Goal: Task Accomplishment & Management: Complete application form

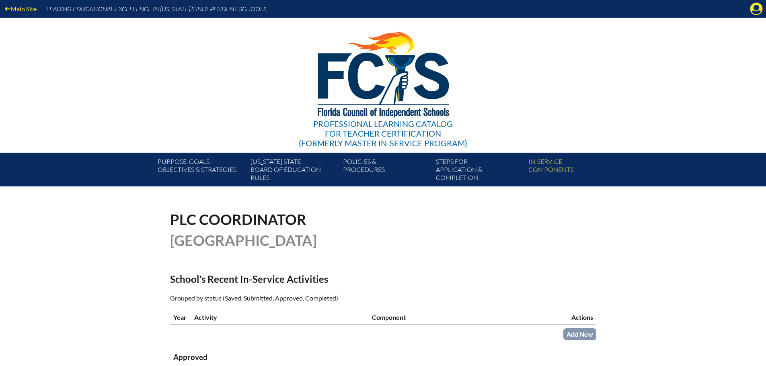
scroll to position [161, 0]
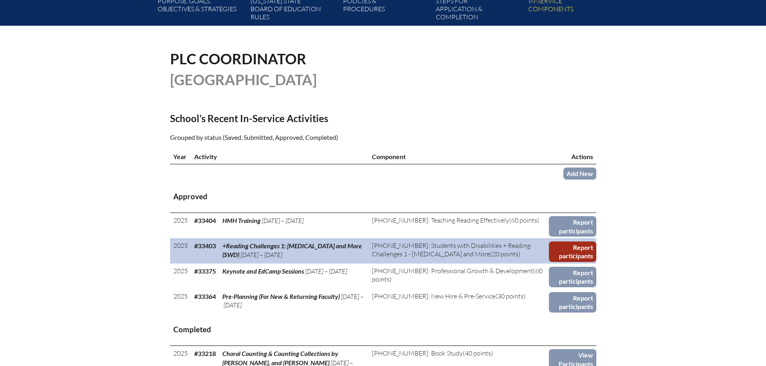
click at [564, 253] on link "Report participants" at bounding box center [572, 252] width 47 height 21
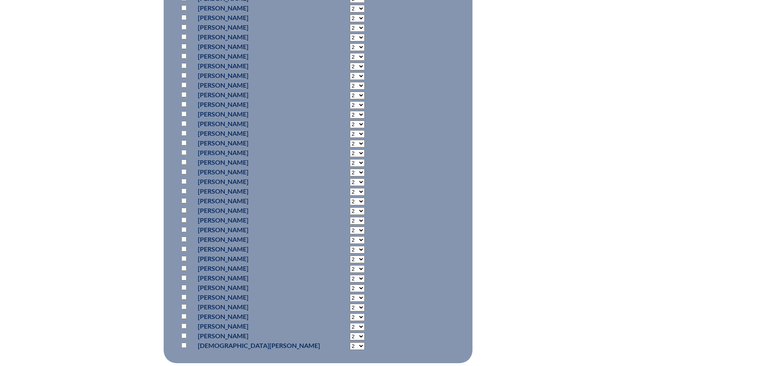
scroll to position [845, 0]
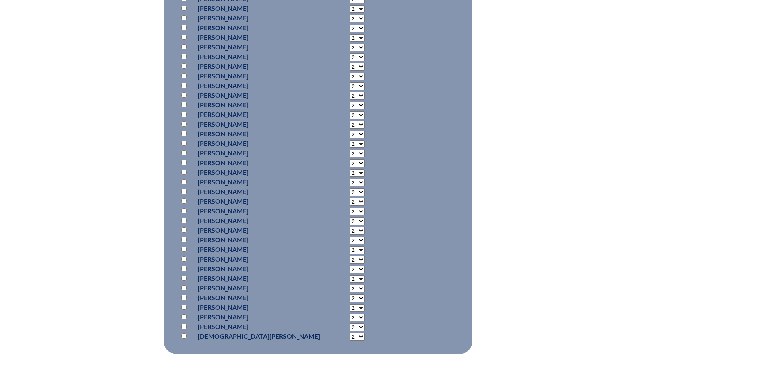
click at [350, 319] on select "2 3 4 5 6 7 8 9 10 11 12 13 14 15 16 17 18 19 20 0" at bounding box center [357, 318] width 15 height 8
select select "20"
click at [350, 314] on select "2 3 4 5 6 7 8 9 10 11 12 13 14 15 16 17 18 19 20 0" at bounding box center [357, 318] width 15 height 8
click at [185, 317] on input "checkbox" at bounding box center [183, 317] width 5 height 5
checkbox input "true"
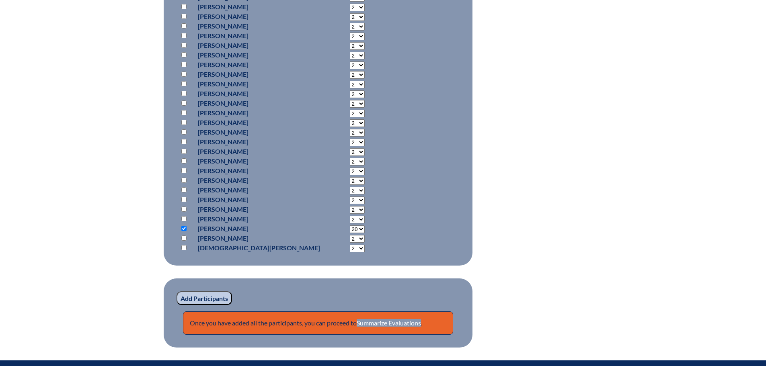
scroll to position [1043, 0]
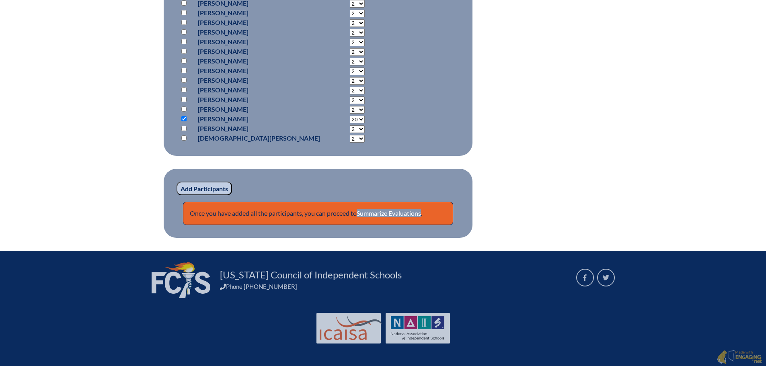
click at [208, 188] on input "Add Participants" at bounding box center [205, 189] width 56 height 14
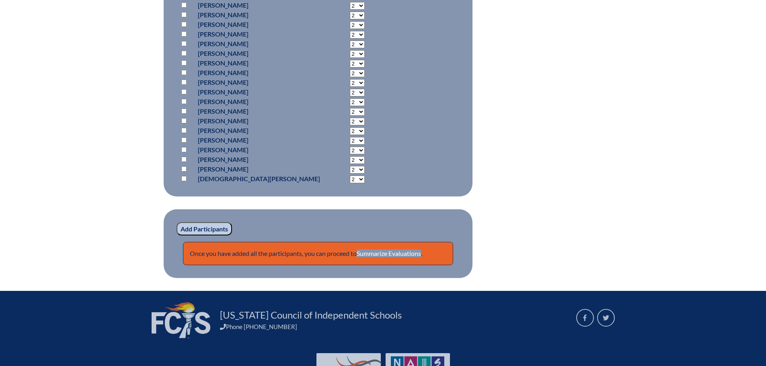
scroll to position [1077, 0]
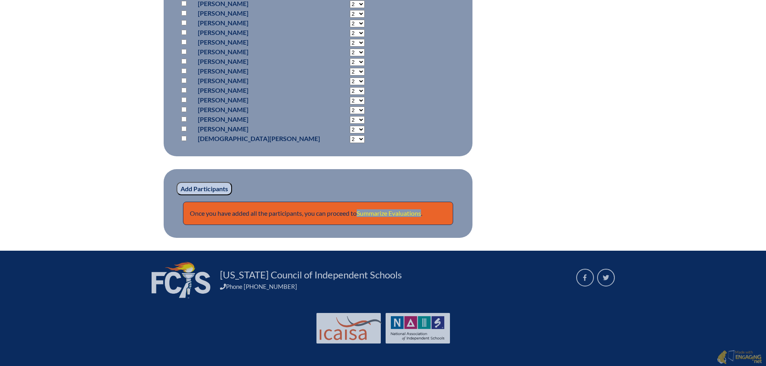
click at [397, 212] on link "Summarize Evaluations" at bounding box center [389, 214] width 64 height 8
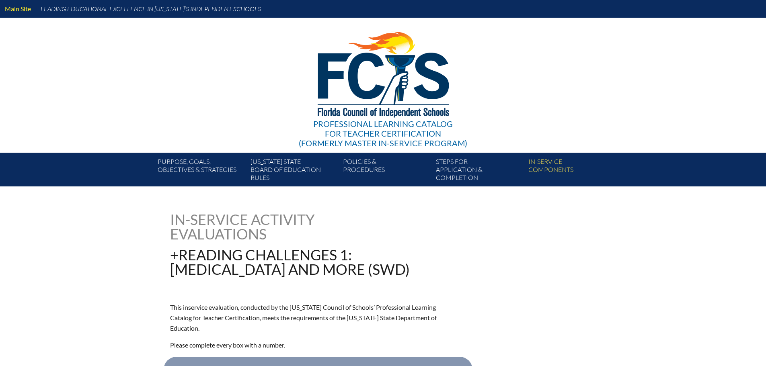
type input "0"
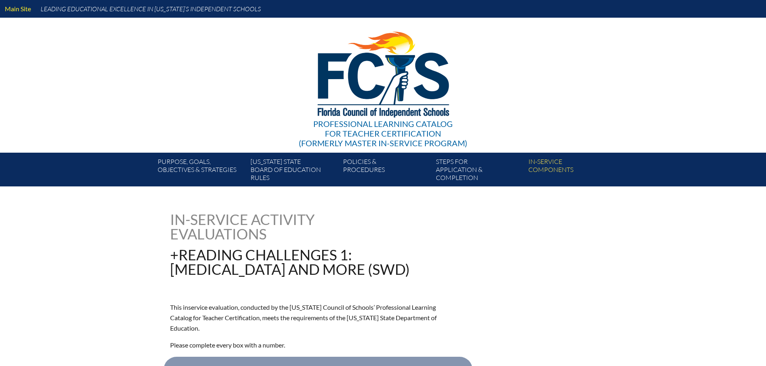
type input "0"
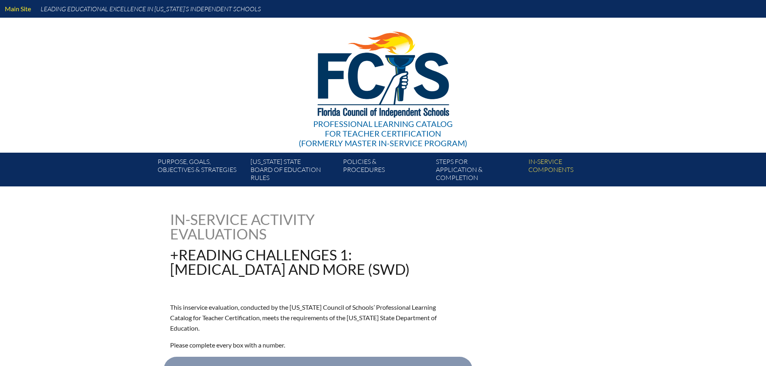
type input "0"
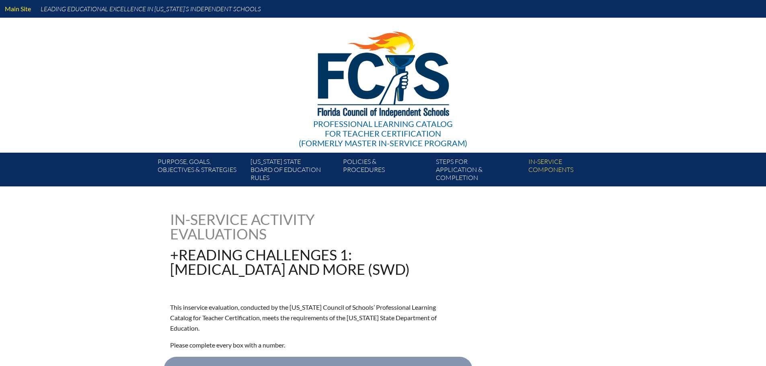
type input "0"
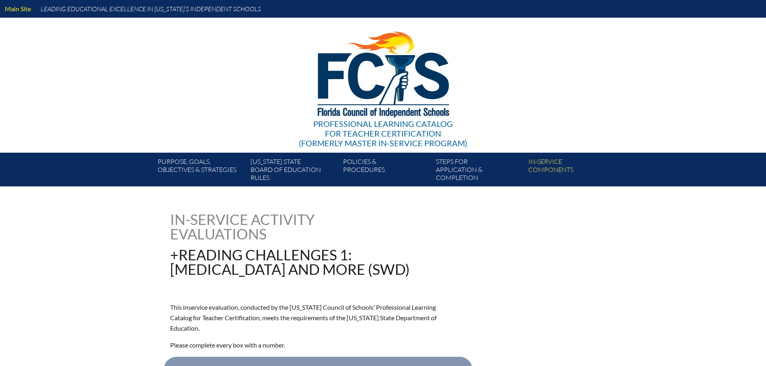
type input "0"
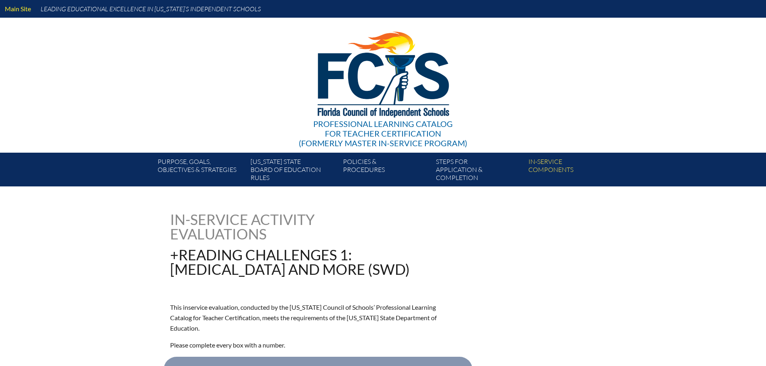
type input "0"
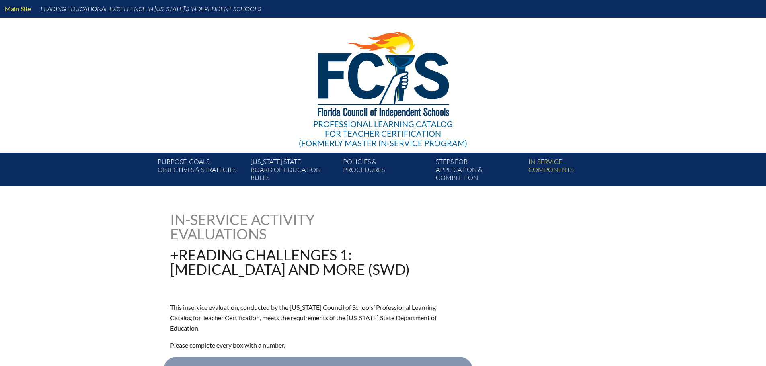
type input "0"
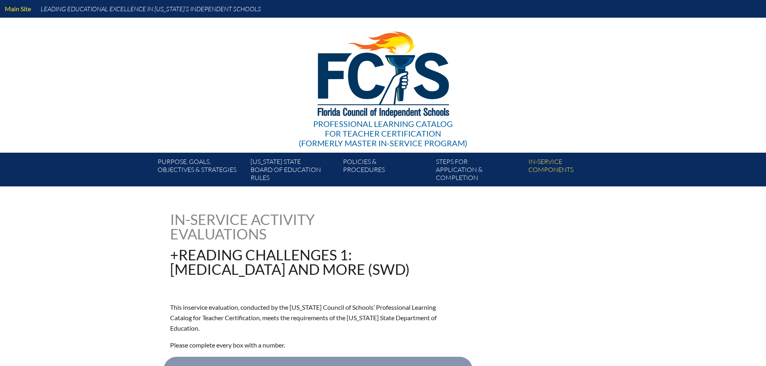
type input "0"
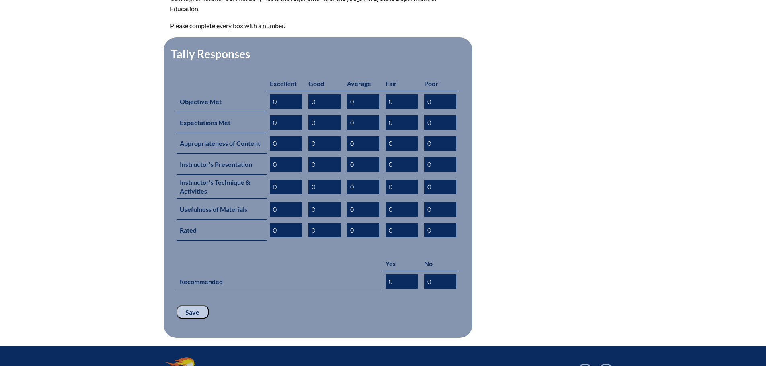
scroll to position [322, 0]
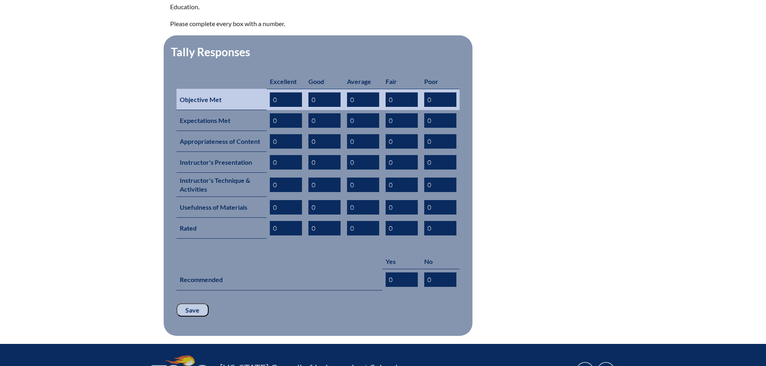
click at [319, 93] on input "0" at bounding box center [324, 100] width 32 height 14
type input "0"
type input "1"
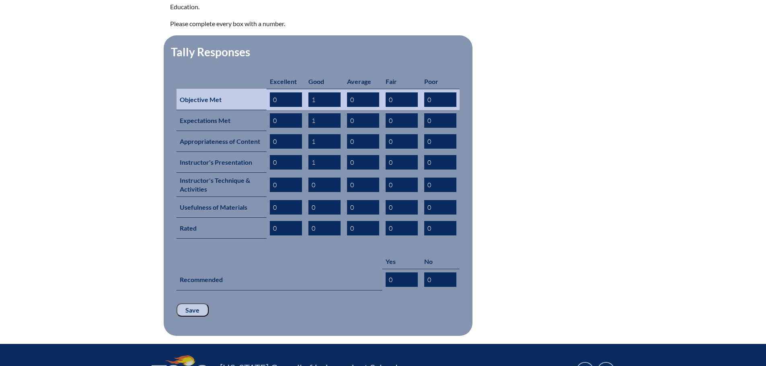
type input "1"
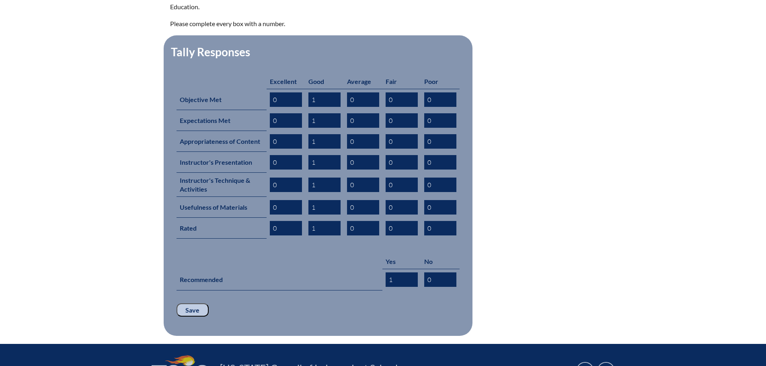
type input "1"
click at [249, 304] on p "Save" at bounding box center [318, 311] width 283 height 14
click at [192, 304] on input "Save" at bounding box center [193, 311] width 32 height 14
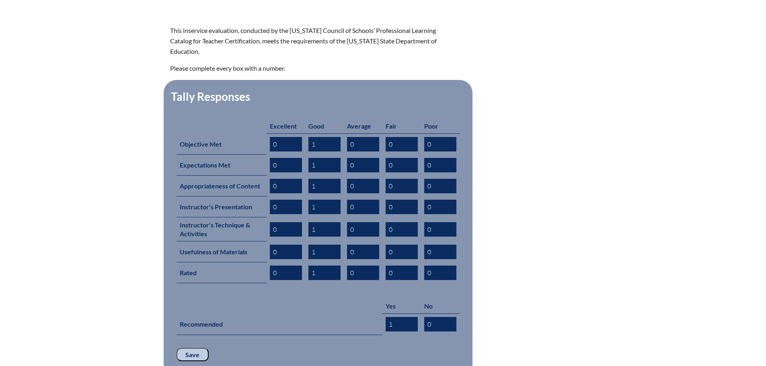
scroll to position [402, 0]
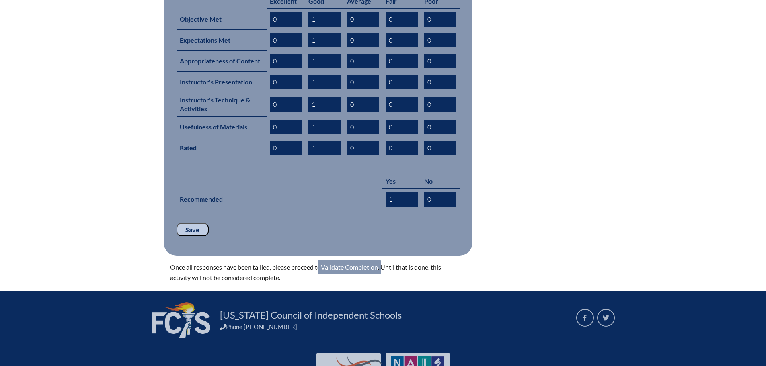
click at [345, 261] on link "Validate Completion" at bounding box center [350, 268] width 64 height 14
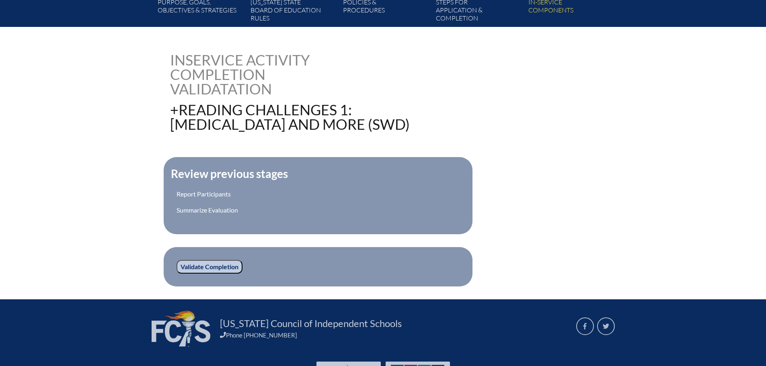
scroll to position [201, 0]
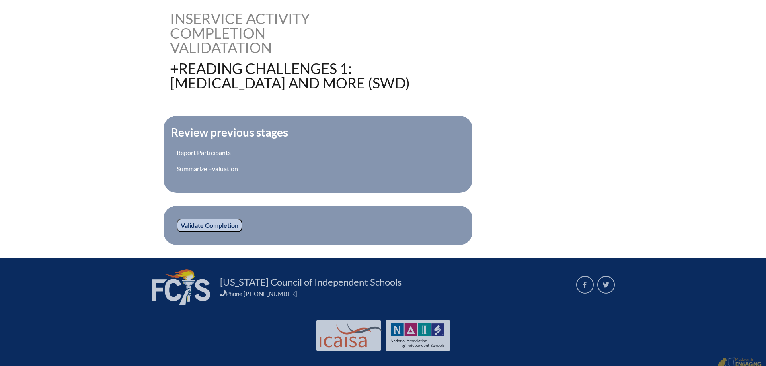
click at [231, 226] on input "Validate Completion" at bounding box center [210, 226] width 66 height 14
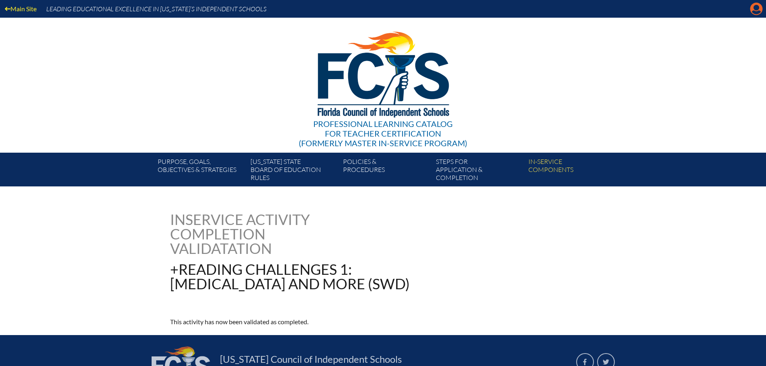
click at [755, 9] on icon "Manage account" at bounding box center [756, 8] width 13 height 13
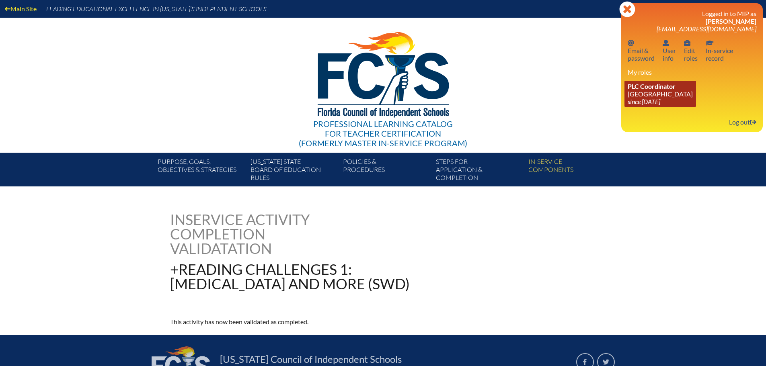
click at [657, 96] on link "PLC Coordinator Maclay School since 2024 Jun 3" at bounding box center [661, 94] width 72 height 26
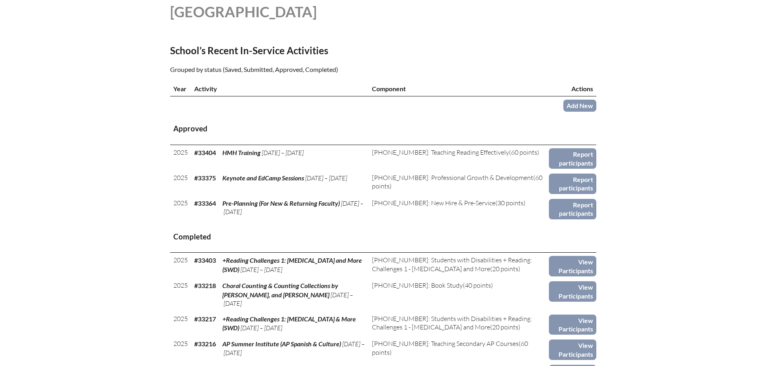
scroll to position [241, 0]
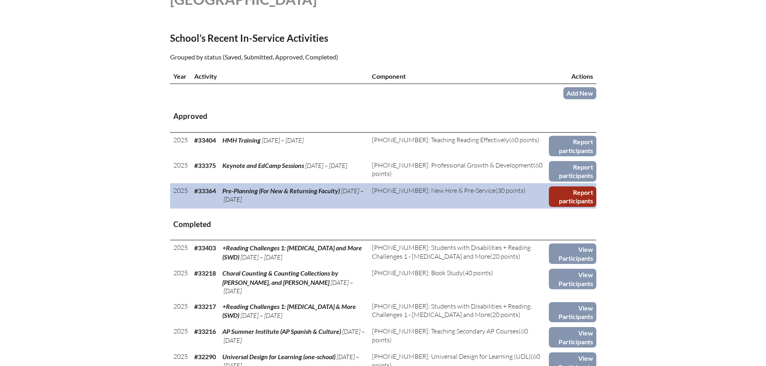
click at [572, 197] on link "Report participants" at bounding box center [572, 197] width 47 height 21
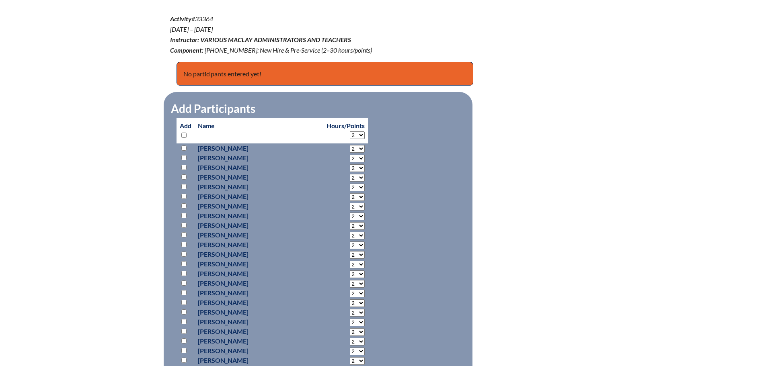
scroll to position [322, 0]
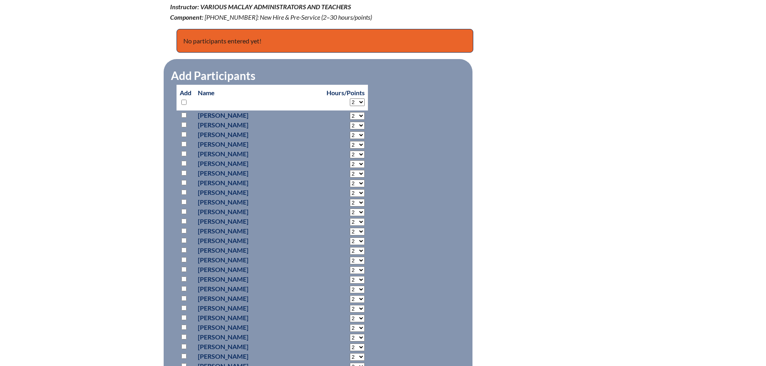
click at [185, 115] on input "checkbox" at bounding box center [183, 115] width 5 height 5
checkbox input "true"
click at [350, 112] on select "2 3 4 5 6 7 8 9 10 11 12 13 14 15 16 17 18 19 20 21 22 23" at bounding box center [357, 116] width 15 height 8
select select "6"
click at [350, 112] on select "2 3 4 5 6 7 8 9 10 11 12 13 14 15 16 17 18 19 20 21 22 23" at bounding box center [357, 116] width 15 height 8
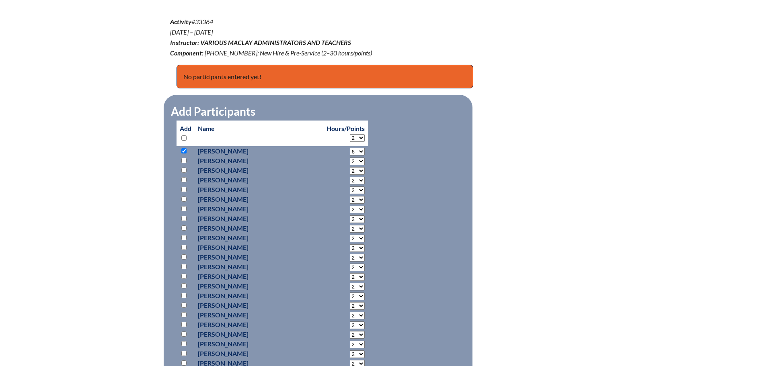
scroll to position [362, 0]
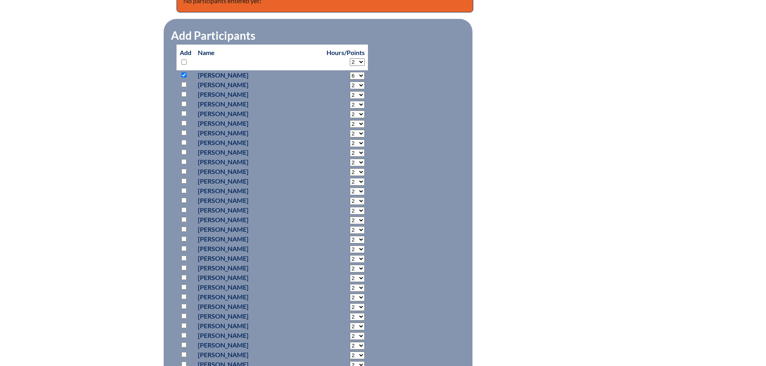
click at [186, 159] on input "checkbox" at bounding box center [183, 161] width 5 height 5
checkbox input "true"
click at [185, 171] on input "checkbox" at bounding box center [183, 171] width 5 height 5
checkbox input "true"
click at [350, 160] on select "2 3 4 5 6 7 8 9 10 11 12 13 14 15 16 17 18 19 20 21 22 23" at bounding box center [357, 163] width 15 height 8
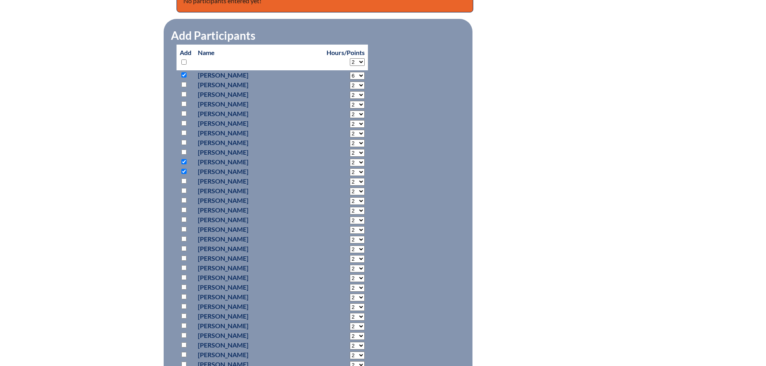
select select "6"
click at [350, 159] on select "2 3 4 5 6 7 8 9 10 11 12 13 14 15 16 17 18 19 20 21 22 23" at bounding box center [357, 163] width 15 height 8
click at [350, 172] on select "2 3 4 5 6 7 8 9 10 11 12 13 14 15 16 17 18 19 20 21 22 23" at bounding box center [357, 173] width 15 height 8
select select "6"
click at [350, 169] on select "2 3 4 5 6 7 8 9 10 11 12 13 14 15 16 17 18 19 20 21 22 23" at bounding box center [357, 173] width 15 height 8
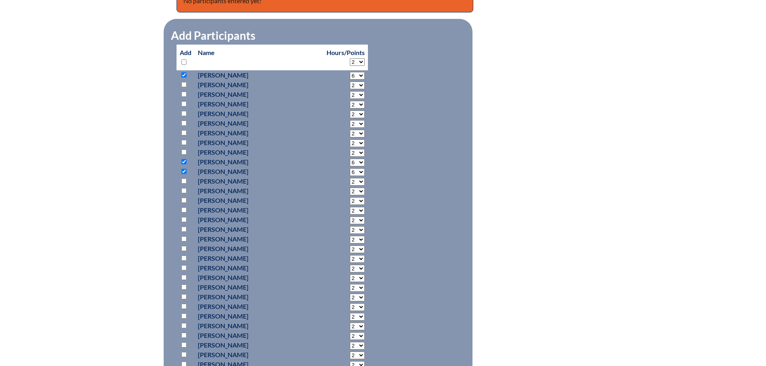
click at [183, 239] on input "checkbox" at bounding box center [183, 238] width 5 height 5
checkbox input "true"
click at [183, 249] on input "checkbox" at bounding box center [183, 248] width 5 height 5
checkbox input "true"
click at [350, 249] on select "2 3 4 5 6 7 8 9 10 11 12 13 14 15 16 17 18 19 20 21 22 23" at bounding box center [357, 250] width 15 height 8
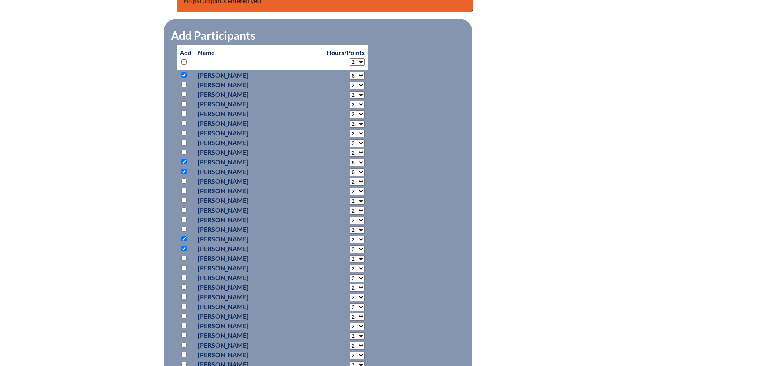
select select "6"
click at [350, 246] on select "2 3 4 5 6 7 8 9 10 11 12 13 14 15 16 17 18 19 20 21 22 23" at bounding box center [357, 250] width 15 height 8
click at [350, 238] on select "2 3 4 5 6 7 8 9 10 11 12 13 14 15 16 17 18 19 20 21 22 23" at bounding box center [357, 240] width 15 height 8
select select "18"
click at [350, 236] on select "2 3 4 5 6 7 8 9 10 11 12 13 14 15 16 17 18 19 20 21 22 23" at bounding box center [357, 240] width 15 height 8
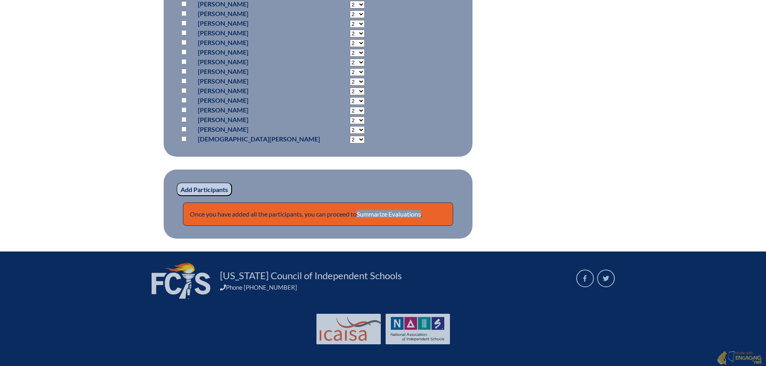
scroll to position [1032, 0]
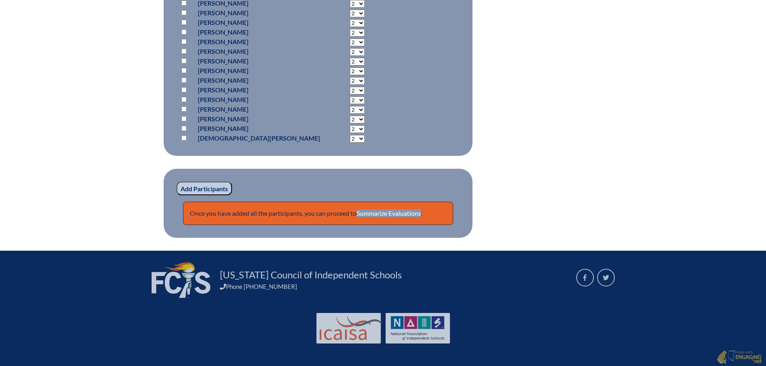
click at [215, 191] on input "Add Participants" at bounding box center [205, 189] width 56 height 14
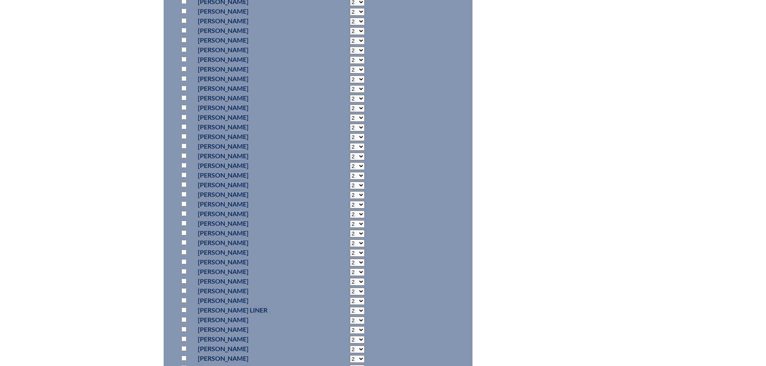
scroll to position [559, 0]
click at [183, 112] on input "checkbox" at bounding box center [183, 111] width 5 height 5
checkbox input "true"
click at [183, 118] on input "checkbox" at bounding box center [183, 120] width 5 height 5
checkbox input "true"
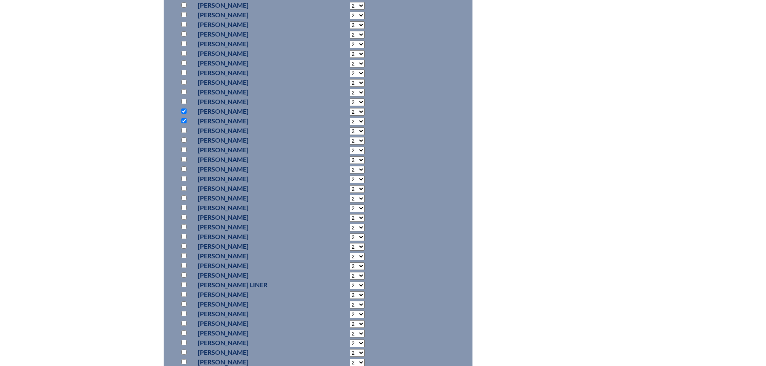
click at [183, 128] on input "checkbox" at bounding box center [183, 130] width 5 height 5
checkbox input "true"
click at [182, 140] on input "checkbox" at bounding box center [183, 140] width 5 height 5
checkbox input "true"
click at [185, 167] on input "checkbox" at bounding box center [183, 169] width 5 height 5
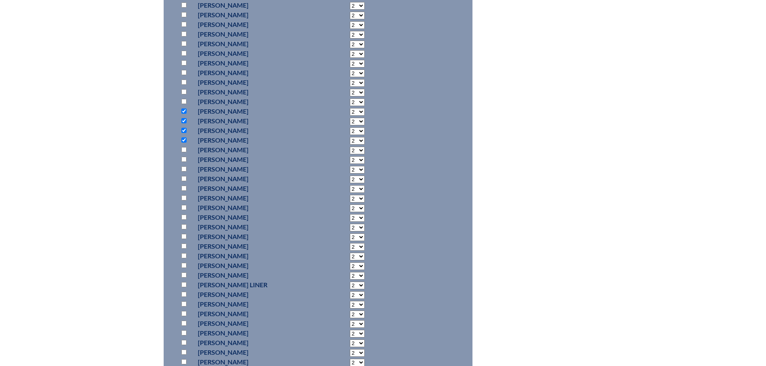
checkbox input "true"
click at [350, 109] on select "2 3 4 5 6 7 8 9 10 11 12 13 14 15 16 17 18 19 20 21 22 23" at bounding box center [357, 112] width 15 height 8
select select "6"
click at [350, 108] on select "2 3 4 5 6 7 8 9 10 11 12 13 14 15 16 17 18 19 20 21 22 23" at bounding box center [357, 112] width 15 height 8
click at [350, 120] on select "2 3 4 5 6 7 8 9 10 11 12 13 14 15 16 17 18 19 20 21 22 23" at bounding box center [357, 122] width 15 height 8
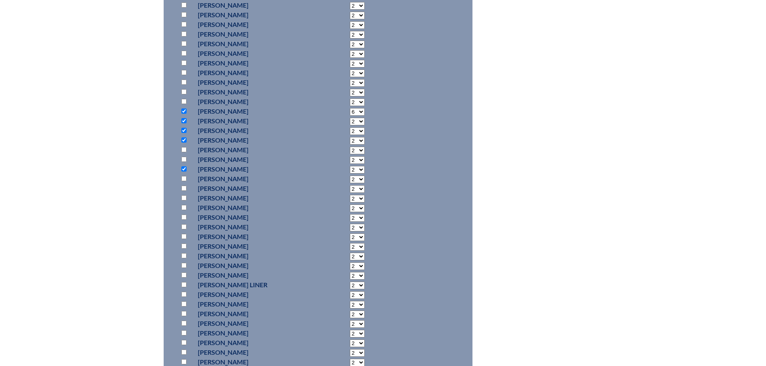
select select "6"
click at [350, 118] on select "2 3 4 5 6 7 8 9 10 11 12 13 14 15 16 17 18 19 20 21 22 23" at bounding box center [357, 122] width 15 height 8
click at [350, 133] on select "2 3 4 5 6 7 8 9 10 11 12 13 14 15 16 17 18 19 20 21 22 23" at bounding box center [357, 131] width 15 height 8
select select "6"
click at [350, 127] on select "2 3 4 5 6 7 8 9 10 11 12 13 14 15 16 17 18 19 20 21 22 23" at bounding box center [357, 131] width 15 height 8
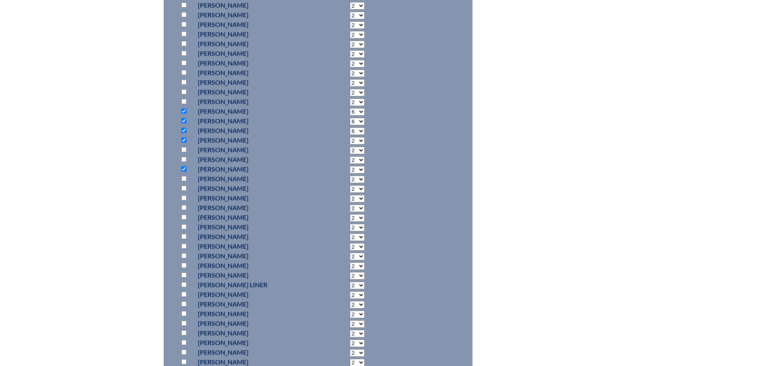
click at [350, 141] on select "2 3 4 5 6 7 8 9 10 11 12 13 14 15 16 17 18 19 20 21 22 23" at bounding box center [357, 141] width 15 height 8
select select "6"
click at [350, 137] on select "2 3 4 5 6 7 8 9 10 11 12 13 14 15 16 17 18 19 20 21 22 23" at bounding box center [357, 141] width 15 height 8
click at [350, 170] on select "2 3 4 5 6 7 8 9 10 11 12 13 14 15 16 17 18 19 20 21 22 23" at bounding box center [357, 170] width 15 height 8
select select "6"
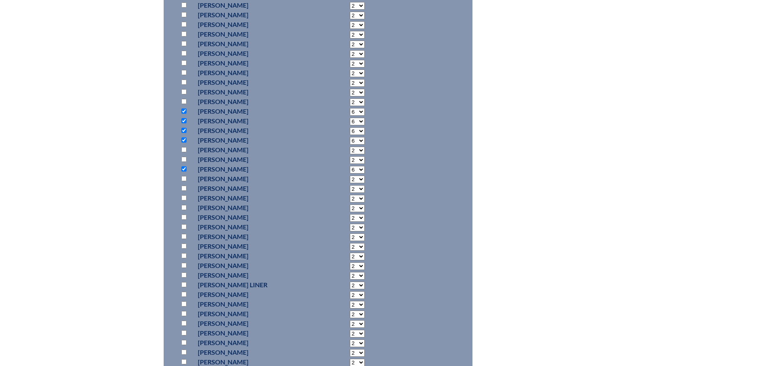
click at [350, 166] on select "2 3 4 5 6 7 8 9 10 11 12 13 14 15 16 17 18 19 20 21 22 23" at bounding box center [357, 170] width 15 height 8
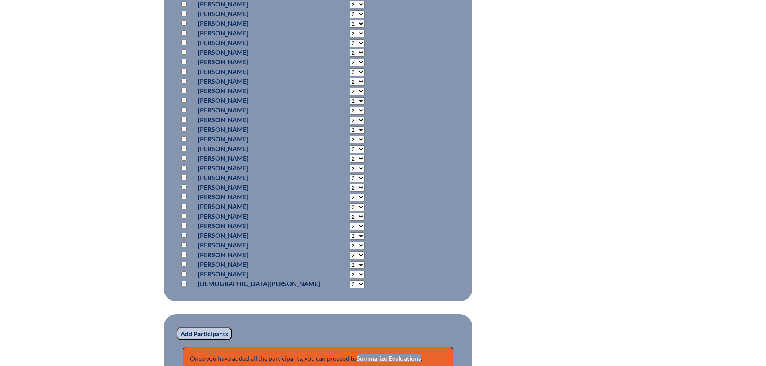
scroll to position [1042, 0]
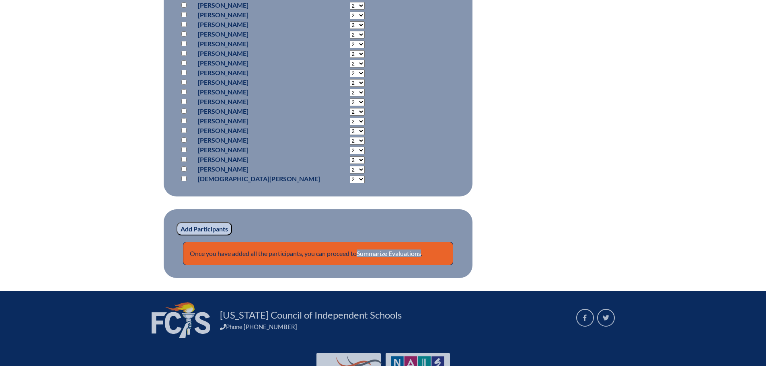
click at [220, 226] on input "Add Participants" at bounding box center [205, 229] width 56 height 14
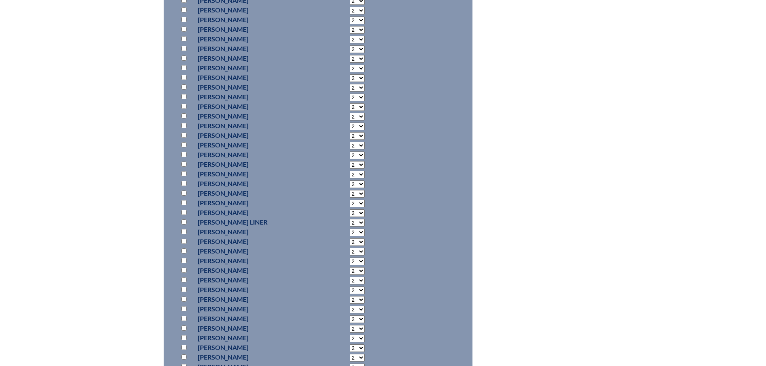
scroll to position [633, 0]
click at [185, 146] on input "checkbox" at bounding box center [183, 143] width 5 height 5
checkbox input "true"
click at [184, 165] on input "checkbox" at bounding box center [183, 162] width 5 height 5
checkbox input "true"
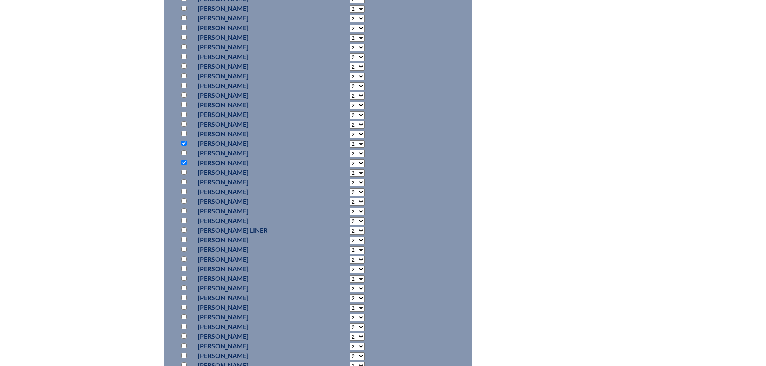
click at [185, 185] on input "checkbox" at bounding box center [183, 181] width 5 height 5
checkbox input "true"
click at [184, 194] on input "checkbox" at bounding box center [183, 191] width 5 height 5
checkbox input "true"
click at [184, 204] on input "checkbox" at bounding box center [183, 201] width 5 height 5
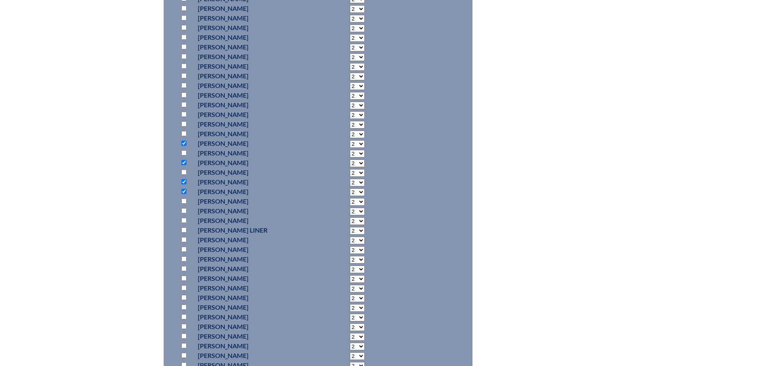
checkbox input "true"
click at [350, 148] on select "2 3 4 5 6 7 8 9 10 11 12 13 14 15 16 17 18 19 20 21 22 23" at bounding box center [357, 144] width 15 height 8
select select "6"
click at [350, 148] on select "2 3 4 5 6 7 8 9 10 11 12 13 14 15 16 17 18 19 20 21 22 23" at bounding box center [357, 144] width 15 height 8
click at [350, 167] on select "2 3 4 5 6 7 8 9 10 11 12 13 14 15 16 17 18 19 20 21 22 23" at bounding box center [357, 164] width 15 height 8
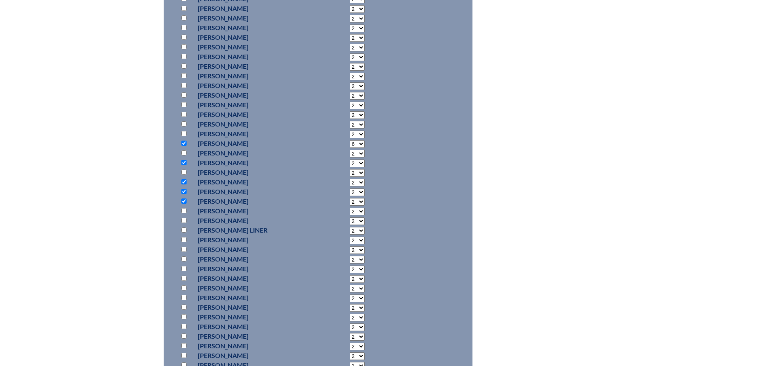
select select "6"
click at [350, 167] on select "2 3 4 5 6 7 8 9 10 11 12 13 14 15 16 17 18 19 20 21 22 23" at bounding box center [357, 164] width 15 height 8
click at [350, 187] on select "2 3 4 5 6 7 8 9 10 11 12 13 14 15 16 17 18 19 20 21 22 23" at bounding box center [357, 183] width 15 height 8
select select "6"
click at [350, 187] on select "2 3 4 5 6 7 8 9 10 11 12 13 14 15 16 17 18 19 20 21 22 23" at bounding box center [357, 183] width 15 height 8
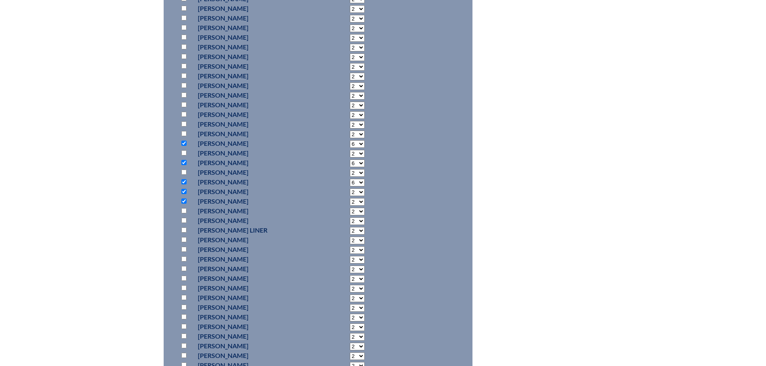
click at [350, 196] on select "2 3 4 5 6 7 8 9 10 11 12 13 14 15 16 17 18 19 20 21 22 23" at bounding box center [357, 193] width 15 height 8
select select "6"
click at [350, 196] on select "2 3 4 5 6 7 8 9 10 11 12 13 14 15 16 17 18 19 20 21 22 23" at bounding box center [357, 193] width 15 height 8
click at [350, 206] on select "2 3 4 5 6 7 8 9 10 11 12 13 14 15 16 17 18 19 20 21 22 23" at bounding box center [357, 202] width 15 height 8
select select "6"
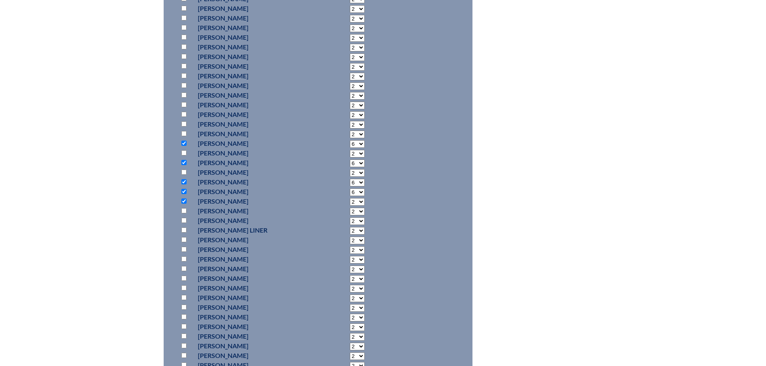
click at [350, 206] on select "2 3 4 5 6 7 8 9 10 11 12 13 14 15 16 17 18 19 20 21 22 23" at bounding box center [357, 202] width 15 height 8
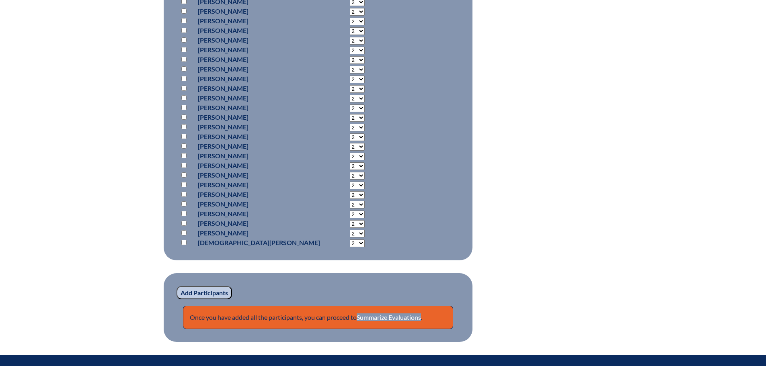
scroll to position [1075, 0]
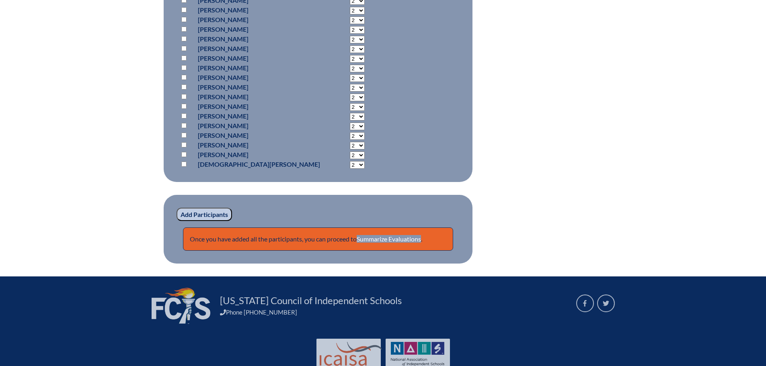
click at [219, 222] on input "Add Participants" at bounding box center [205, 215] width 56 height 14
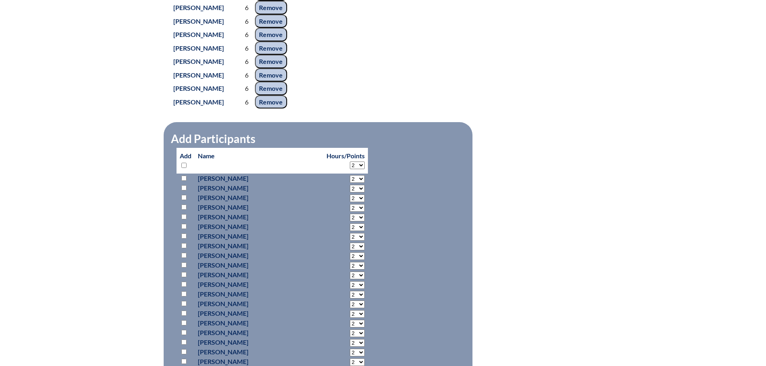
scroll to position [532, 0]
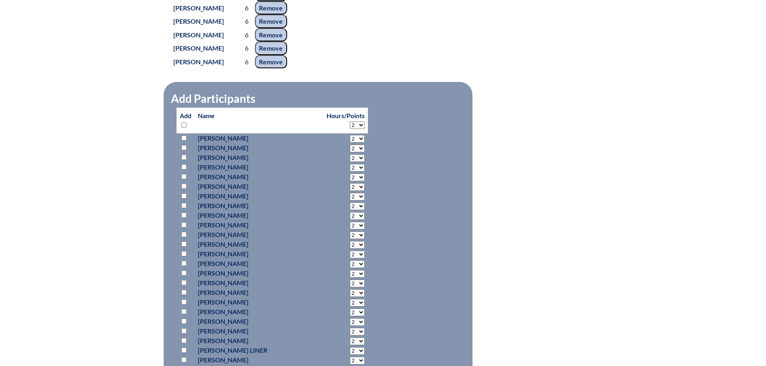
click at [185, 160] on input "checkbox" at bounding box center [183, 157] width 5 height 5
checkbox input "true"
click at [350, 162] on select "2 3 4 5 6 7 8 9 10 11 12 13 14 15 16 17 18 19 20 21 22 23" at bounding box center [357, 158] width 15 height 8
select select "6"
click at [350, 162] on select "2 3 4 5 6 7 8 9 10 11 12 13 14 15 16 17 18 19 20 21 22 23" at bounding box center [357, 158] width 15 height 8
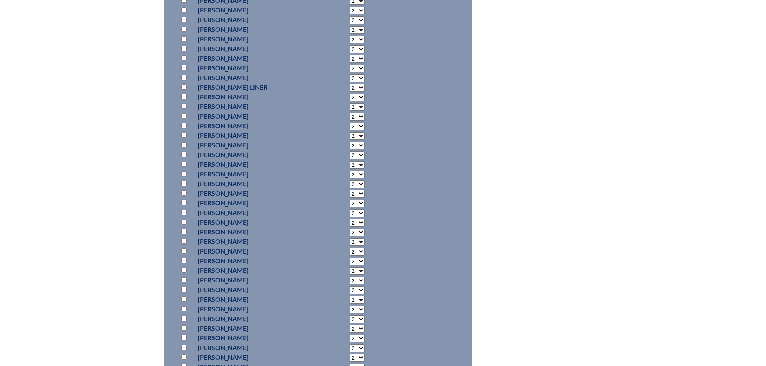
scroll to position [813, 0]
click at [186, 81] on input "checkbox" at bounding box center [183, 78] width 5 height 5
checkbox input "true"
click at [186, 91] on input "checkbox" at bounding box center [183, 88] width 5 height 5
checkbox input "true"
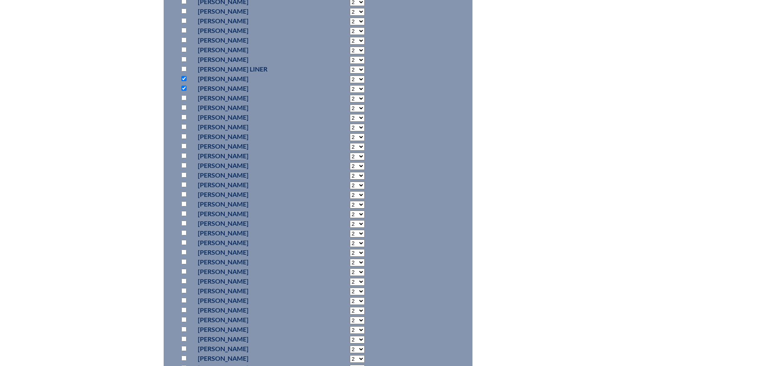
click at [186, 101] on input "checkbox" at bounding box center [183, 97] width 5 height 5
checkbox input "true"
click at [185, 110] on input "checkbox" at bounding box center [183, 107] width 5 height 5
checkbox input "true"
click at [184, 120] on input "checkbox" at bounding box center [183, 117] width 5 height 5
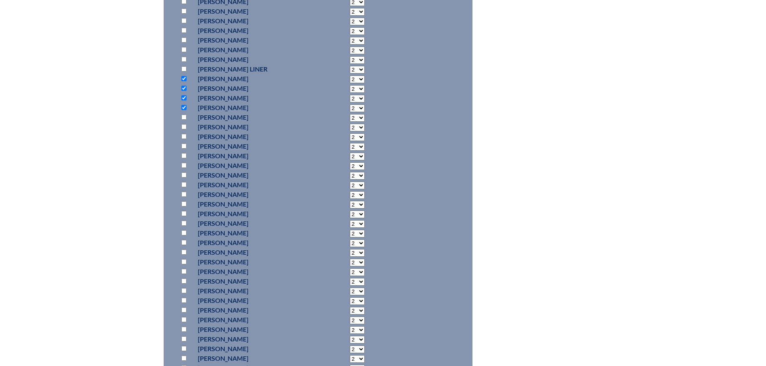
checkbox input "true"
click at [350, 83] on select "2 3 4 5 6 7 8 9 10 11 12 13 14 15 16 17 18 19 20 21 22 23" at bounding box center [357, 80] width 15 height 8
select select "6"
click at [350, 83] on select "2 3 4 5 6 7 8 9 10 11 12 13 14 15 16 17 18 19 20 21 22 23" at bounding box center [357, 80] width 15 height 8
click at [350, 93] on select "2 3 4 5 6 7 8 9 10 11 12 13 14 15 16 17 18 19 20 21 22 23" at bounding box center [357, 89] width 15 height 8
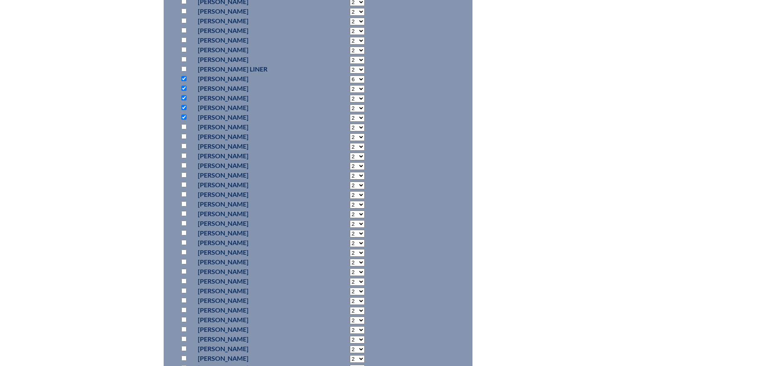
select select "6"
click at [350, 93] on select "2 3 4 5 6 7 8 9 10 11 12 13 14 15 16 17 18 19 20 21 22 23" at bounding box center [357, 89] width 15 height 8
click at [350, 103] on select "2 3 4 5 6 7 8 9 10 11 12 13 14 15 16 17 18 19 20 21 22 23" at bounding box center [357, 99] width 15 height 8
select select "6"
click at [350, 103] on select "2 3 4 5 6 7 8 9 10 11 12 13 14 15 16 17 18 19 20 21 22 23" at bounding box center [357, 99] width 15 height 8
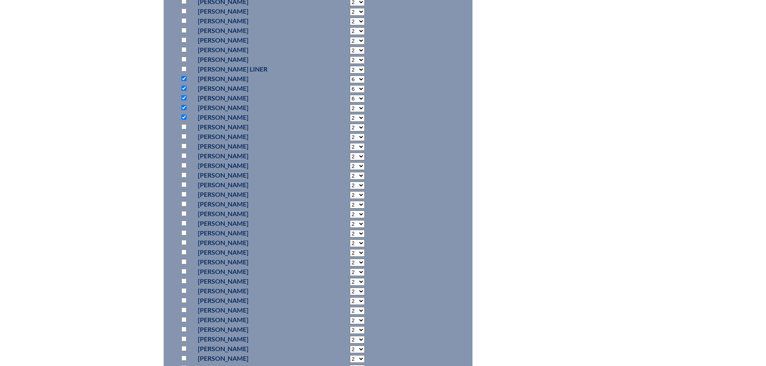
click at [350, 112] on select "2 3 4 5 6 7 8 9 10 11 12 13 14 15 16 17 18 19 20 21 22 23" at bounding box center [357, 109] width 15 height 8
select select "18"
click at [350, 112] on select "2 3 4 5 6 7 8 9 10 11 12 13 14 15 16 17 18 19 20 21 22 23" at bounding box center [357, 109] width 15 height 8
click at [350, 122] on select "2 3 4 5 6 7 8 9 10 11 12 13 14 15 16 17 18 19 20 21 22 23" at bounding box center [357, 118] width 15 height 8
select select "6"
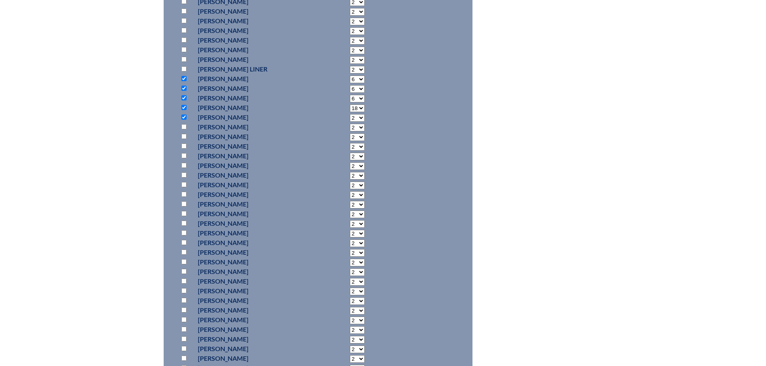
click at [350, 122] on select "2 3 4 5 6 7 8 9 10 11 12 13 14 15 16 17 18 19 20 21 22 23" at bounding box center [357, 118] width 15 height 8
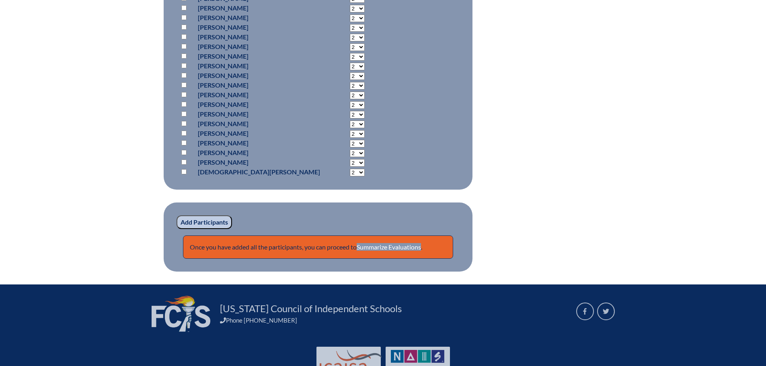
scroll to position [1095, 0]
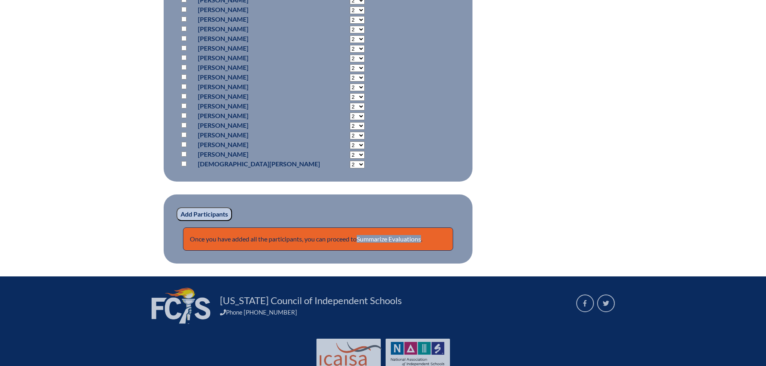
click at [222, 221] on input "Add Participants" at bounding box center [205, 215] width 56 height 14
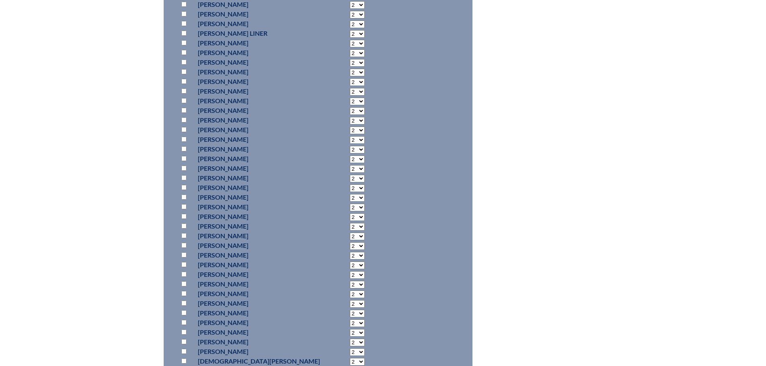
scroll to position [917, 0]
click at [182, 49] on input "checkbox" at bounding box center [183, 46] width 5 height 5
checkbox input "true"
click at [185, 59] on input "checkbox" at bounding box center [183, 55] width 5 height 5
checkbox input "true"
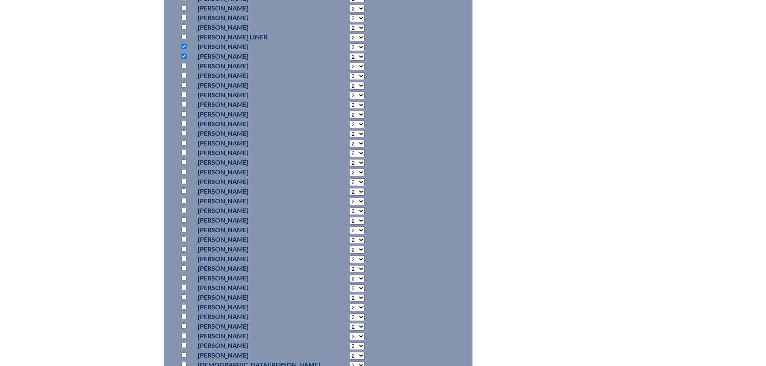
click at [183, 88] on input "checkbox" at bounding box center [183, 84] width 5 height 5
checkbox input "true"
click at [183, 126] on input "checkbox" at bounding box center [183, 123] width 5 height 5
checkbox input "true"
click at [183, 146] on input "checkbox" at bounding box center [183, 142] width 5 height 5
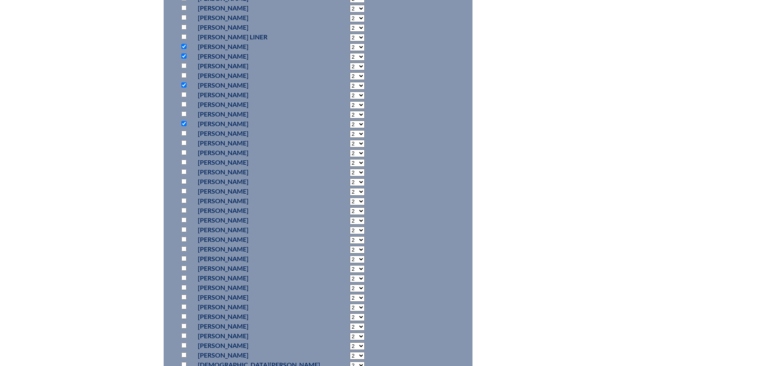
checkbox input "true"
click at [350, 51] on select "2 3 4 5 6 7 8 9 10 11 12 13 14 15 16 17 18 19 20 21 22 23" at bounding box center [357, 47] width 15 height 8
select select "18"
click at [350, 51] on select "2 3 4 5 6 7 8 9 10 11 12 13 14 15 16 17 18 19 20 21 22 23" at bounding box center [357, 47] width 15 height 8
click at [350, 61] on select "2 3 4 5 6 7 8 9 10 11 12 13 14 15 16 17 18 19 20 21 22 23" at bounding box center [357, 57] width 15 height 8
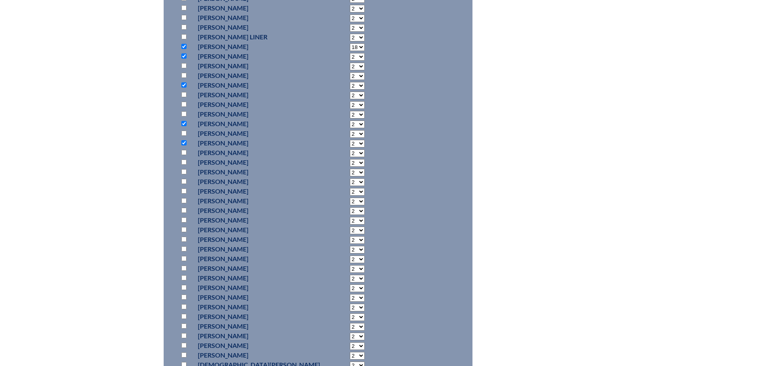
select select "6"
click at [350, 61] on select "2 3 4 5 6 7 8 9 10 11 12 13 14 15 16 17 18 19 20 21 22 23" at bounding box center [357, 57] width 15 height 8
click at [350, 90] on select "2 3 4 5 6 7 8 9 10 11 12 13 14 15 16 17 18 19 20 21 22 23" at bounding box center [357, 86] width 15 height 8
select select "6"
click at [350, 90] on select "2 3 4 5 6 7 8 9 10 11 12 13 14 15 16 17 18 19 20 21 22 23" at bounding box center [357, 86] width 15 height 8
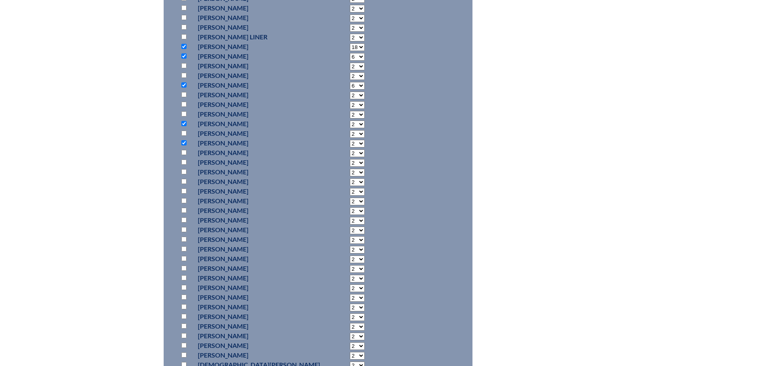
click at [350, 128] on select "2 3 4 5 6 7 8 9 10 11 12 13 14 15 16 17 18 19 20 21 22 23" at bounding box center [357, 125] width 15 height 8
select select "6"
click at [350, 128] on select "2 3 4 5 6 7 8 9 10 11 12 13 14 15 16 17 18 19 20 21 22 23" at bounding box center [357, 125] width 15 height 8
click at [350, 148] on select "2 3 4 5 6 7 8 9 10 11 12 13 14 15 16 17 18 19 20 21 22 23" at bounding box center [357, 144] width 15 height 8
select select "6"
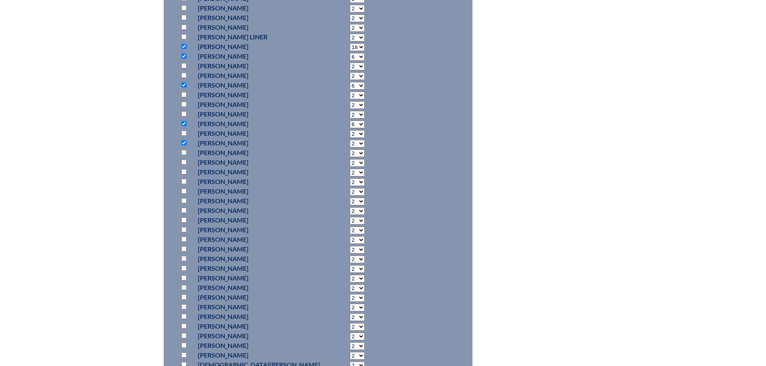
click at [350, 148] on select "2 3 4 5 6 7 8 9 10 11 12 13 14 15 16 17 18 19 20 21 22 23" at bounding box center [357, 144] width 15 height 8
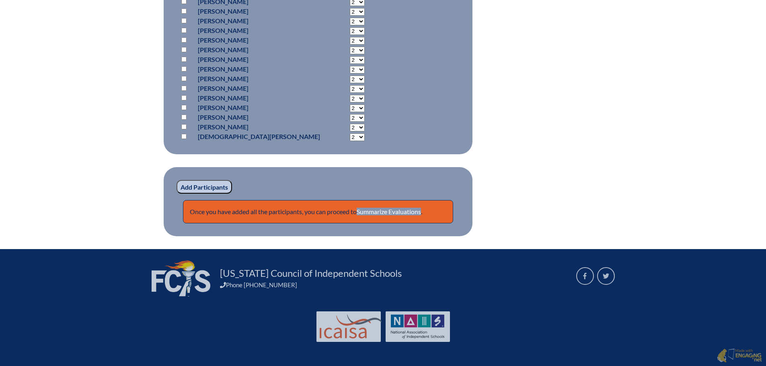
scroll to position [1158, 0]
click at [222, 190] on input "Add Participants" at bounding box center [205, 187] width 56 height 14
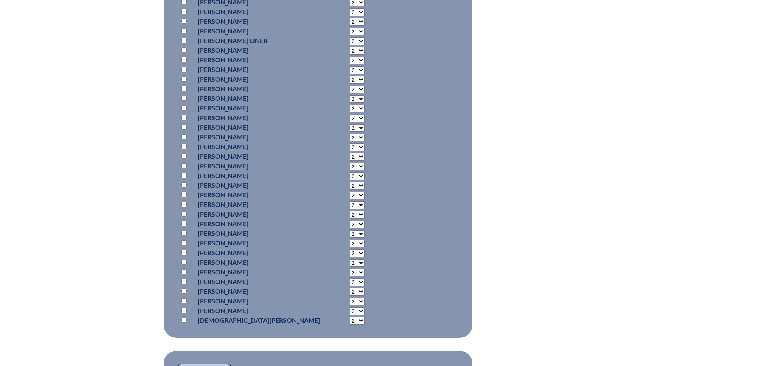
scroll to position [976, 0]
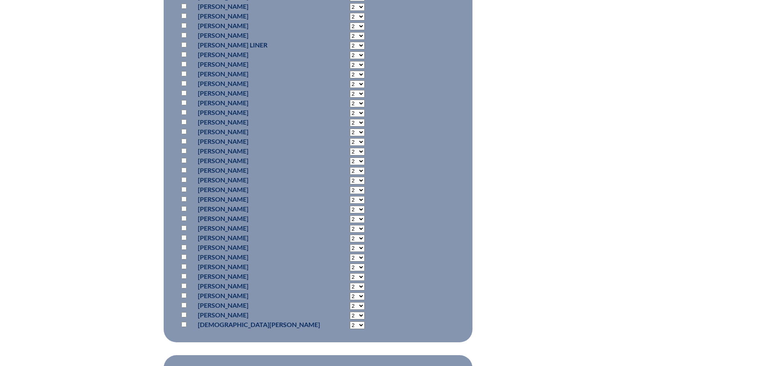
click at [183, 125] on input "checkbox" at bounding box center [183, 121] width 5 height 5
checkbox input "true"
click at [185, 154] on input "checkbox" at bounding box center [183, 150] width 5 height 5
checkbox input "true"
click at [184, 163] on input "checkbox" at bounding box center [183, 160] width 5 height 5
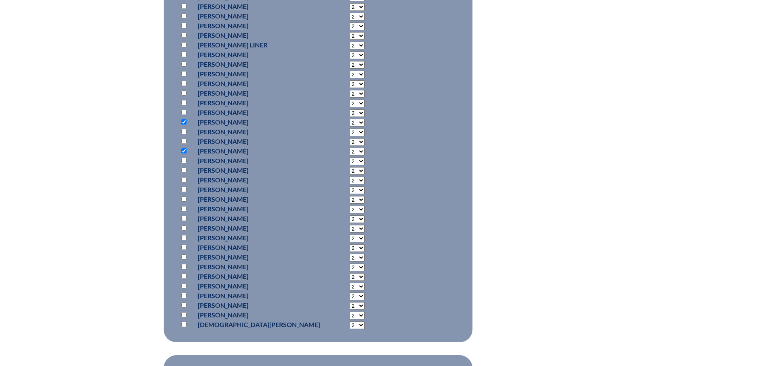
checkbox input "true"
click at [184, 221] on input "checkbox" at bounding box center [183, 218] width 5 height 5
checkbox input "true"
click at [183, 233] on p at bounding box center [186, 229] width 12 height 10
click at [185, 231] on input "checkbox" at bounding box center [183, 228] width 5 height 5
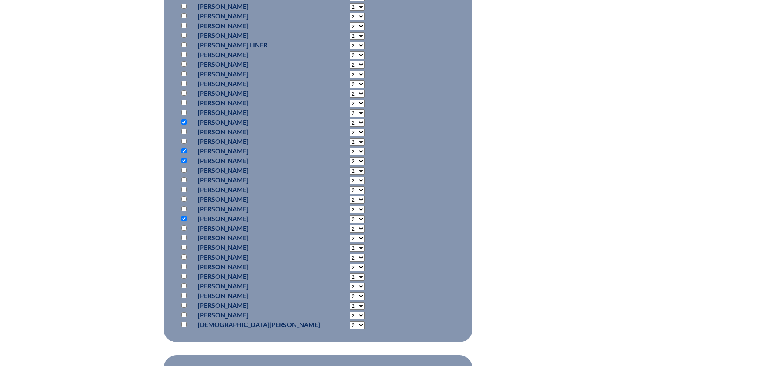
checkbox input "true"
click at [350, 127] on select "2 3 4 5 6 7 8 9 10 11 12 13 14 15 16 17 18 19 20 21 22 23" at bounding box center [357, 123] width 15 height 8
select select "6"
click at [350, 127] on select "2 3 4 5 6 7 8 9 10 11 12 13 14 15 16 17 18 19 20 21 22 23" at bounding box center [357, 123] width 15 height 8
click at [350, 156] on select "2 3 4 5 6 7 8 9 10 11 12 13 14 15 16 17 18 19 20 21 22 23" at bounding box center [357, 152] width 15 height 8
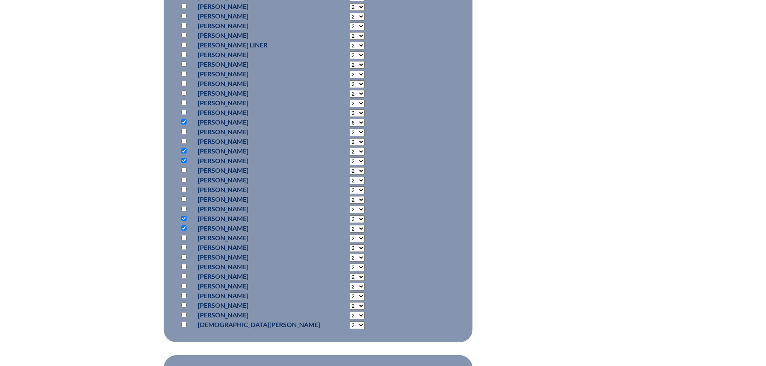
select select "6"
click at [350, 156] on select "2 3 4 5 6 7 8 9 10 11 12 13 14 15 16 17 18 19 20 21 22 23" at bounding box center [357, 152] width 15 height 8
click at [350, 165] on select "2 3 4 5 6 7 8 9 10 11 12 13 14 15 16 17 18 19 20 21 22 23" at bounding box center [357, 162] width 15 height 8
select select "6"
click at [350, 165] on select "2 3 4 5 6 7 8 9 10 11 12 13 14 15 16 17 18 19 20 21 22 23" at bounding box center [357, 162] width 15 height 8
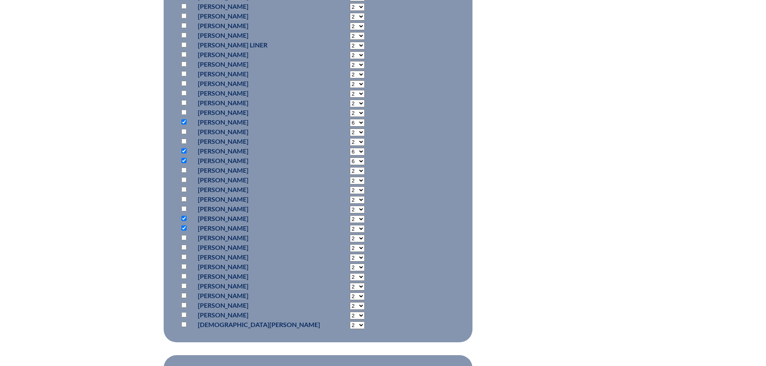
click at [350, 223] on select "2 3 4 5 6 7 8 9 10 11 12 13 14 15 16 17 18 19 20 21 22 23" at bounding box center [357, 220] width 15 height 8
select select "6"
click at [350, 223] on select "2 3 4 5 6 7 8 9 10 11 12 13 14 15 16 17 18 19 20 21 22 23" at bounding box center [357, 220] width 15 height 8
click at [350, 233] on select "2 3 4 5 6 7 8 9 10 11 12 13 14 15 16 17 18 19 20 21 22 23" at bounding box center [357, 229] width 15 height 8
select select "6"
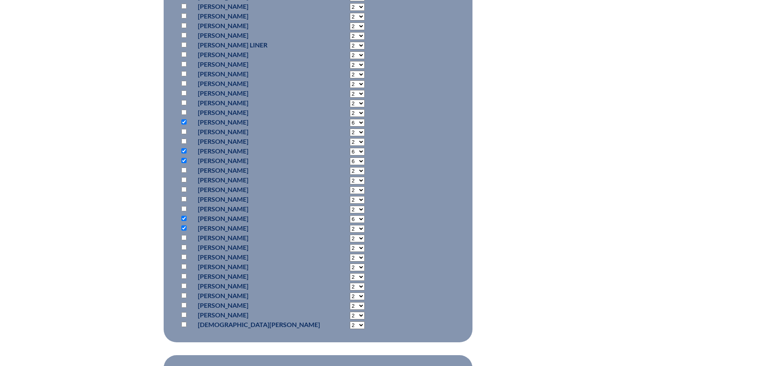
click at [350, 233] on select "2 3 4 5 6 7 8 9 10 11 12 13 14 15 16 17 18 19 20 21 22 23" at bounding box center [357, 229] width 15 height 8
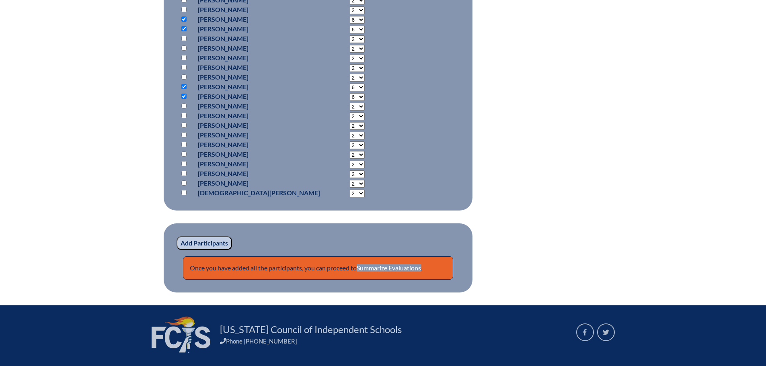
scroll to position [1137, 0]
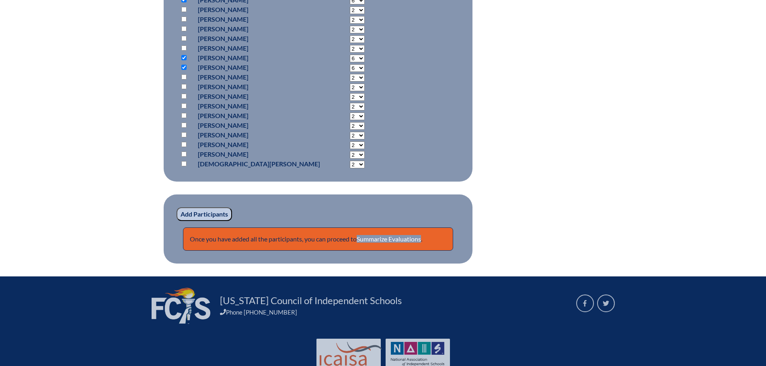
click at [216, 221] on input "Add Participants" at bounding box center [205, 215] width 56 height 14
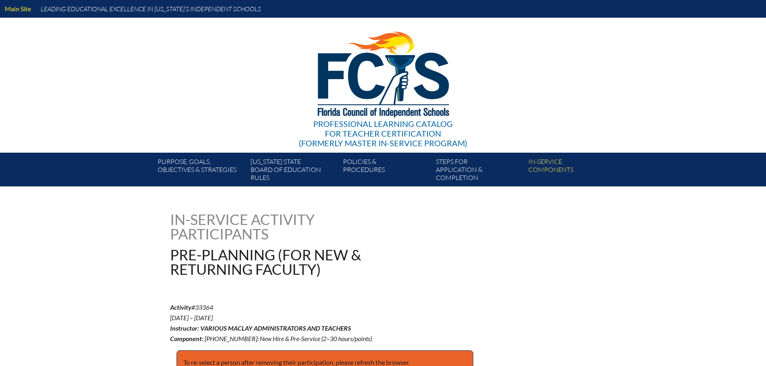
scroll to position [1196, 0]
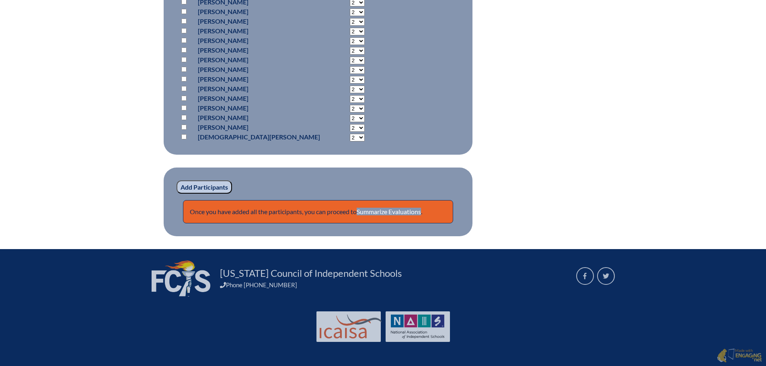
click at [183, 81] on input "checkbox" at bounding box center [183, 78] width 5 height 5
checkbox input "true"
click at [184, 90] on input "checkbox" at bounding box center [183, 88] width 5 height 5
checkbox input "true"
click at [184, 99] on input "checkbox" at bounding box center [183, 98] width 5 height 5
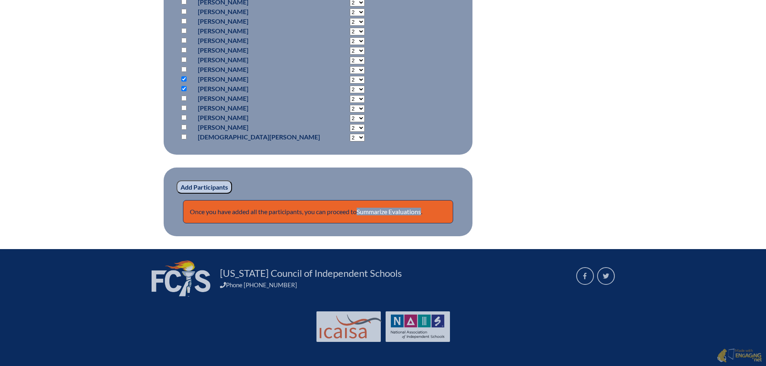
checkbox input "true"
click at [184, 126] on input "checkbox" at bounding box center [183, 127] width 5 height 5
checkbox input "true"
click at [183, 138] on input "checkbox" at bounding box center [183, 136] width 5 height 5
checkbox input "true"
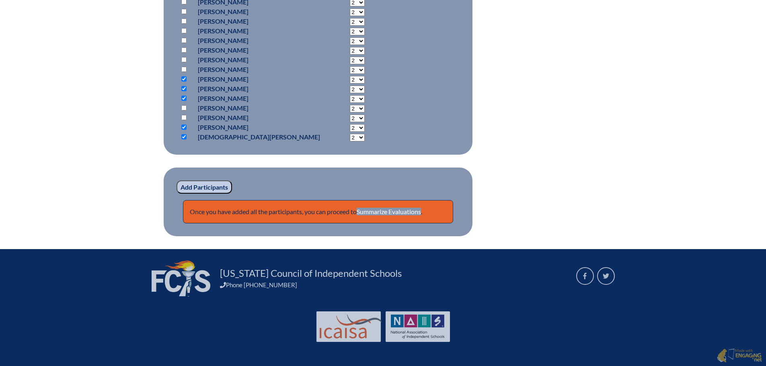
click at [350, 80] on select "2 3 4 5 6 7 8 9 10 11 12 13 14 15 16 17 18 19 20 21 22 23" at bounding box center [357, 80] width 15 height 8
select select "6"
click at [350, 76] on select "2 3 4 5 6 7 8 9 10 11 12 13 14 15 16 17 18 19 20 21 22 23" at bounding box center [357, 80] width 15 height 8
click at [350, 90] on select "2 3 4 5 6 7 8 9 10 11 12 13 14 15 16 17 18 19 20 21 22 23" at bounding box center [357, 90] width 15 height 8
select select "6"
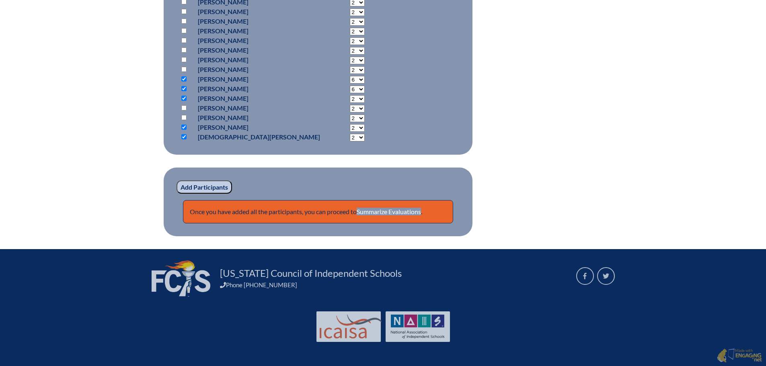
click at [350, 86] on select "2 3 4 5 6 7 8 9 10 11 12 13 14 15 16 17 18 19 20 21 22 23" at bounding box center [357, 90] width 15 height 8
click at [350, 101] on select "2 3 4 5 6 7 8 9 10 11 12 13 14 15 16 17 18 19 20 21 22 23" at bounding box center [357, 99] width 15 height 8
select select "6"
click at [350, 95] on select "2 3 4 5 6 7 8 9 10 11 12 13 14 15 16 17 18 19 20 21 22 23" at bounding box center [357, 99] width 15 height 8
click at [350, 128] on select "2 3 4 5 6 7 8 9 10 11 12 13 14 15 16 17 18 19 20 21 22 23" at bounding box center [357, 128] width 15 height 8
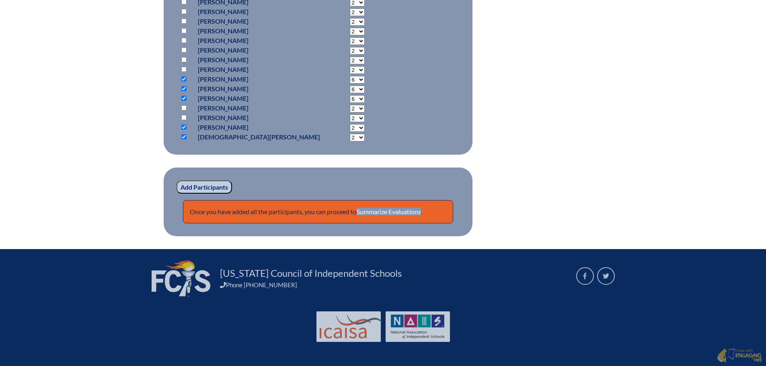
select select "6"
click at [350, 124] on select "2 3 4 5 6 7 8 9 10 11 12 13 14 15 16 17 18 19 20 21 22 23" at bounding box center [357, 128] width 15 height 8
click at [350, 136] on select "2 3 4 5 6 7 8 9 10 11 12 13 14 15 16 17 18 19 20 21 22 23" at bounding box center [357, 138] width 15 height 8
select select "6"
click at [350, 134] on select "2 3 4 5 6 7 8 9 10 11 12 13 14 15 16 17 18 19 20 21 22 23" at bounding box center [357, 138] width 15 height 8
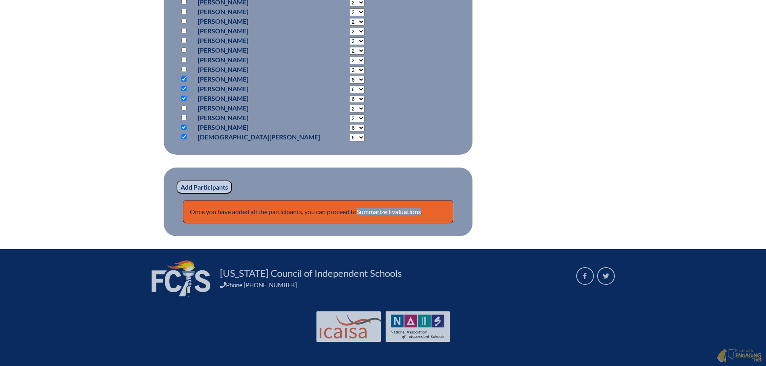
click at [350, 100] on select "2 3 4 5 6 7 8 9 10 11 12 13 14 15 16 17 18 19 20 21 22 23" at bounding box center [357, 99] width 15 height 8
select select "18"
click at [350, 95] on select "2 3 4 5 6 7 8 9 10 11 12 13 14 15 16 17 18 19 20 21 22 23" at bounding box center [357, 99] width 15 height 8
click at [218, 187] on input "Add Participants" at bounding box center [205, 188] width 56 height 14
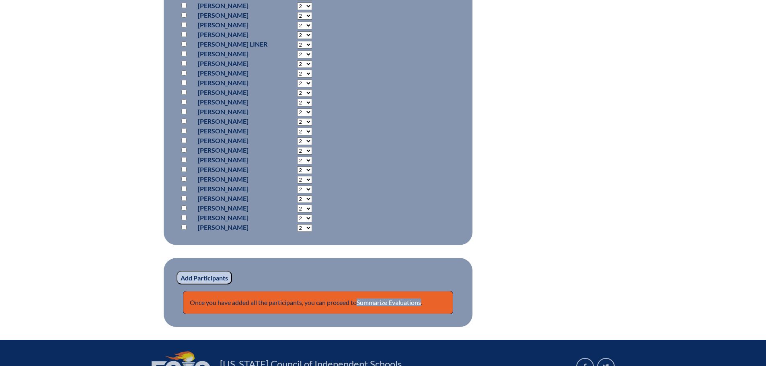
scroll to position [1215, 0]
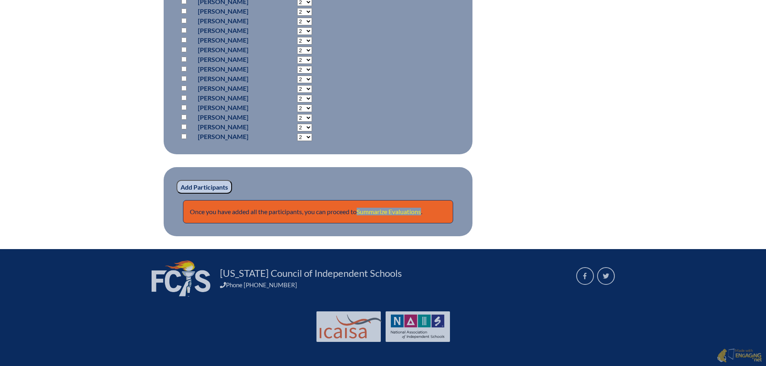
click at [409, 212] on link "Summarize Evaluations" at bounding box center [389, 212] width 64 height 8
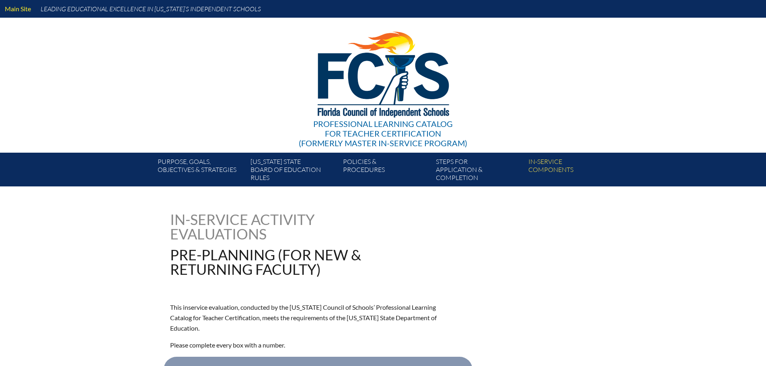
type input "0"
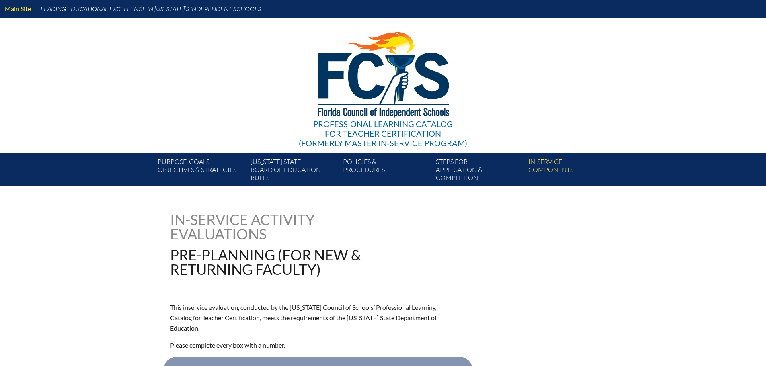
type input "0"
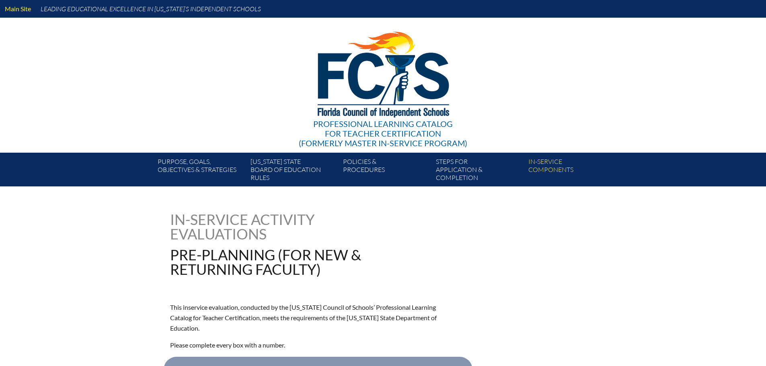
type input "0"
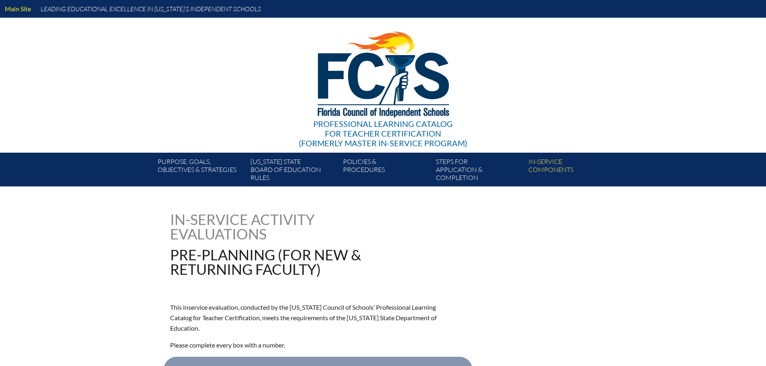
type input "0"
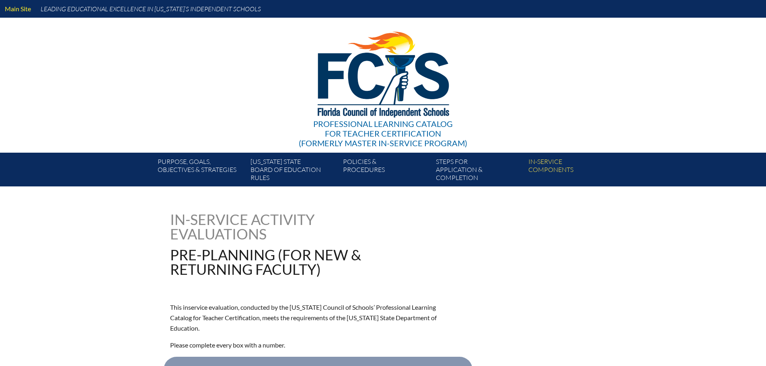
type input "0"
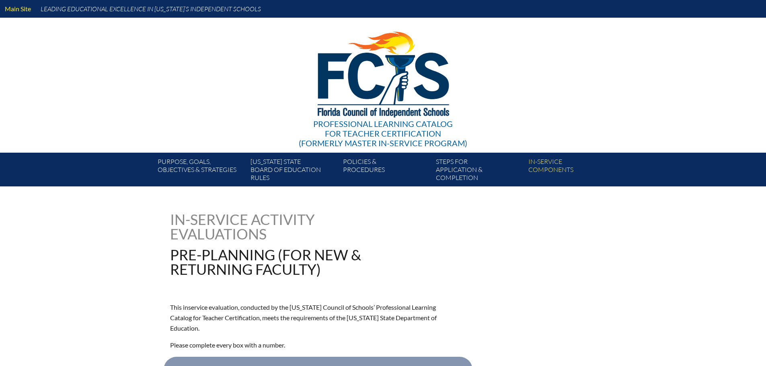
type input "0"
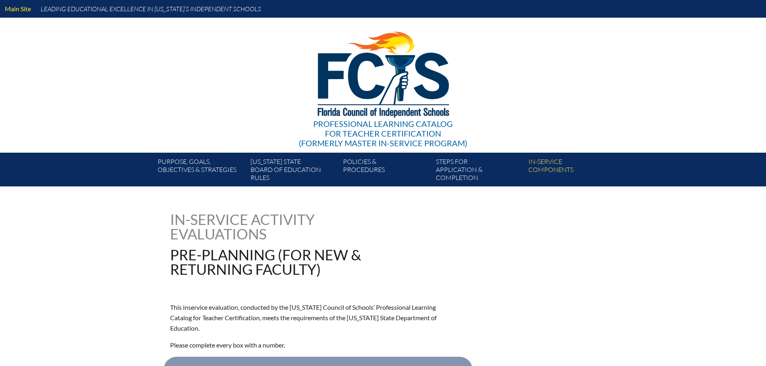
type input "0"
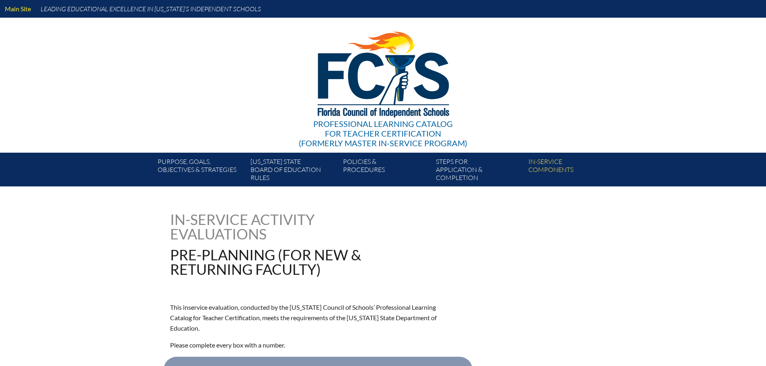
type input "0"
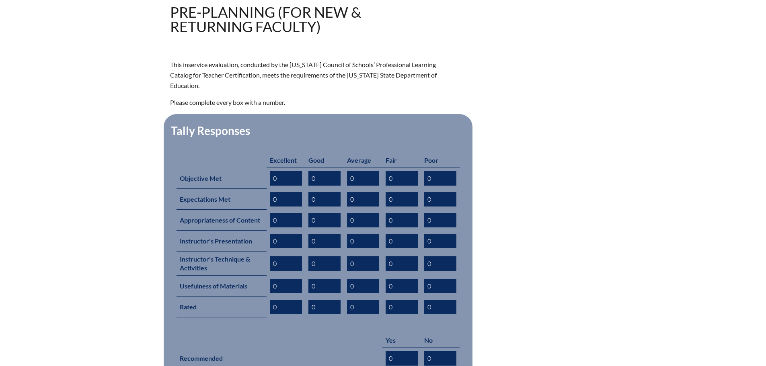
scroll to position [282, 0]
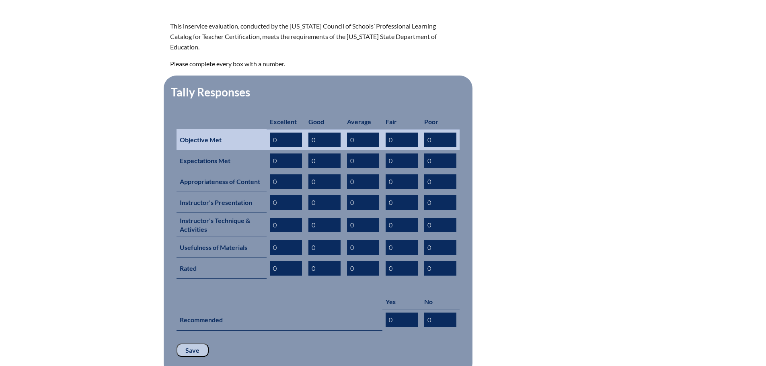
click at [285, 133] on input "0" at bounding box center [286, 140] width 32 height 14
type input "19"
type input "11"
type input "3"
type input "1"
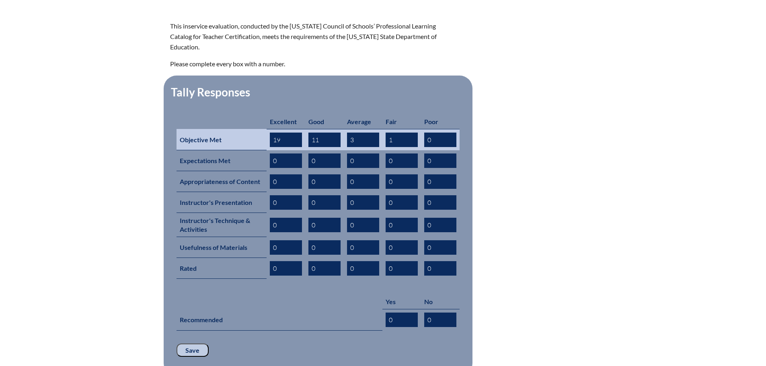
click at [281, 133] on input "19" at bounding box center [286, 140] width 32 height 14
type input "1"
type input "20"
click at [326, 133] on input "11" at bounding box center [324, 140] width 32 height 14
click at [318, 133] on input "11" at bounding box center [324, 140] width 32 height 14
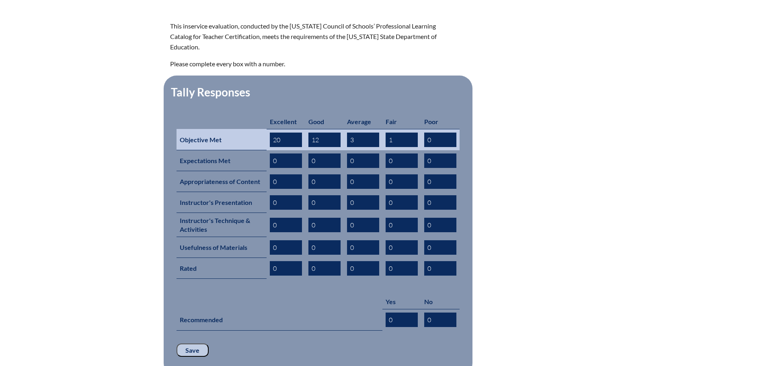
type input "12"
click at [450, 133] on input "0" at bounding box center [440, 140] width 32 height 14
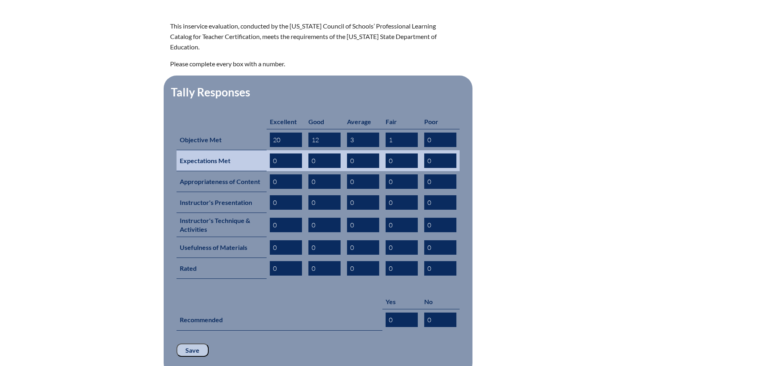
click at [284, 154] on input "0" at bounding box center [286, 161] width 32 height 14
type input "18"
type input "14"
type input "3"
type input "1"
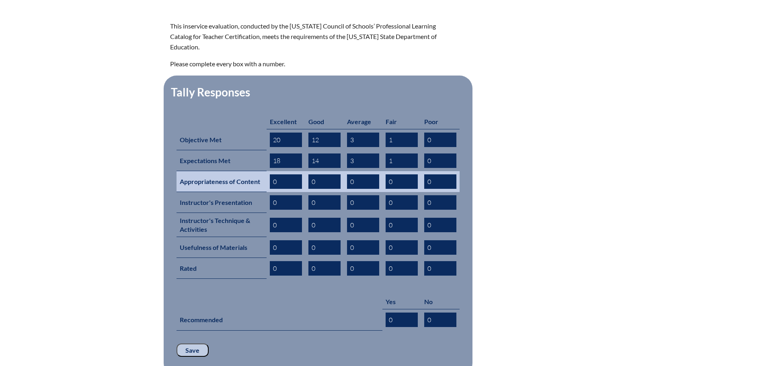
click at [279, 175] on input "0" at bounding box center [286, 182] width 32 height 14
type input "20"
type input "12"
type input "4"
type input "1"
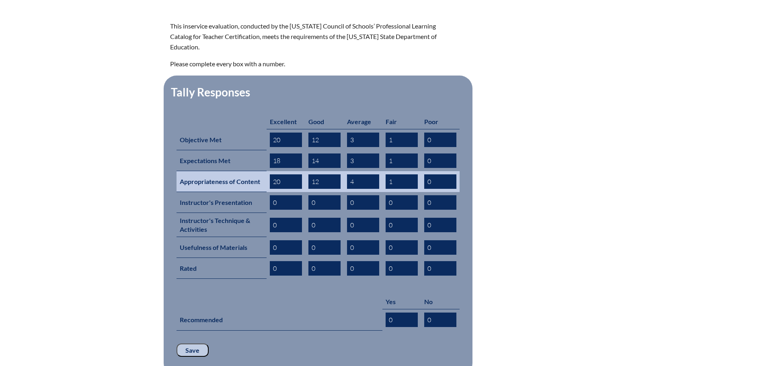
click at [354, 175] on input "4" at bounding box center [363, 182] width 32 height 14
type input "3"
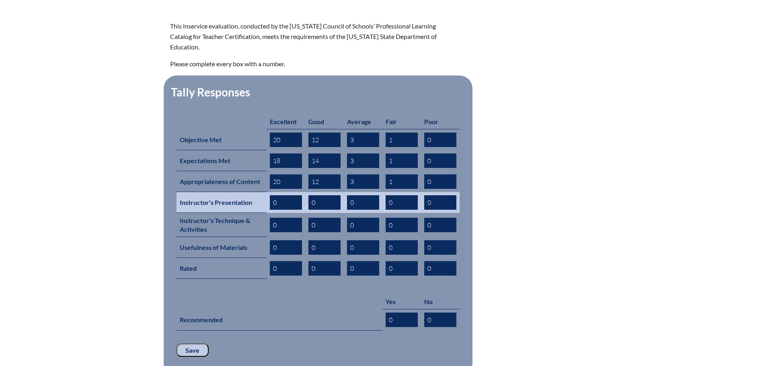
click at [288, 195] on input "0" at bounding box center [286, 202] width 32 height 14
type input "20"
type input "13"
type input "3"
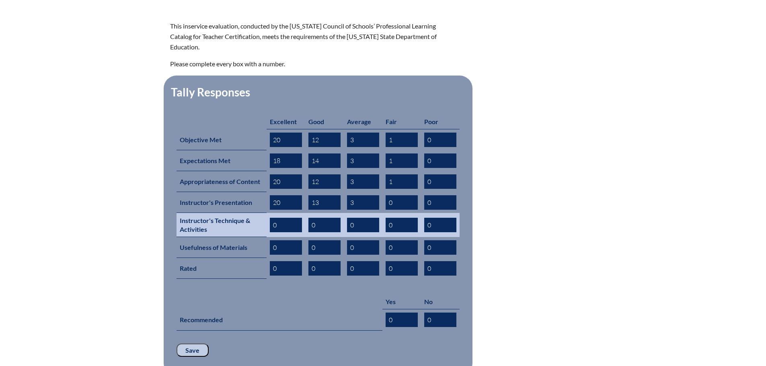
click at [274, 218] on input "0" at bounding box center [286, 225] width 32 height 14
click at [277, 218] on input "0" at bounding box center [286, 225] width 32 height 14
type input "2"
type input "19"
type input "14"
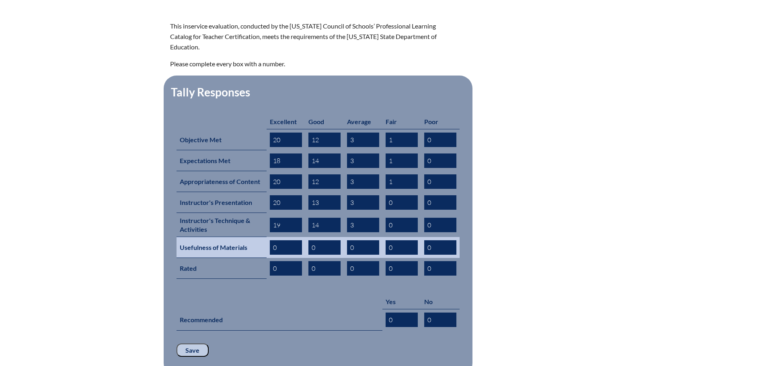
type input "3"
click at [283, 241] on input "0" at bounding box center [286, 248] width 32 height 14
click at [278, 241] on input "0" at bounding box center [286, 248] width 32 height 14
type input "8"
click at [279, 241] on input "8" at bounding box center [286, 248] width 32 height 14
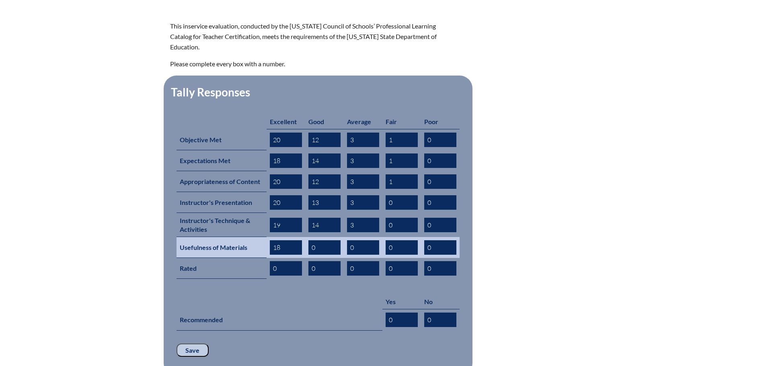
type input "18"
type input "14"
type input "4"
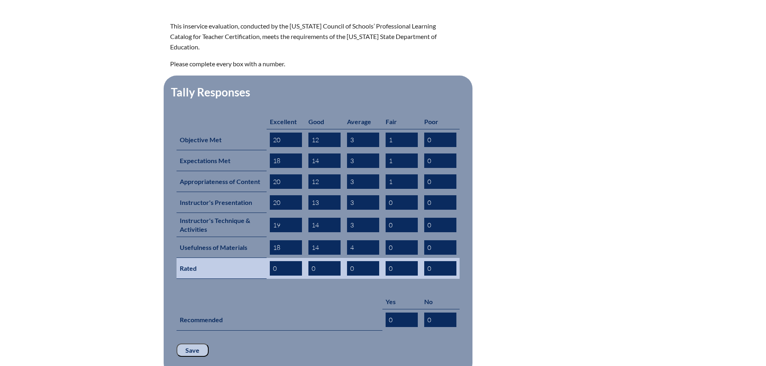
click at [278, 261] on input "0" at bounding box center [286, 268] width 32 height 14
type input "20"
type input "12"
type input "4"
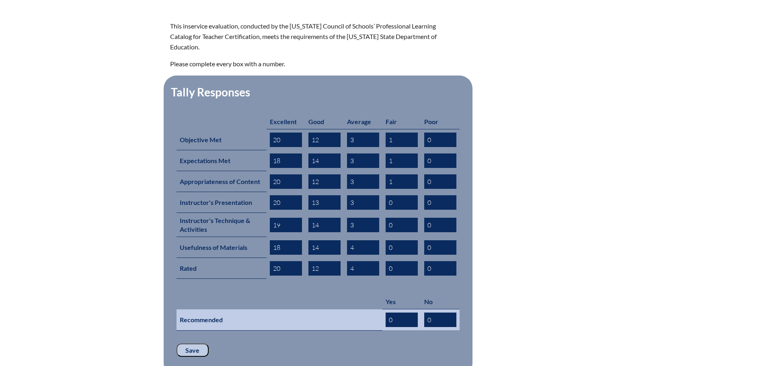
click at [396, 313] on input "0" at bounding box center [402, 320] width 32 height 14
type input "35"
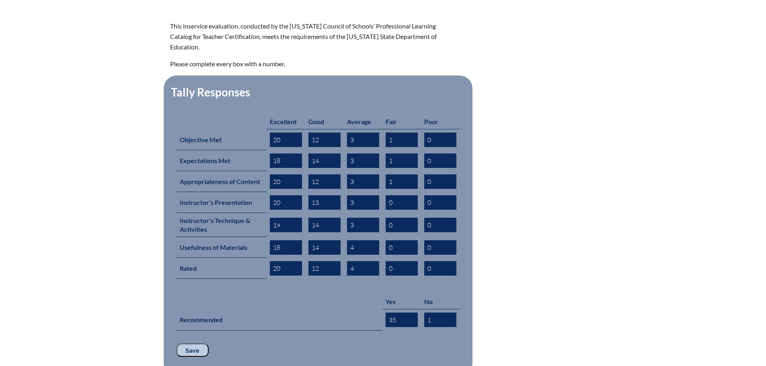
type input "1"
click at [365, 351] on fieldset "Tally Responses Excellent Good Average Fair Poor Objective Met 20 12 3 1 0 Expe…" at bounding box center [318, 226] width 309 height 301
click at [197, 344] on input "Save" at bounding box center [193, 351] width 32 height 14
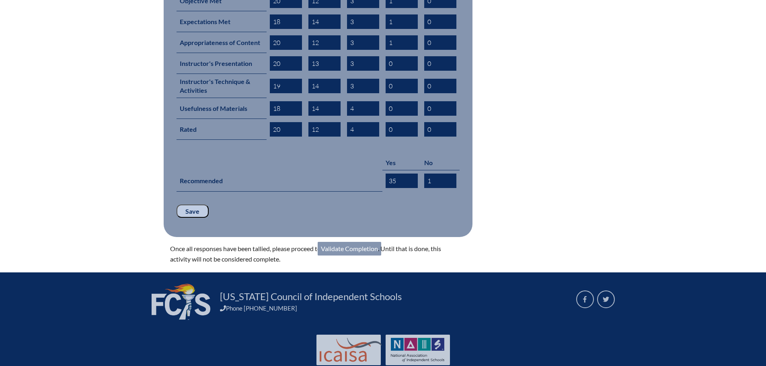
scroll to position [429, 0]
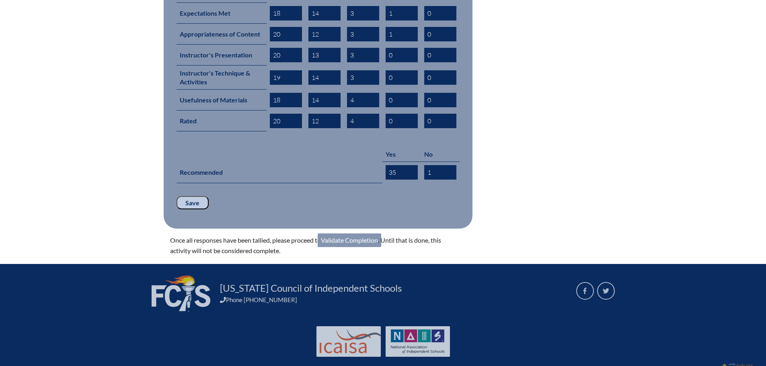
click at [363, 234] on link "Validate Completion" at bounding box center [350, 241] width 64 height 14
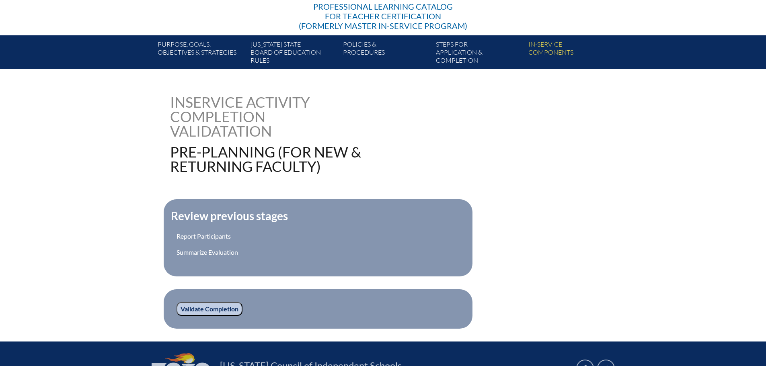
scroll to position [161, 0]
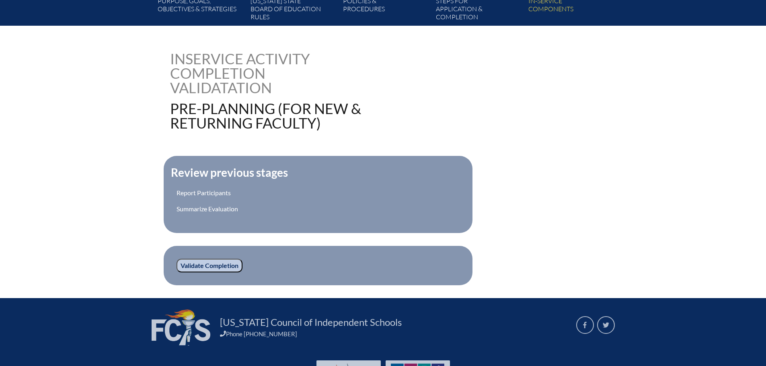
click at [224, 267] on input "Validate Completion" at bounding box center [210, 266] width 66 height 14
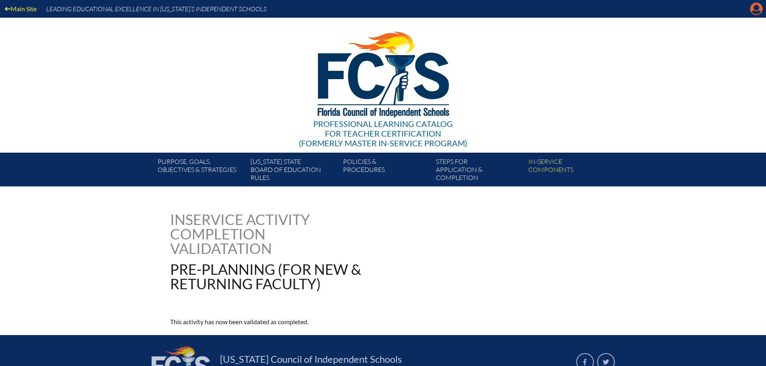
click at [758, 9] on icon "Manage account" at bounding box center [756, 8] width 13 height 13
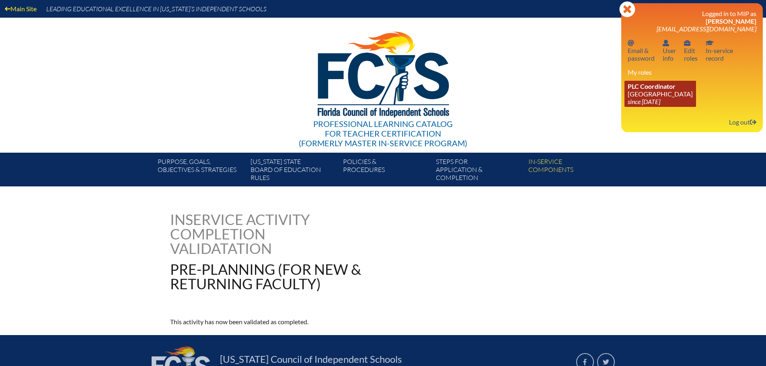
click at [667, 87] on span "PLC Coordinator" at bounding box center [652, 86] width 48 height 8
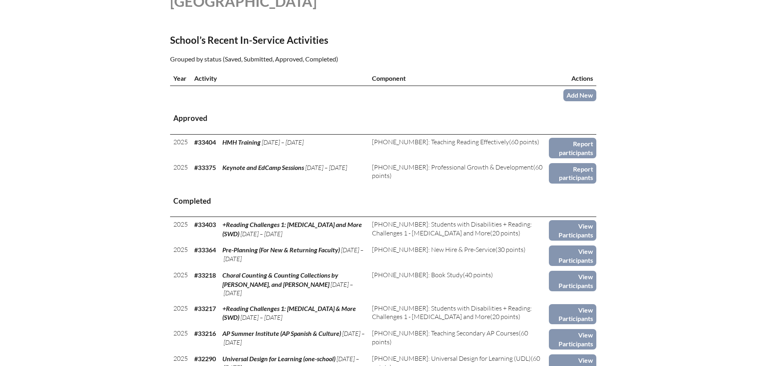
scroll to position [282, 0]
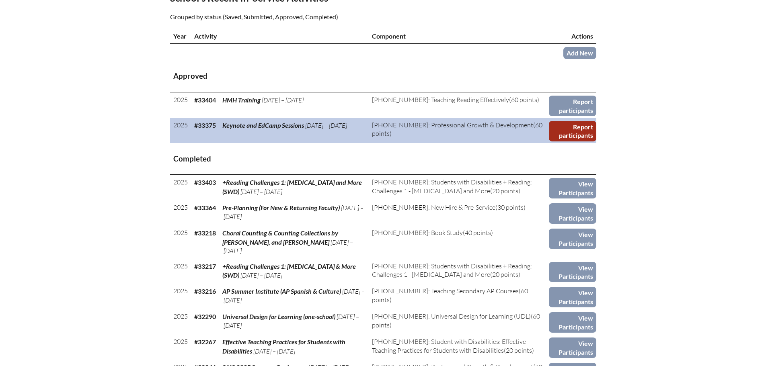
click at [575, 131] on link "Report participants" at bounding box center [572, 131] width 47 height 21
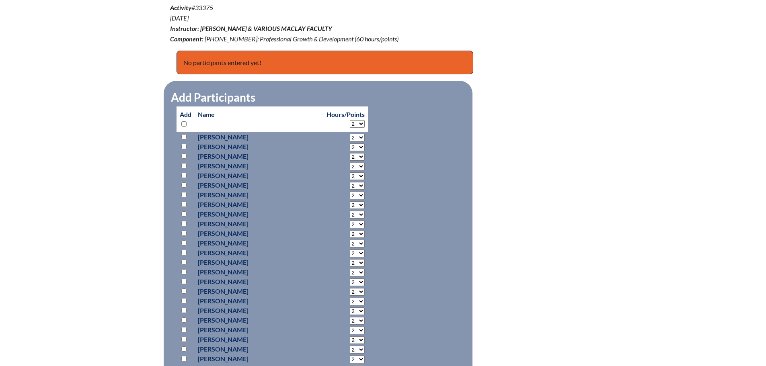
scroll to position [322, 0]
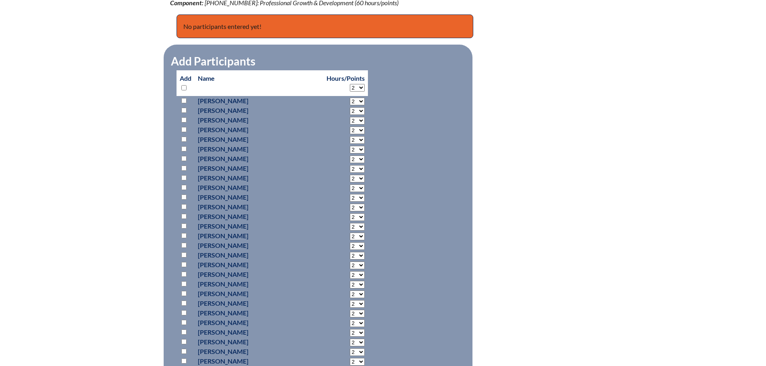
click at [186, 101] on input "checkbox" at bounding box center [183, 100] width 5 height 5
checkbox input "true"
click at [186, 127] on input "checkbox" at bounding box center [183, 129] width 5 height 5
checkbox input "true"
click at [186, 146] on input "checkbox" at bounding box center [183, 148] width 5 height 5
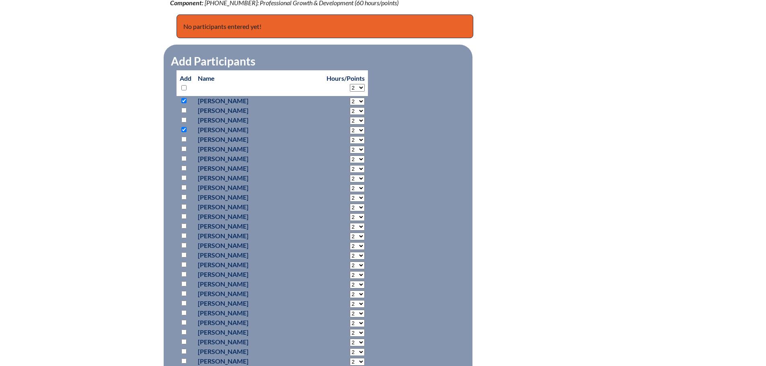
checkbox input "true"
click at [183, 157] on input "checkbox" at bounding box center [183, 158] width 5 height 5
checkbox input "true"
click at [183, 166] on input "checkbox" at bounding box center [183, 168] width 5 height 5
checkbox input "true"
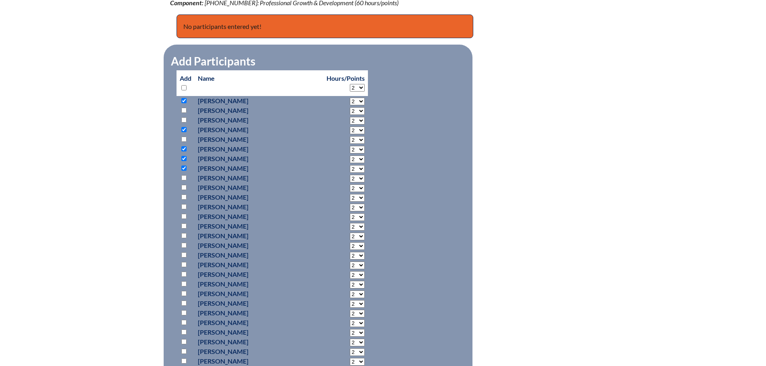
click at [183, 175] on input "checkbox" at bounding box center [183, 177] width 5 height 5
checkbox input "true"
click at [350, 98] on select "2 3 4 5 6 7 8 9 10 11 12 13 14 15 16 17 18 19 20 21 22 23" at bounding box center [357, 102] width 15 height 8
select select "7"
click at [350, 98] on select "2 3 4 5 6 7 8 9 10 11 12 13 14 15 16 17 18 19 20 21 22 23" at bounding box center [357, 102] width 15 height 8
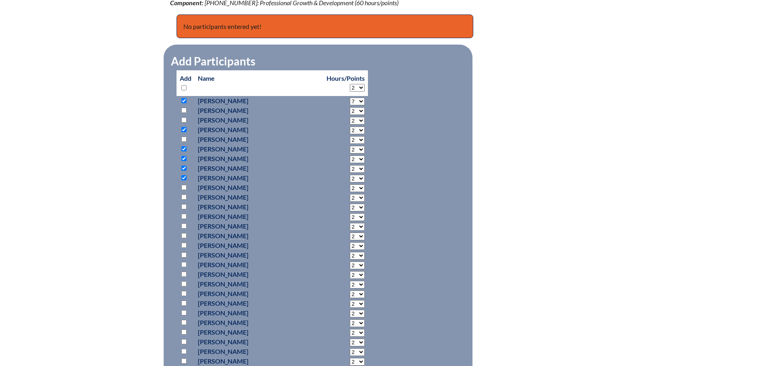
click at [350, 110] on select "2 3 4 5 6 7 8 9 10 11 12 13 14 15 16 17 18 19 20 21 22 23" at bounding box center [357, 111] width 15 height 8
select select "7"
click at [350, 107] on select "2 3 4 5 6 7 8 9 10 11 12 13 14 15 16 17 18 19 20 21 22 23" at bounding box center [357, 111] width 15 height 8
click at [350, 121] on select "2 3 4 5 6 7 8 9 10 11 12 13 14 15 16 17 18 19 20 21 22 23" at bounding box center [357, 121] width 15 height 8
select select "7"
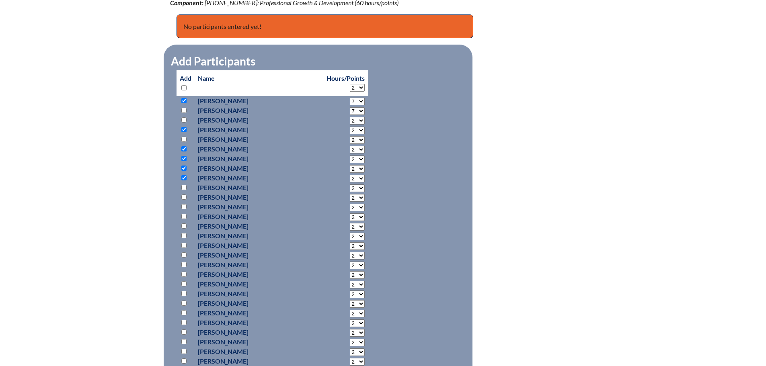
click at [350, 117] on select "2 3 4 5 6 7 8 9 10 11 12 13 14 15 16 17 18 19 20 21 22 23" at bounding box center [357, 121] width 15 height 8
click at [350, 109] on select "2 3 4 5 6 7 8 9 10 11 12 13 14 15 16 17 18 19 20 21 22 23" at bounding box center [357, 111] width 15 height 8
select select "2"
click at [350, 107] on select "2 3 4 5 6 7 8 9 10 11 12 13 14 15 16 17 18 19 20 21 22 23" at bounding box center [357, 111] width 15 height 8
click at [350, 120] on select "2 3 4 5 6 7 8 9 10 11 12 13 14 15 16 17 18 19 20 21 22 23" at bounding box center [357, 121] width 15 height 8
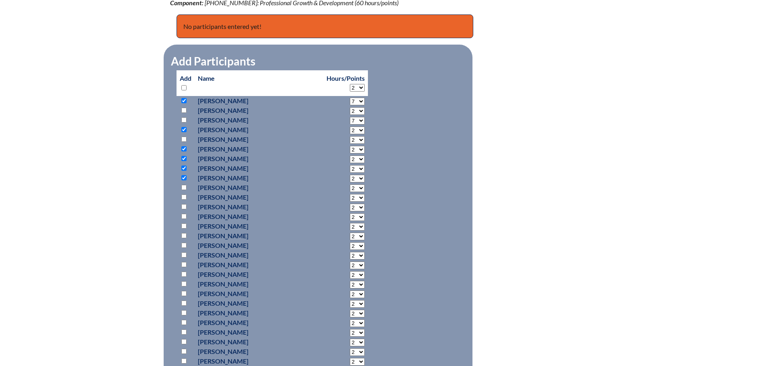
select select "2"
click at [350, 117] on select "2 3 4 5 6 7 8 9 10 11 12 13 14 15 16 17 18 19 20 21 22 23" at bounding box center [357, 121] width 15 height 8
click at [350, 129] on select "2 3 4 5 6 7 8 9 10 11 12 13 14 15 16 17 18 19 20 21 22 23" at bounding box center [357, 131] width 15 height 8
select select "7"
click at [350, 127] on select "2 3 4 5 6 7 8 9 10 11 12 13 14 15 16 17 18 19 20 21 22 23" at bounding box center [357, 131] width 15 height 8
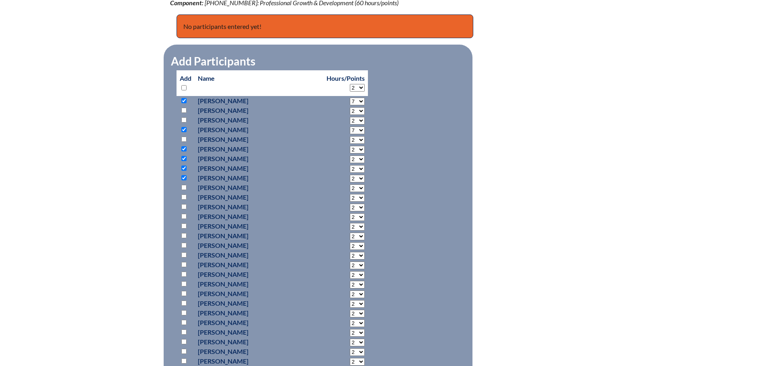
click at [350, 148] on select "2 3 4 5 6 7 8 9 10 11 12 13 14 15 16 17 18 19 20 21 22 23" at bounding box center [357, 150] width 15 height 8
select select "7"
click at [350, 146] on select "2 3 4 5 6 7 8 9 10 11 12 13 14 15 16 17 18 19 20 21 22 23" at bounding box center [357, 150] width 15 height 8
click at [350, 158] on select "2 3 4 5 6 7 8 9 10 11 12 13 14 15 16 17 18 19 20 21 22 23" at bounding box center [357, 160] width 15 height 8
select select "7"
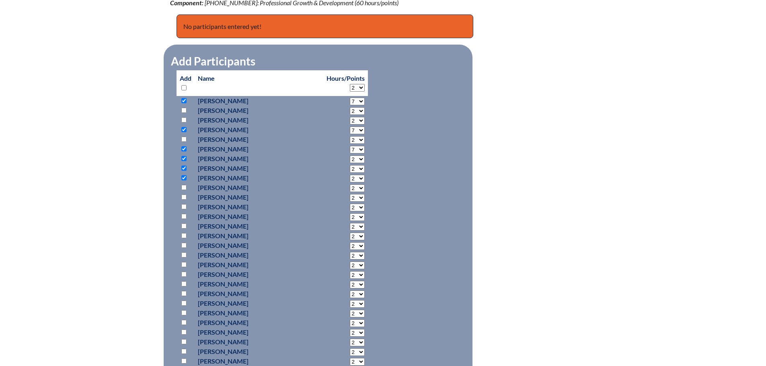
click at [350, 156] on select "2 3 4 5 6 7 8 9 10 11 12 13 14 15 16 17 18 19 20 21 22 23" at bounding box center [357, 160] width 15 height 8
click at [350, 169] on select "2 3 4 5 6 7 8 9 10 11 12 13 14 15 16 17 18 19 20 21 22 23" at bounding box center [357, 169] width 15 height 8
select select "7"
click at [350, 165] on select "2 3 4 5 6 7 8 9 10 11 12 13 14 15 16 17 18 19 20 21 22 23" at bounding box center [357, 169] width 15 height 8
click at [350, 176] on select "2 3 4 5 6 7 8 9 10 11 12 13 14 15 16 17 18 19 20 21 22 23" at bounding box center [357, 179] width 15 height 8
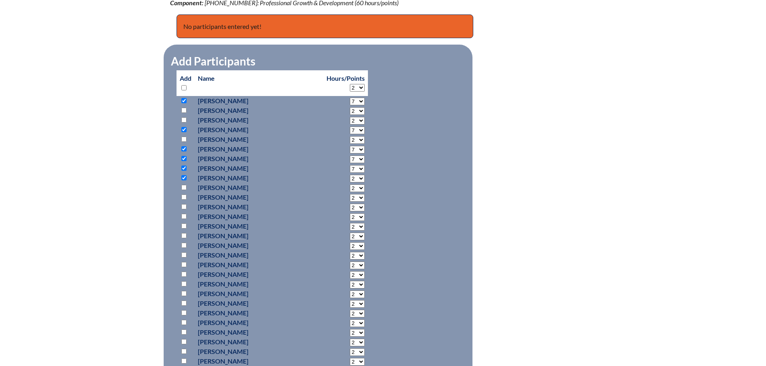
select select "7"
click at [350, 175] on select "2 3 4 5 6 7 8 9 10 11 12 13 14 15 16 17 18 19 20 21 22 23" at bounding box center [357, 179] width 15 height 8
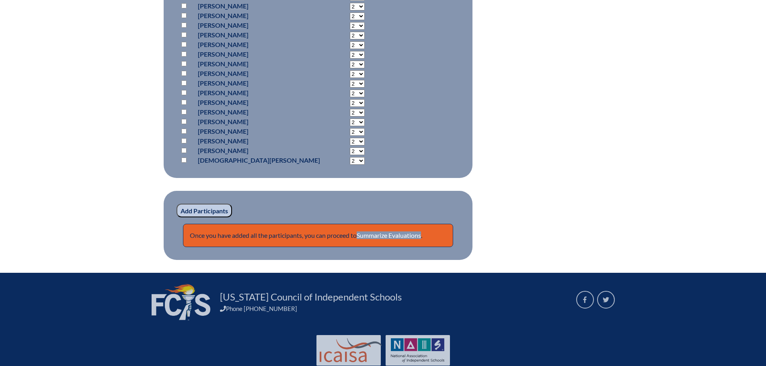
scroll to position [1006, 0]
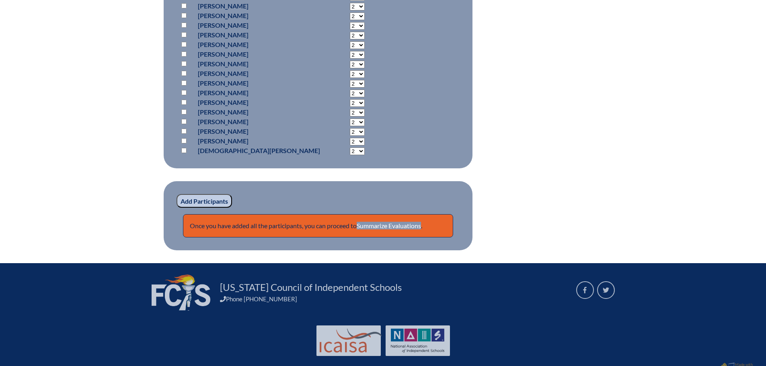
click at [213, 199] on input "Add Participants" at bounding box center [205, 201] width 56 height 14
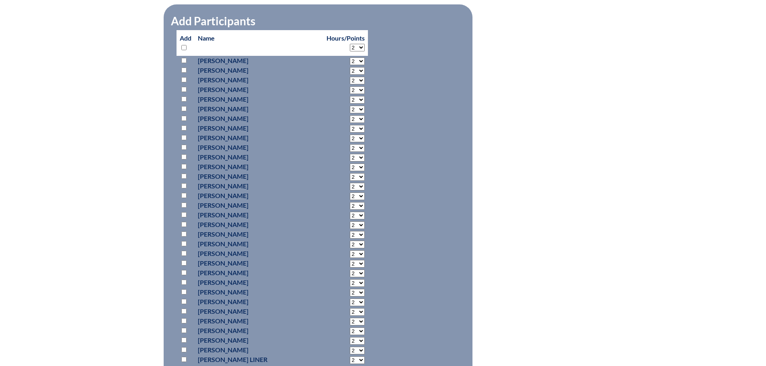
scroll to position [468, 0]
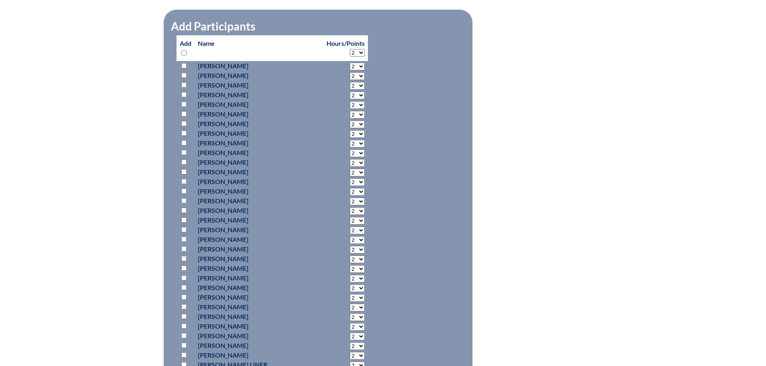
click at [183, 95] on input "checkbox" at bounding box center [183, 94] width 5 height 5
checkbox input "true"
click at [183, 103] on input "checkbox" at bounding box center [183, 104] width 5 height 5
checkbox input "true"
click at [185, 121] on input "checkbox" at bounding box center [183, 123] width 5 height 5
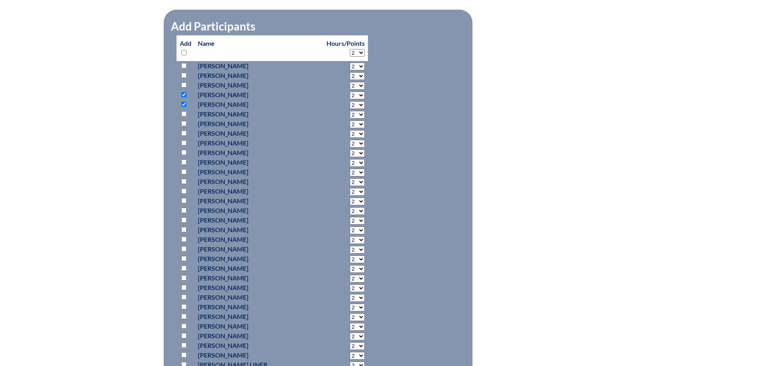
checkbox input "true"
click at [185, 171] on input "checkbox" at bounding box center [183, 171] width 5 height 5
checkbox input "true"
click at [184, 183] on p at bounding box center [186, 182] width 12 height 10
click at [185, 181] on input "checkbox" at bounding box center [183, 181] width 5 height 5
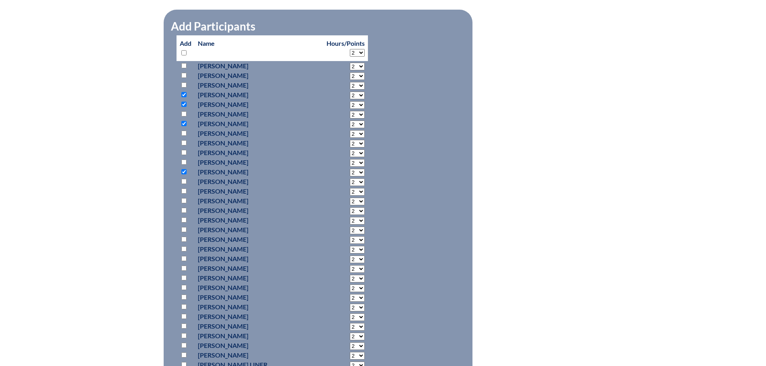
checkbox input "true"
click at [350, 95] on select "2 3 4 5 6 7 8 9 10 11 12 13 14 15 16 17 18 19 20 21 22 23" at bounding box center [357, 96] width 15 height 8
select select "7"
click at [350, 92] on select "2 3 4 5 6 7 8 9 10 11 12 13 14 15 16 17 18 19 20 21 22 23" at bounding box center [357, 96] width 15 height 8
click at [350, 104] on select "2 3 4 5 6 7 8 9 10 11 12 13 14 15 16 17 18 19 20 21 22 23" at bounding box center [357, 105] width 15 height 8
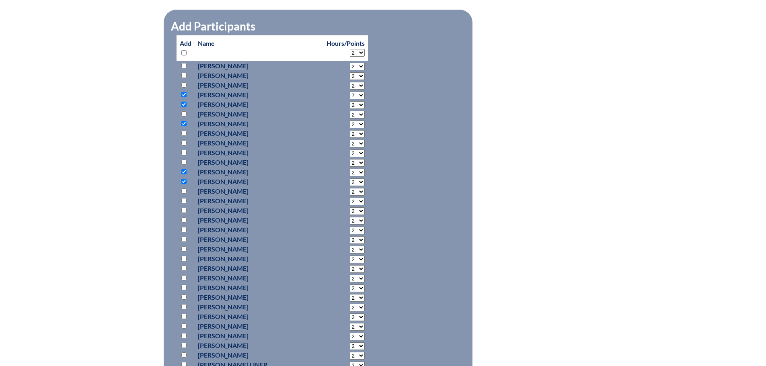
select select "7"
click at [350, 101] on select "2 3 4 5 6 7 8 9 10 11 12 13 14 15 16 17 18 19 20 21 22 23" at bounding box center [357, 105] width 15 height 8
click at [350, 123] on select "2 3 4 5 6 7 8 9 10 11 12 13 14 15 16 17 18 19 20 21 22 23" at bounding box center [357, 125] width 15 height 8
select select "7"
click at [350, 121] on select "2 3 4 5 6 7 8 9 10 11 12 13 14 15 16 17 18 19 20 21 22 23" at bounding box center [357, 125] width 15 height 8
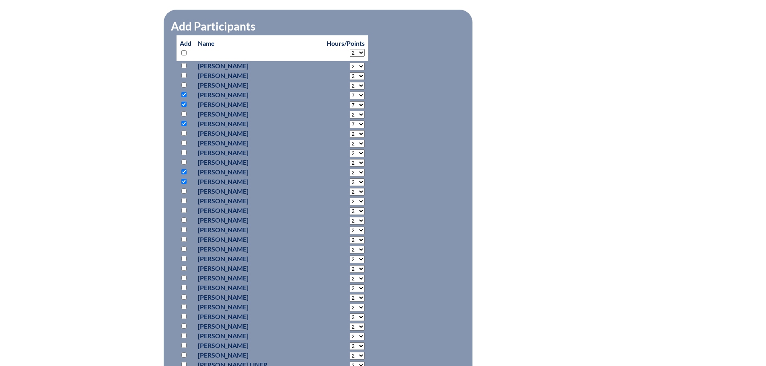
click at [350, 175] on select "2 3 4 5 6 7 8 9 10 11 12 13 14 15 16 17 18 19 20 21 22 23" at bounding box center [357, 173] width 15 height 8
click at [350, 173] on select "2 3 4 5 6 7 8 9 10 11 12 13 14 15 16 17 18 19 20 21 22 23" at bounding box center [357, 173] width 15 height 8
select select "7"
click at [350, 169] on select "2 3 4 5 6 7 8 9 10 11 12 13 14 15 16 17 18 19 20 21 22 23" at bounding box center [357, 173] width 15 height 8
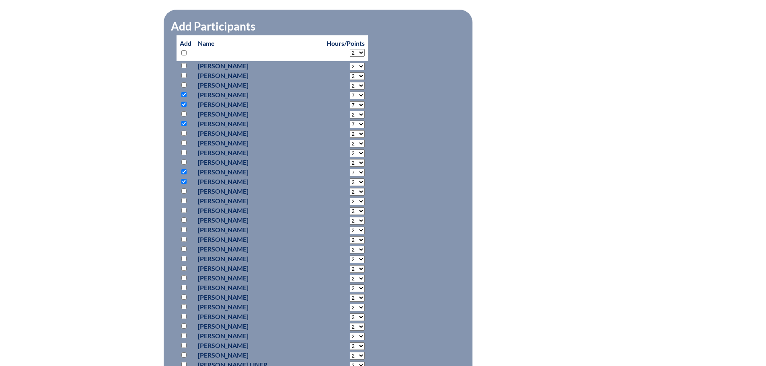
click at [350, 181] on select "2 3 4 5 6 7 8 9 10 11 12 13 14 15 16 17 18 19 20 21 22 23" at bounding box center [357, 183] width 15 height 8
select select "7"
click at [350, 179] on select "2 3 4 5 6 7 8 9 10 11 12 13 14 15 16 17 18 19 20 21 22 23" at bounding box center [357, 183] width 15 height 8
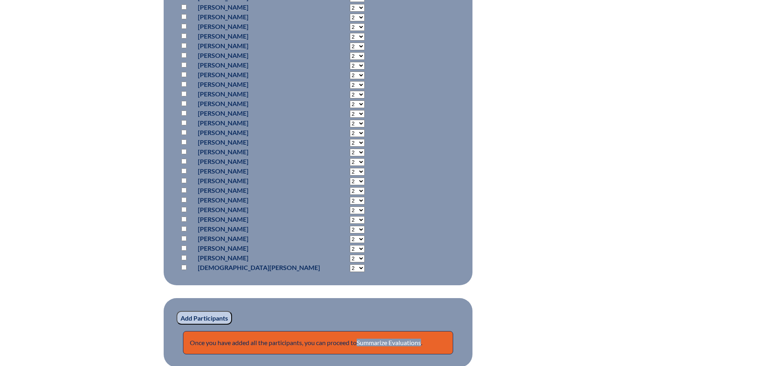
scroll to position [1031, 0]
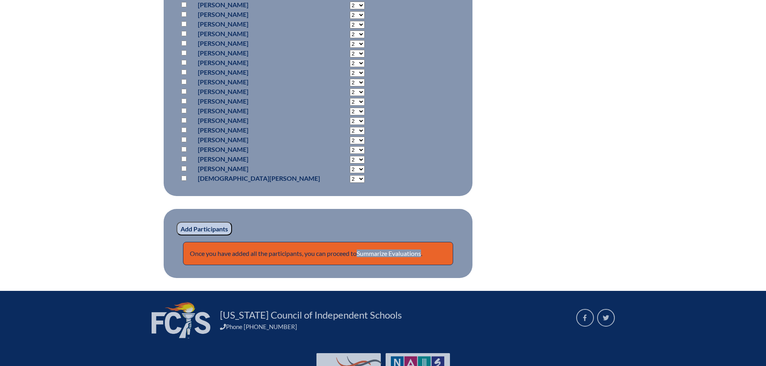
click at [204, 228] on input "Add Participants" at bounding box center [205, 229] width 56 height 14
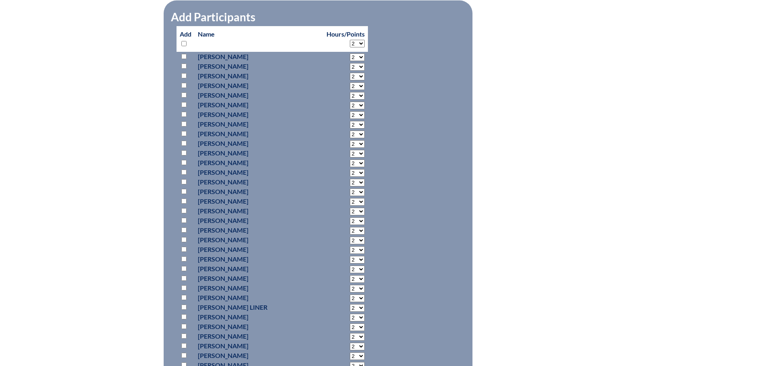
scroll to position [542, 0]
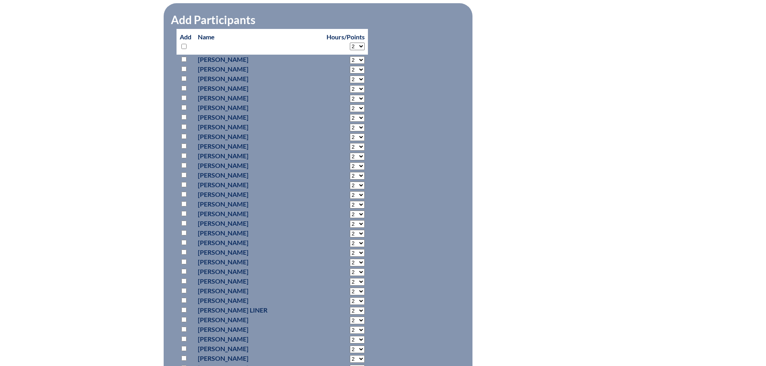
click at [186, 139] on input "checkbox" at bounding box center [183, 136] width 5 height 5
checkbox input "true"
click at [185, 149] on input "checkbox" at bounding box center [183, 146] width 5 height 5
checkbox input "true"
click at [184, 158] on input "checkbox" at bounding box center [183, 155] width 5 height 5
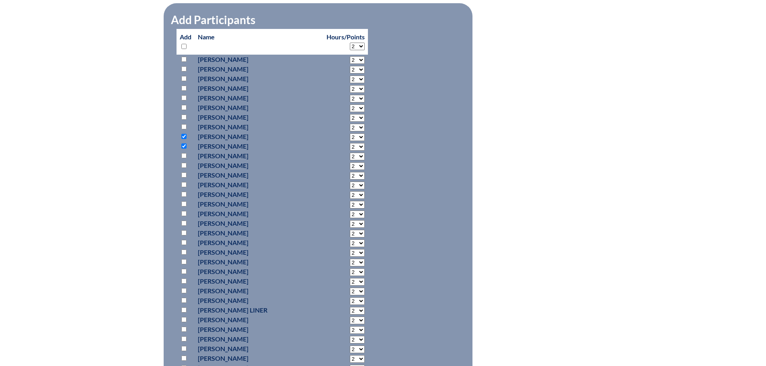
checkbox input "true"
click at [184, 168] on input "checkbox" at bounding box center [183, 165] width 5 height 5
checkbox input "true"
click at [183, 197] on input "checkbox" at bounding box center [183, 194] width 5 height 5
checkbox input "true"
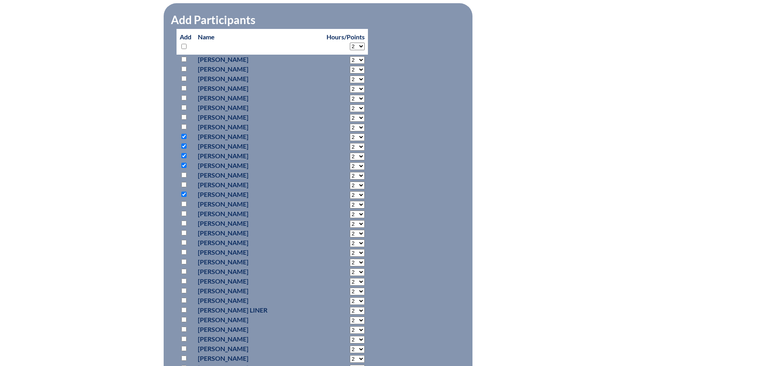
click at [350, 141] on select "2 3 4 5 6 7 8 9 10 11 12 13 14 15 16 17 18 19 20 21 22 23" at bounding box center [357, 138] width 15 height 8
select select "7"
click at [350, 141] on select "2 3 4 5 6 7 8 9 10 11 12 13 14 15 16 17 18 19 20 21 22 23" at bounding box center [357, 138] width 15 height 8
click at [350, 151] on select "2 3 4 5 6 7 8 9 10 11 12 13 14 15 16 17 18 19 20 21 22 23" at bounding box center [357, 147] width 15 height 8
select select "7"
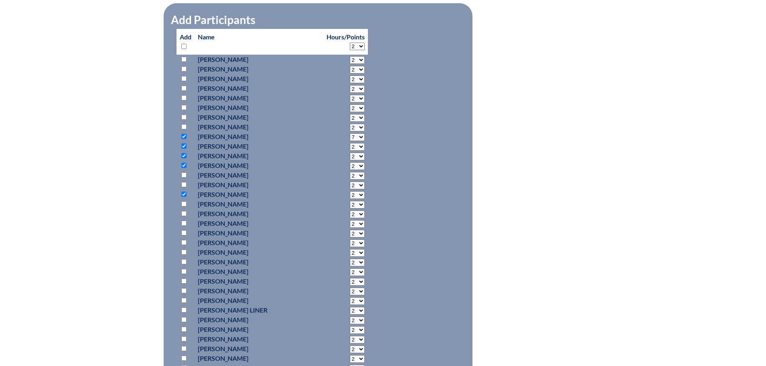
click at [350, 151] on select "2 3 4 5 6 7 8 9 10 11 12 13 14 15 16 17 18 19 20 21 22 23" at bounding box center [357, 147] width 15 height 8
click at [350, 160] on select "2 3 4 5 6 7 8 9 10 11 12 13 14 15 16 17 18 19 20 21 22 23" at bounding box center [357, 157] width 15 height 8
select select "7"
click at [350, 160] on select "2 3 4 5 6 7 8 9 10 11 12 13 14 15 16 17 18 19 20 21 22 23" at bounding box center [357, 157] width 15 height 8
click at [350, 170] on select "2 3 4 5 6 7 8 9 10 11 12 13 14 15 16 17 18 19 20 21 22 23" at bounding box center [357, 166] width 15 height 8
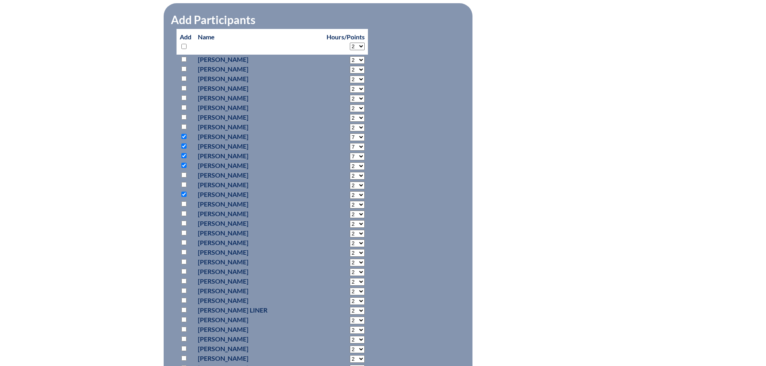
select select "7"
click at [350, 170] on select "2 3 4 5 6 7 8 9 10 11 12 13 14 15 16 17 18 19 20 21 22 23" at bounding box center [357, 166] width 15 height 8
click at [350, 199] on select "2 3 4 5 6 7 8 9 10 11 12 13 14 15 16 17 18 19 20 21 22 23" at bounding box center [357, 195] width 15 height 8
select select "7"
click at [350, 199] on select "2 3 4 5 6 7 8 9 10 11 12 13 14 15 16 17 18 19 20 21 22 23" at bounding box center [357, 195] width 15 height 8
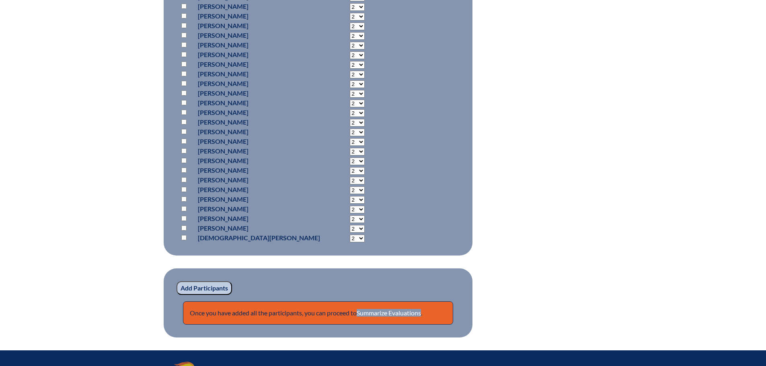
scroll to position [1065, 0]
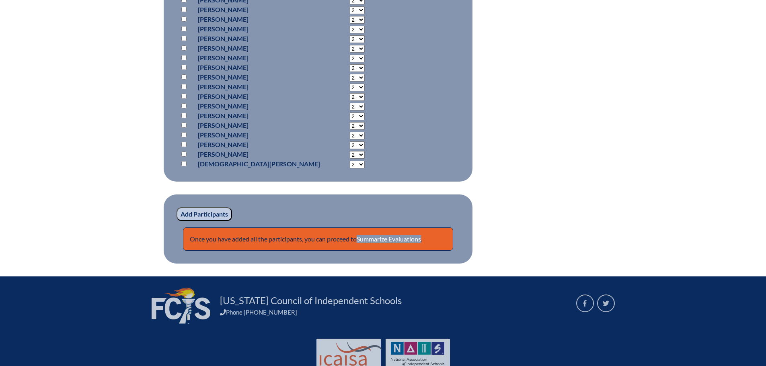
click at [209, 221] on input "Add Participants" at bounding box center [205, 215] width 56 height 14
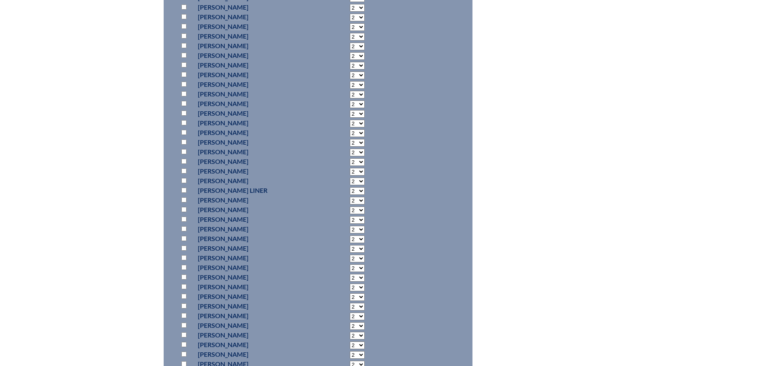
scroll to position [642, 0]
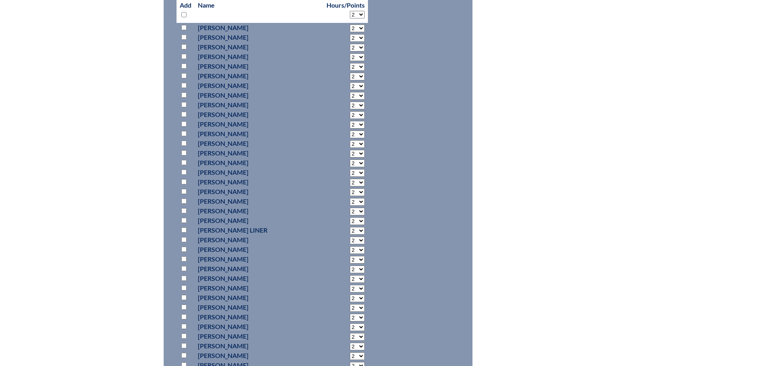
click at [185, 127] on input "checkbox" at bounding box center [183, 123] width 5 height 5
checkbox input "true"
click at [186, 136] on input "checkbox" at bounding box center [183, 133] width 5 height 5
checkbox input "true"
click at [185, 146] on input "checkbox" at bounding box center [183, 143] width 5 height 5
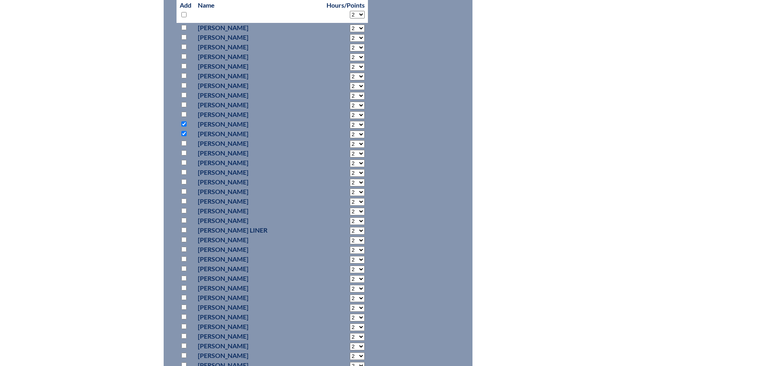
checkbox input "true"
click at [183, 165] on input "checkbox" at bounding box center [183, 162] width 5 height 5
checkbox input "true"
click at [183, 175] on input "checkbox" at bounding box center [183, 172] width 5 height 5
checkbox input "true"
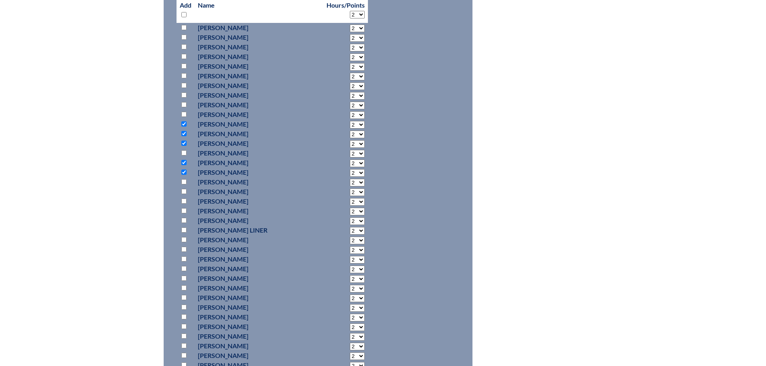
click at [350, 129] on select "2 3 4 5 6 7 8 9 10 11 12 13 14 15 16 17 18 19 20 21 22 23" at bounding box center [357, 125] width 15 height 8
select select "7"
click at [350, 129] on select "2 3 4 5 6 7 8 9 10 11 12 13 14 15 16 17 18 19 20 21 22 23" at bounding box center [357, 125] width 15 height 8
click at [350, 138] on select "2 3 4 5 6 7 8 9 10 11 12 13 14 15 16 17 18 19 20 21 22 23" at bounding box center [357, 135] width 15 height 8
select select "7"
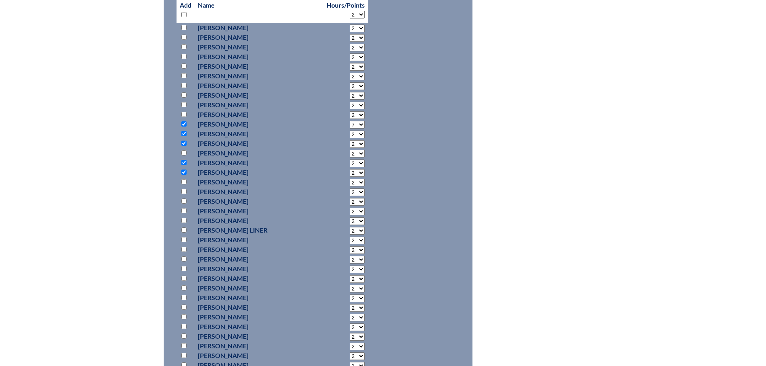
click at [350, 138] on select "2 3 4 5 6 7 8 9 10 11 12 13 14 15 16 17 18 19 20 21 22 23" at bounding box center [357, 135] width 15 height 8
click at [350, 148] on select "2 3 4 5 6 7 8 9 10 11 12 13 14 15 16 17 18 19 20 21 22 23" at bounding box center [357, 144] width 15 height 8
select select "7"
click at [350, 148] on select "2 3 4 5 6 7 8 9 10 11 12 13 14 15 16 17 18 19 20 21 22 23" at bounding box center [357, 144] width 15 height 8
click at [350, 167] on select "2 3 4 5 6 7 8 9 10 11 12 13 14 15 16 17 18 19 20 21 22 23" at bounding box center [357, 164] width 15 height 8
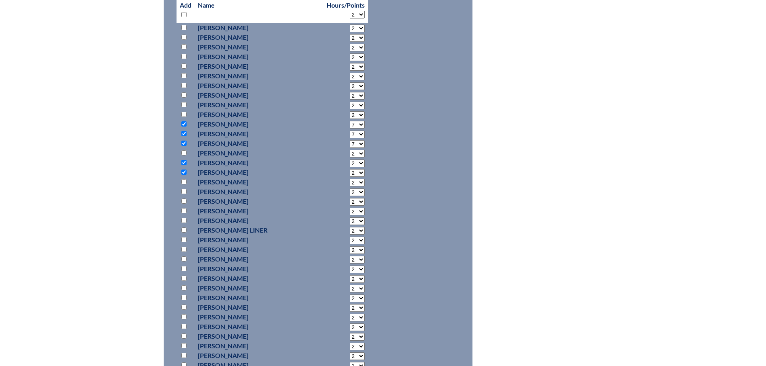
select select "7"
click at [350, 167] on select "2 3 4 5 6 7 8 9 10 11 12 13 14 15 16 17 18 19 20 21 22 23" at bounding box center [357, 164] width 15 height 8
click at [350, 177] on select "2 3 4 5 6 7 8 9 10 11 12 13 14 15 16 17 18 19 20 21 22 23" at bounding box center [357, 173] width 15 height 8
select select "7"
click at [350, 177] on select "2 3 4 5 6 7 8 9 10 11 12 13 14 15 16 17 18 19 20 21 22 23" at bounding box center [357, 173] width 15 height 8
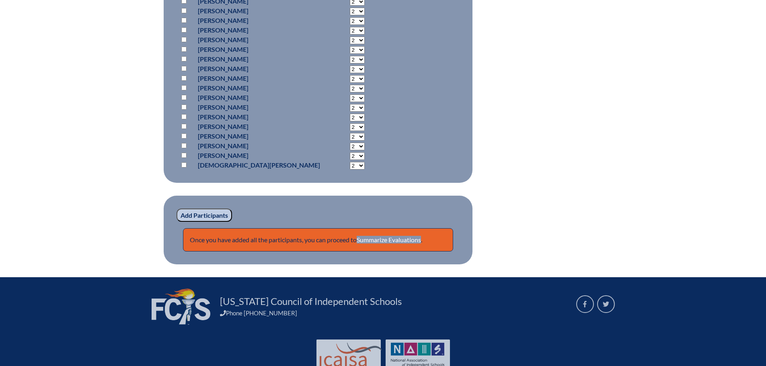
scroll to position [1084, 0]
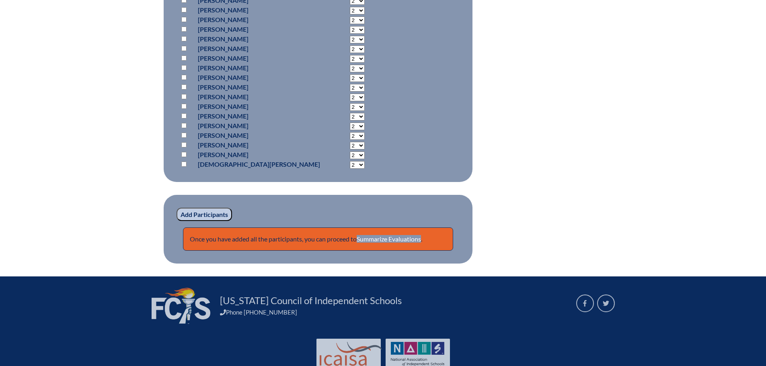
click at [215, 222] on input "Add Participants" at bounding box center [205, 215] width 56 height 14
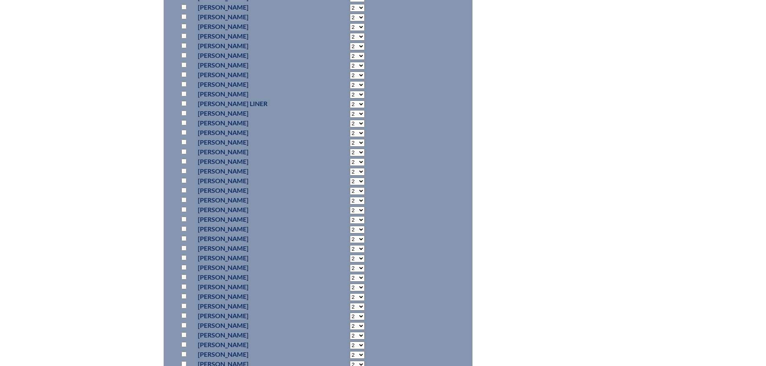
scroll to position [781, 0]
click at [185, 64] on input "checkbox" at bounding box center [183, 60] width 5 height 5
checkbox input "true"
click at [184, 73] on input "checkbox" at bounding box center [183, 70] width 5 height 5
checkbox input "true"
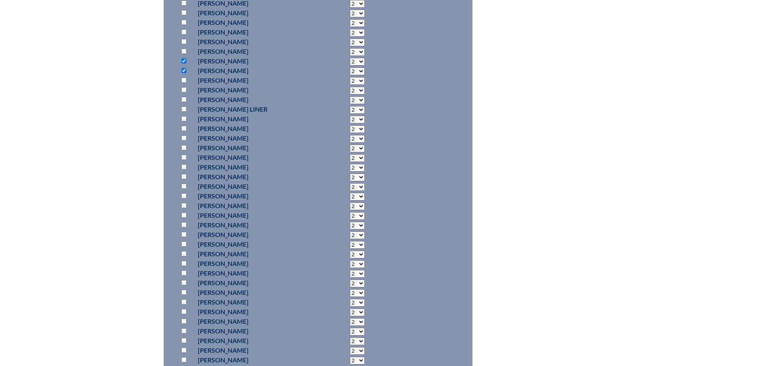
click at [185, 83] on input "checkbox" at bounding box center [183, 80] width 5 height 5
checkbox input "true"
click at [350, 66] on select "2 3 4 5 6 7 8 9 10 11 12 13 14 15 16 17 18 19 20 21 22 23" at bounding box center [357, 62] width 15 height 8
select select "7"
click at [350, 66] on select "2 3 4 5 6 7 8 9 10 11 12 13 14 15 16 17 18 19 20 21 22 23" at bounding box center [357, 62] width 15 height 8
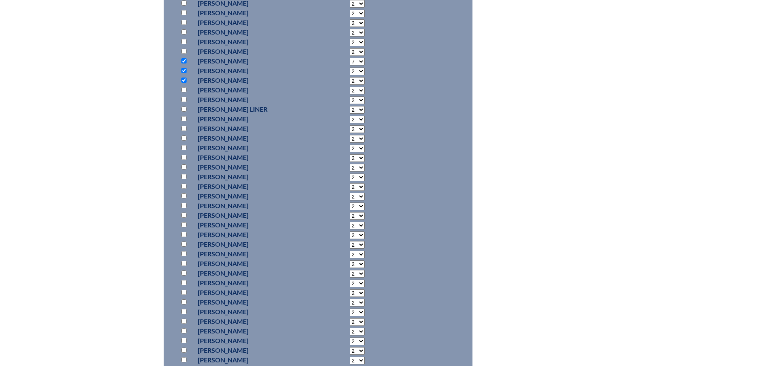
click at [350, 75] on select "2 3 4 5 6 7 8 9 10 11 12 13 14 15 16 17 18 19 20 21 22 23" at bounding box center [357, 72] width 15 height 8
select select "7"
click at [350, 75] on select "2 3 4 5 6 7 8 9 10 11 12 13 14 15 16 17 18 19 20 21 22 23" at bounding box center [357, 72] width 15 height 8
click at [350, 85] on select "2 3 4 5 6 7 8 9 10 11 12 13 14 15 16 17 18 19 20 21 22 23" at bounding box center [357, 81] width 15 height 8
select select "7"
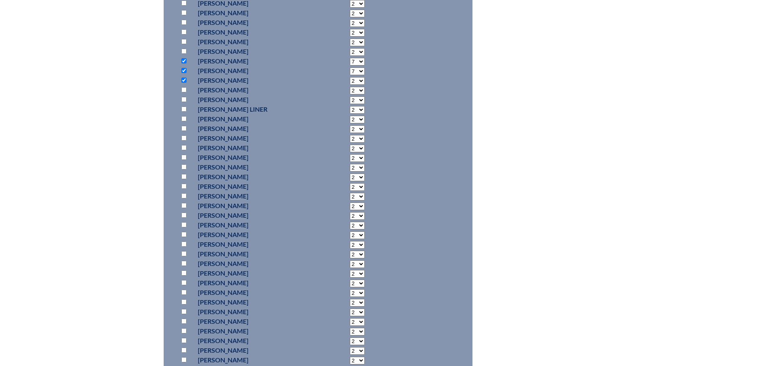
click at [350, 85] on select "2 3 4 5 6 7 8 9 10 11 12 13 14 15 16 17 18 19 20 21 22 23" at bounding box center [357, 81] width 15 height 8
click at [184, 121] on input "checkbox" at bounding box center [183, 118] width 5 height 5
checkbox input "true"
click at [183, 141] on input "checkbox" at bounding box center [183, 138] width 5 height 5
checkbox input "true"
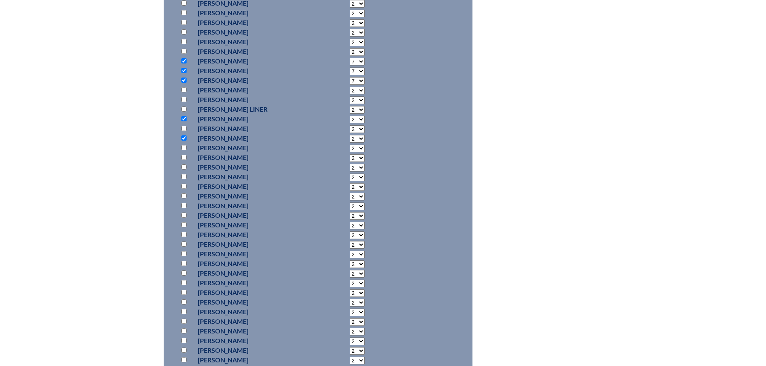
click at [350, 123] on select "2 3 4 5 6 7 8 9 10 11 12 13 14 15 16 17 18 19 20 21 22 23" at bounding box center [357, 120] width 15 height 8
select select "7"
click at [350, 123] on select "2 3 4 5 6 7 8 9 10 11 12 13 14 15 16 17 18 19 20 21 22 23" at bounding box center [357, 120] width 15 height 8
click at [350, 143] on select "2 3 4 5 6 7 8 9 10 11 12 13 14 15 16 17 18 19 20 21 22 23" at bounding box center [357, 139] width 15 height 8
select select "7"
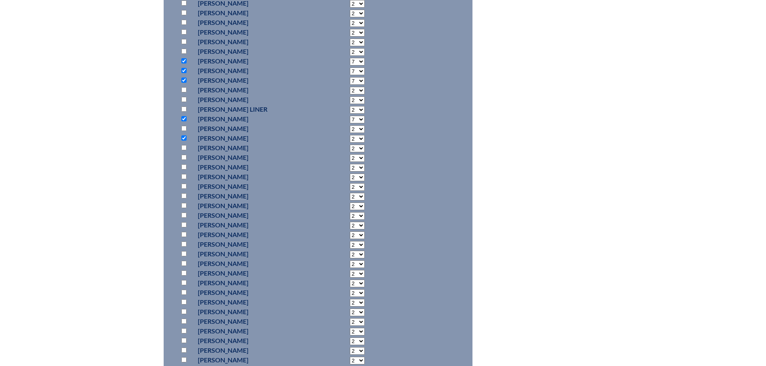
click at [350, 143] on select "2 3 4 5 6 7 8 9 10 11 12 13 14 15 16 17 18 19 20 21 22 23" at bounding box center [357, 139] width 15 height 8
click at [182, 150] on input "checkbox" at bounding box center [183, 147] width 5 height 5
checkbox input "true"
click at [183, 160] on input "checkbox" at bounding box center [183, 157] width 5 height 5
checkbox input "true"
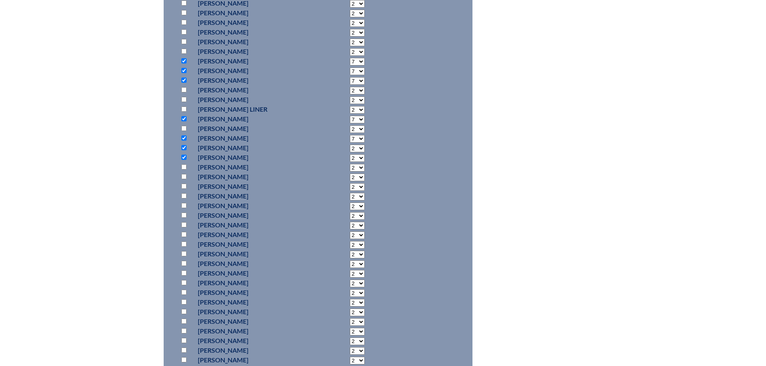
click at [350, 152] on select "2 3 4 5 6 7 8 9 10 11 12 13 14 15 16 17 18 19 20 21 22 23" at bounding box center [357, 149] width 15 height 8
select select "7"
click at [350, 152] on select "2 3 4 5 6 7 8 9 10 11 12 13 14 15 16 17 18 19 20 21 22 23" at bounding box center [357, 149] width 15 height 8
click at [350, 162] on select "2 3 4 5 6 7 8 9 10 11 12 13 14 15 16 17 18 19 20 21 22 23" at bounding box center [357, 158] width 15 height 8
select select "7"
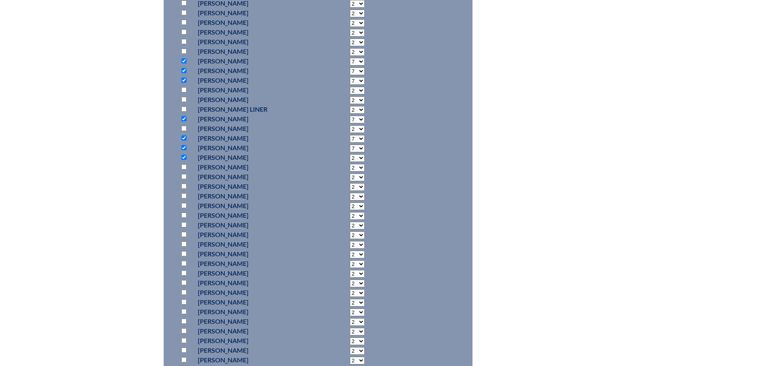
click at [350, 162] on select "2 3 4 5 6 7 8 9 10 11 12 13 14 15 16 17 18 19 20 21 22 23" at bounding box center [357, 158] width 15 height 8
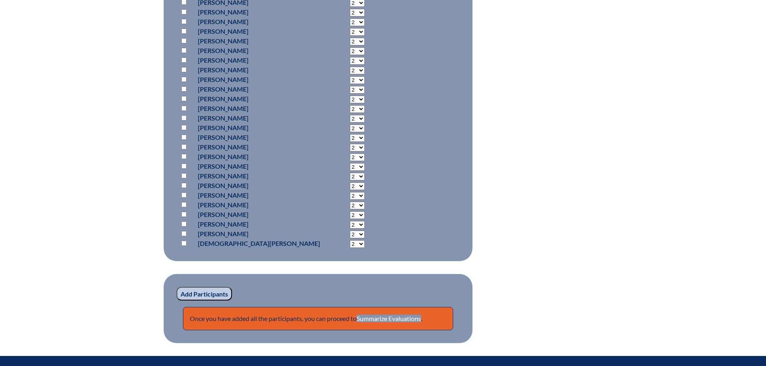
scroll to position [1143, 0]
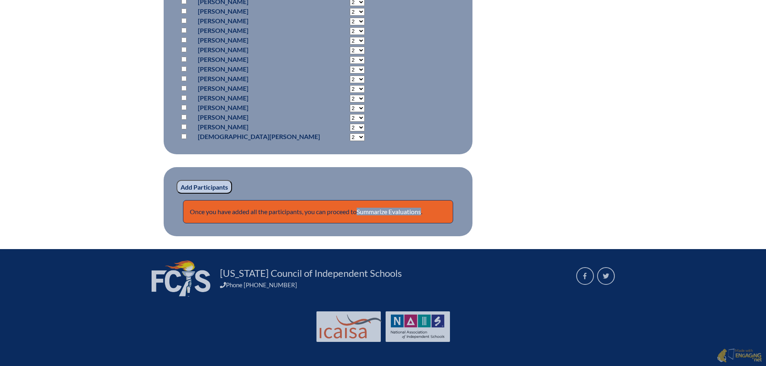
click at [210, 189] on input "Add Participants" at bounding box center [205, 187] width 56 height 14
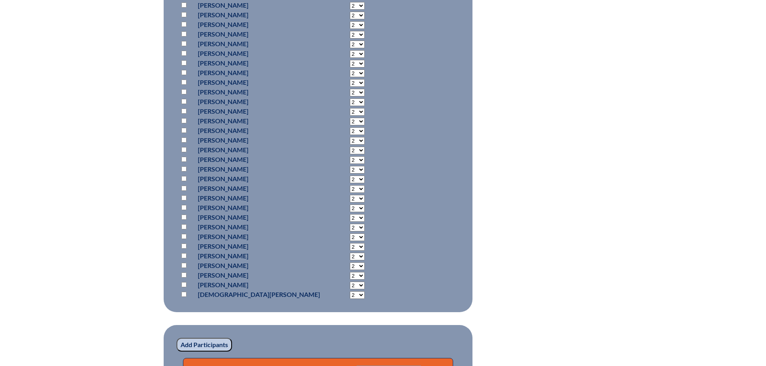
scroll to position [969, 0]
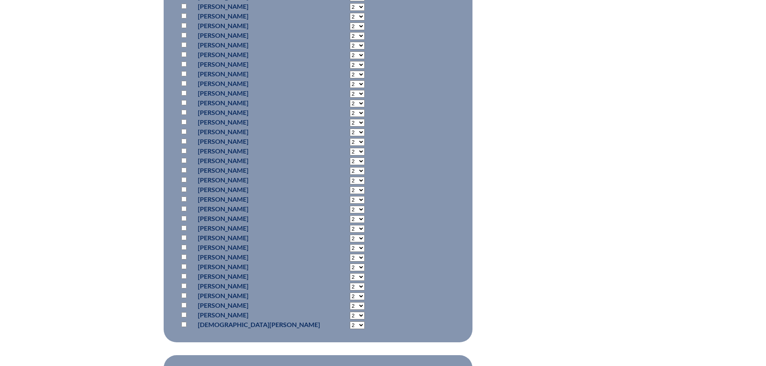
click at [185, 19] on input "checkbox" at bounding box center [183, 15] width 5 height 5
checkbox input "true"
click at [184, 47] on input "checkbox" at bounding box center [183, 44] width 5 height 5
checkbox input "true"
click at [350, 21] on select "2 3 4 5 6 7 8 9 10 11 12 13 14 15 16 17 18 19 20 21 22 23" at bounding box center [357, 17] width 15 height 8
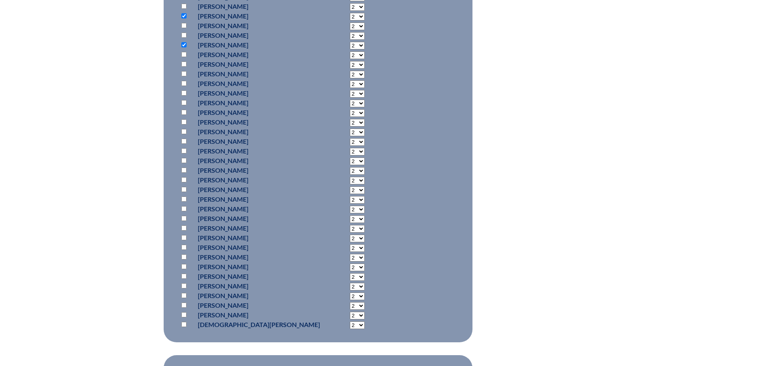
select select "7"
click at [350, 21] on select "2 3 4 5 6 7 8 9 10 11 12 13 14 15 16 17 18 19 20 21 22 23" at bounding box center [357, 17] width 15 height 8
click at [350, 49] on select "2 3 4 5 6 7 8 9 10 11 12 13 14 15 16 17 18 19 20 21 22 23" at bounding box center [357, 46] width 15 height 8
select select "7"
click at [350, 49] on select "2 3 4 5 6 7 8 9 10 11 12 13 14 15 16 17 18 19 20 21 22 23" at bounding box center [357, 46] width 15 height 8
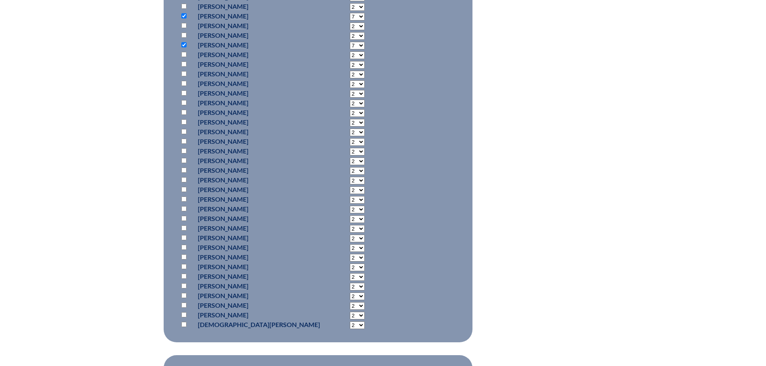
click at [185, 57] on input "checkbox" at bounding box center [183, 54] width 5 height 5
checkbox input "true"
click at [184, 67] on input "checkbox" at bounding box center [183, 64] width 5 height 5
checkbox input "true"
click at [350, 59] on select "2 3 4 5 6 7 8 9 10 11 12 13 14 15 16 17 18 19 20 21 22 23" at bounding box center [357, 55] width 15 height 8
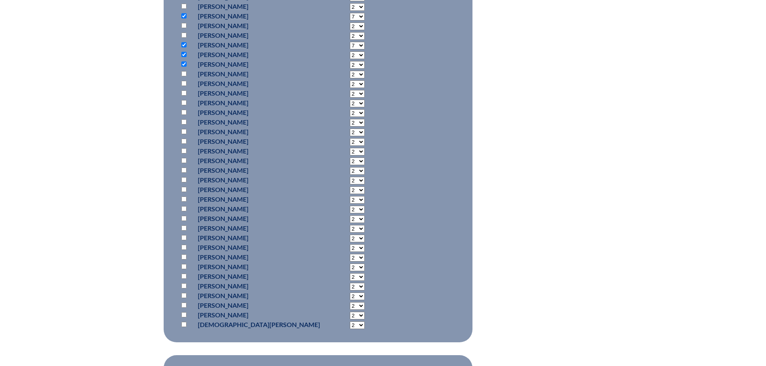
select select "7"
click at [350, 59] on select "2 3 4 5 6 7 8 9 10 11 12 13 14 15 16 17 18 19 20 21 22 23" at bounding box center [357, 55] width 15 height 8
click at [350, 69] on select "2 3 4 5 6 7 8 9 10 11 12 13 14 15 16 17 18 19 20 21 22 23" at bounding box center [357, 65] width 15 height 8
select select "7"
click at [350, 69] on select "2 3 4 5 6 7 8 9 10 11 12 13 14 15 16 17 18 19 20 21 22 23" at bounding box center [357, 65] width 15 height 8
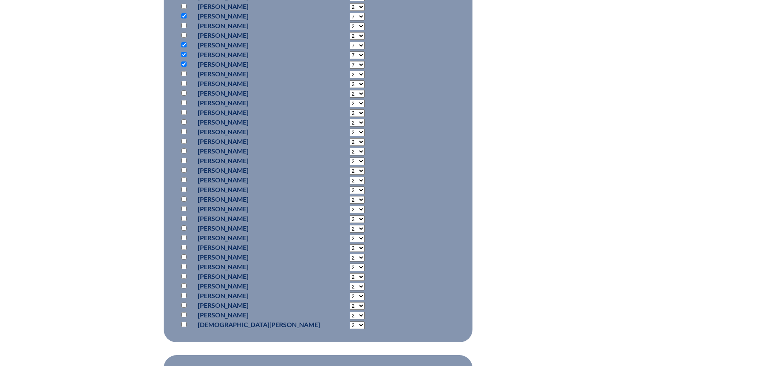
click at [185, 86] on input "checkbox" at bounding box center [183, 83] width 5 height 5
checkbox input "true"
click at [184, 96] on input "checkbox" at bounding box center [183, 92] width 5 height 5
checkbox input "true"
click at [350, 88] on select "2 3 4 5 6 7 8 9 10 11 12 13 14 15 16 17 18 19 20 21 22 23" at bounding box center [357, 84] width 15 height 8
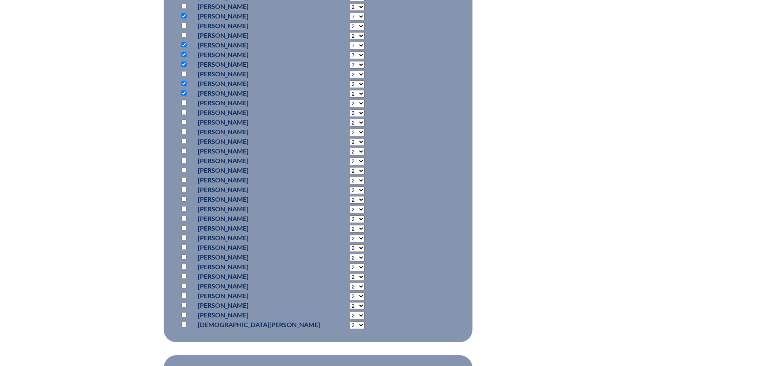
select select "7"
click at [350, 88] on select "2 3 4 5 6 7 8 9 10 11 12 13 14 15 16 17 18 19 20 21 22 23" at bounding box center [357, 84] width 15 height 8
click at [350, 98] on select "2 3 4 5 6 7 8 9 10 11 12 13 14 15 16 17 18 19 20 21 22 23" at bounding box center [357, 94] width 15 height 8
select select "7"
click at [350, 98] on select "2 3 4 5 6 7 8 9 10 11 12 13 14 15 16 17 18 19 20 21 22 23" at bounding box center [357, 94] width 15 height 8
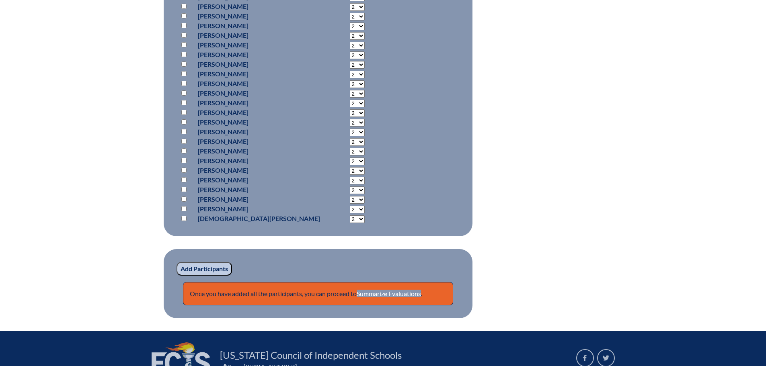
scroll to position [1090, 0]
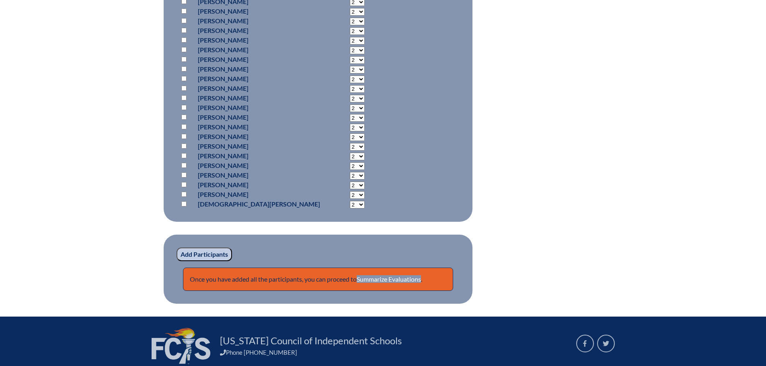
click at [212, 261] on input "Add Participants" at bounding box center [205, 255] width 56 height 14
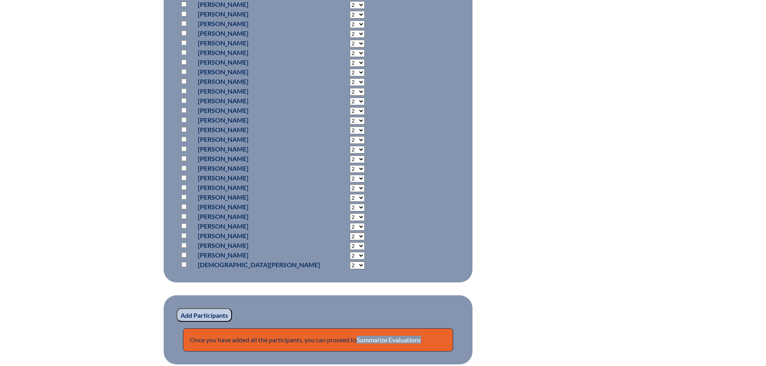
scroll to position [1010, 0]
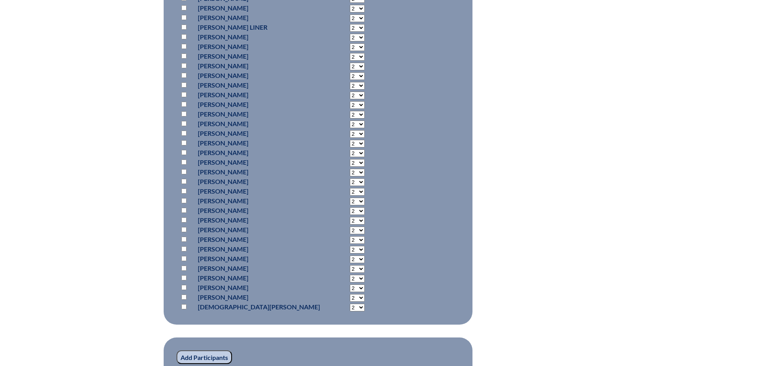
click at [185, 88] on input "checkbox" at bounding box center [183, 84] width 5 height 5
checkbox input "true"
click at [183, 107] on input "checkbox" at bounding box center [183, 104] width 5 height 5
checkbox input "true"
click at [183, 117] on input "checkbox" at bounding box center [183, 113] width 5 height 5
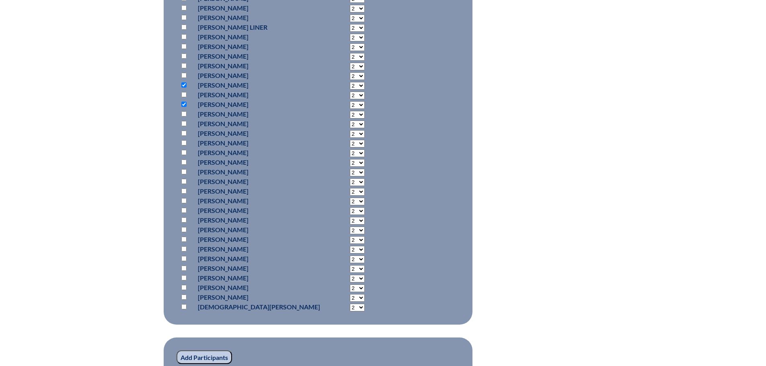
checkbox input "true"
click at [184, 136] on input "checkbox" at bounding box center [183, 133] width 5 height 5
checkbox input "true"
click at [185, 146] on input "checkbox" at bounding box center [183, 142] width 5 height 5
checkbox input "true"
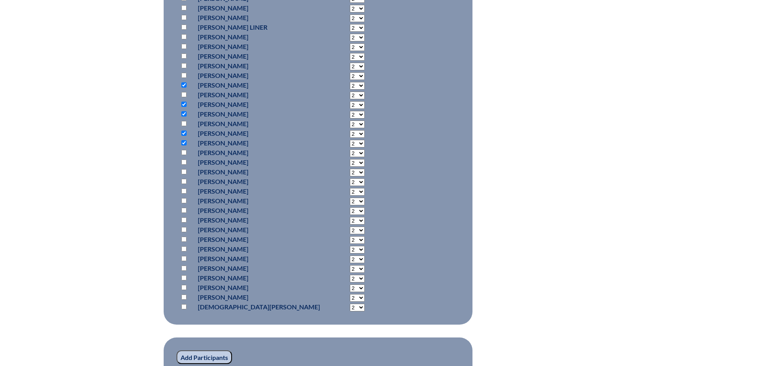
click at [185, 165] on input "checkbox" at bounding box center [183, 162] width 5 height 5
checkbox input "true"
click at [350, 90] on select "2 3 4 5 6 7 8 9 10 11 12 13 14 15 16 17 18 19 20 21 22 23" at bounding box center [357, 86] width 15 height 8
select select "7"
click at [350, 90] on select "2 3 4 5 6 7 8 9 10 11 12 13 14 15 16 17 18 19 20 21 22 23" at bounding box center [357, 86] width 15 height 8
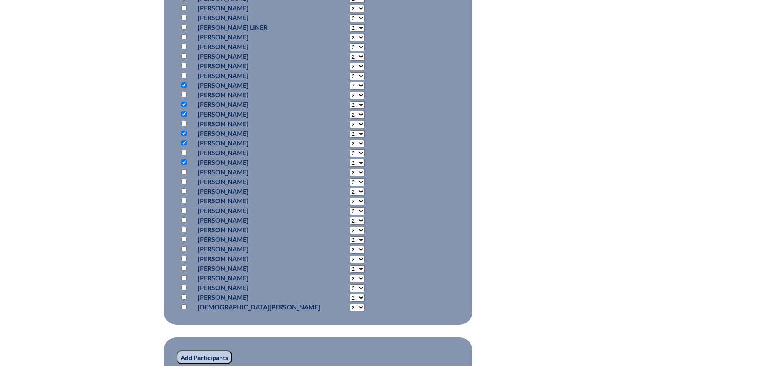
click at [350, 109] on select "2 3 4 5 6 7 8 9 10 11 12 13 14 15 16 17 18 19 20 21 22 23" at bounding box center [357, 105] width 15 height 8
select select "7"
click at [350, 109] on select "2 3 4 5 6 7 8 9 10 11 12 13 14 15 16 17 18 19 20 21 22 23" at bounding box center [357, 105] width 15 height 8
click at [350, 119] on select "2 3 4 5 6 7 8 9 10 11 12 13 14 15 16 17 18 19 20 21 22 23" at bounding box center [357, 115] width 15 height 8
select select "7"
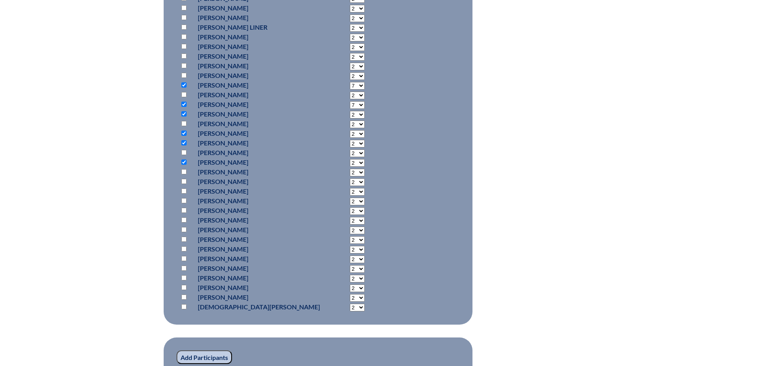
click at [350, 119] on select "2 3 4 5 6 7 8 9 10 11 12 13 14 15 16 17 18 19 20 21 22 23" at bounding box center [357, 115] width 15 height 8
click at [350, 138] on select "2 3 4 5 6 7 8 9 10 11 12 13 14 15 16 17 18 19 20 21 22 23" at bounding box center [357, 134] width 15 height 8
select select "7"
click at [350, 138] on select "2 3 4 5 6 7 8 9 10 11 12 13 14 15 16 17 18 19 20 21 22 23" at bounding box center [357, 134] width 15 height 8
click at [350, 148] on select "2 3 4 5 6 7 8 9 10 11 12 13 14 15 16 17 18 19 20 21 22 23" at bounding box center [357, 144] width 15 height 8
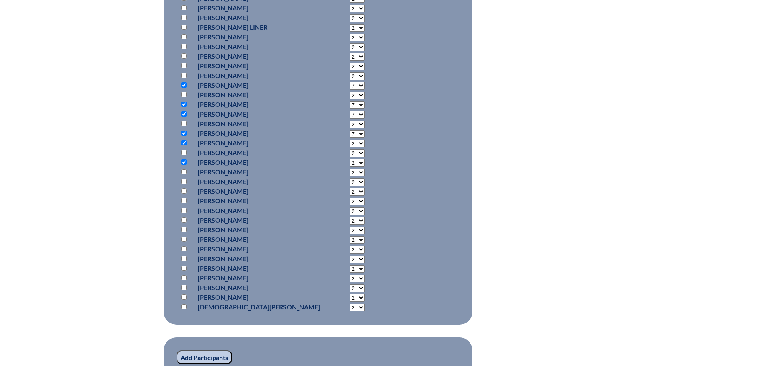
select select "7"
click at [350, 148] on select "2 3 4 5 6 7 8 9 10 11 12 13 14 15 16 17 18 19 20 21 22 23" at bounding box center [357, 144] width 15 height 8
click at [350, 167] on select "2 3 4 5 6 7 8 9 10 11 12 13 14 15 16 17 18 19 20 21 22 23" at bounding box center [357, 163] width 15 height 8
select select "7"
click at [350, 167] on select "2 3 4 5 6 7 8 9 10 11 12 13 14 15 16 17 18 19 20 21 22 23" at bounding box center [357, 163] width 15 height 8
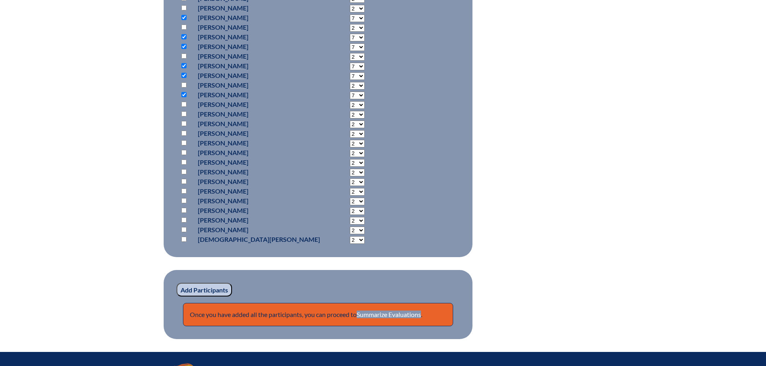
scroll to position [1131, 0]
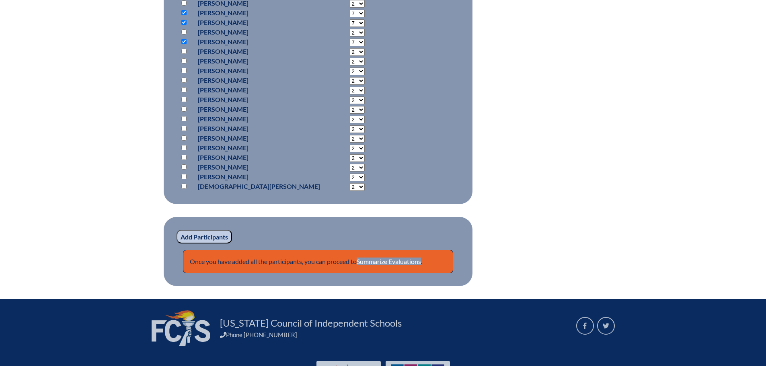
click at [216, 244] on input "Add Participants" at bounding box center [205, 237] width 56 height 14
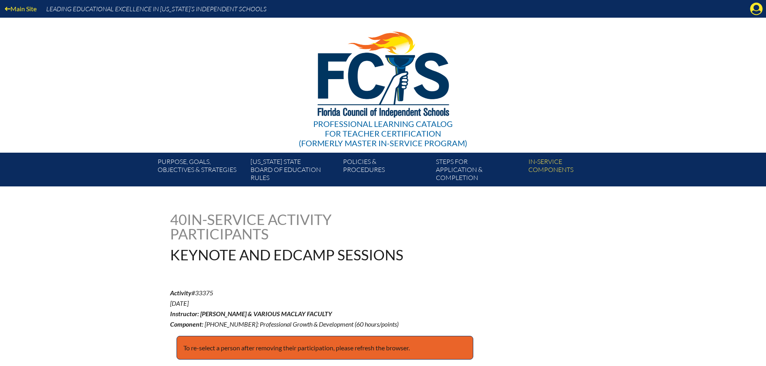
scroll to position [1212, 0]
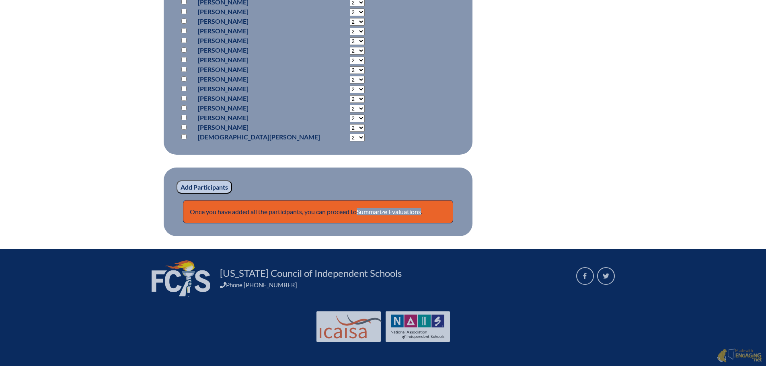
click at [183, 43] on input "checkbox" at bounding box center [183, 40] width 5 height 5
checkbox input "true"
click at [185, 72] on input "checkbox" at bounding box center [183, 69] width 5 height 5
checkbox input "true"
click at [183, 82] on input "checkbox" at bounding box center [183, 78] width 5 height 5
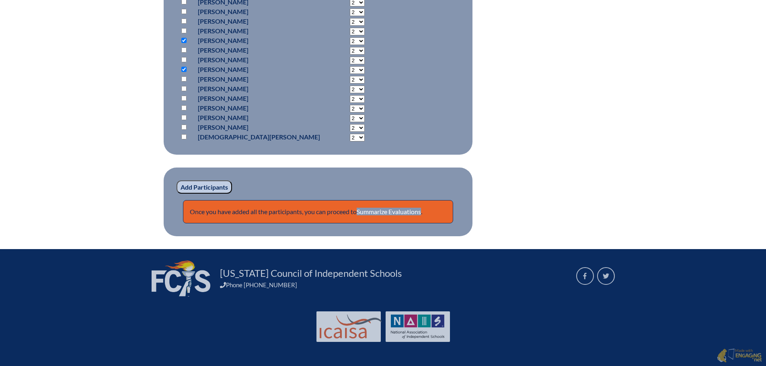
checkbox input "true"
click at [183, 91] on input "checkbox" at bounding box center [183, 88] width 5 height 5
checkbox input "true"
click at [183, 101] on input "checkbox" at bounding box center [183, 98] width 5 height 5
checkbox input "true"
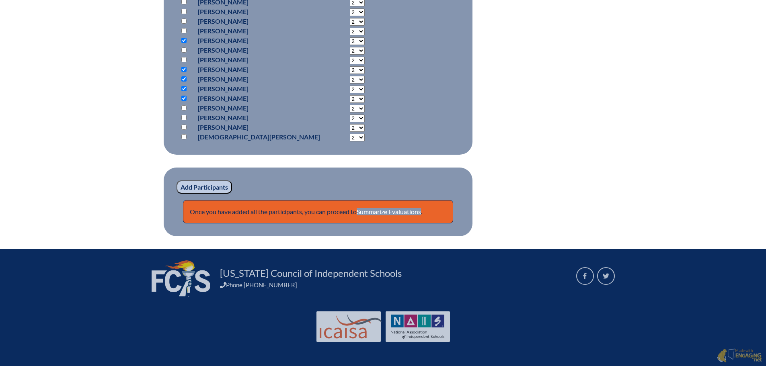
click at [185, 130] on input "checkbox" at bounding box center [183, 127] width 5 height 5
checkbox input "true"
click at [184, 140] on input "checkbox" at bounding box center [183, 136] width 5 height 5
checkbox input "true"
click at [350, 45] on select "2 3 4 5 6 7 8 9 10 11 12 13 14 15 16 17 18 19 20 21 22 23" at bounding box center [357, 41] width 15 height 8
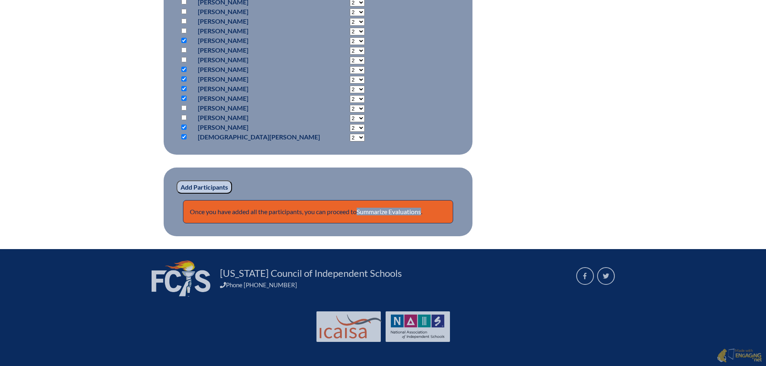
select select "7"
click at [350, 41] on select "2 3 4 5 6 7 8 9 10 11 12 13 14 15 16 17 18 19 20 21 22 23" at bounding box center [357, 41] width 15 height 8
click at [350, 74] on select "2 3 4 5 6 7 8 9 10 11 12 13 14 15 16 17 18 19 20 21 22 23" at bounding box center [357, 70] width 15 height 8
select select "7"
click at [350, 70] on select "2 3 4 5 6 7 8 9 10 11 12 13 14 15 16 17 18 19 20 21 22 23" at bounding box center [357, 70] width 15 height 8
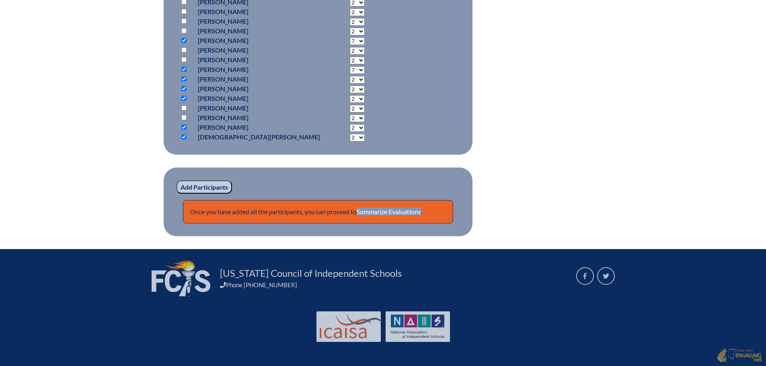
click at [350, 83] on select "2 3 4 5 6 7 8 9 10 11 12 13 14 15 16 17 18 19 20 21 22 23" at bounding box center [357, 80] width 15 height 8
select select "7"
click at [350, 80] on select "2 3 4 5 6 7 8 9 10 11 12 13 14 15 16 17 18 19 20 21 22 23" at bounding box center [357, 80] width 15 height 8
click at [350, 93] on select "2 3 4 5 6 7 8 9 10 11 12 13 14 15 16 17 18 19 20 21 22 23" at bounding box center [357, 90] width 15 height 8
select select "7"
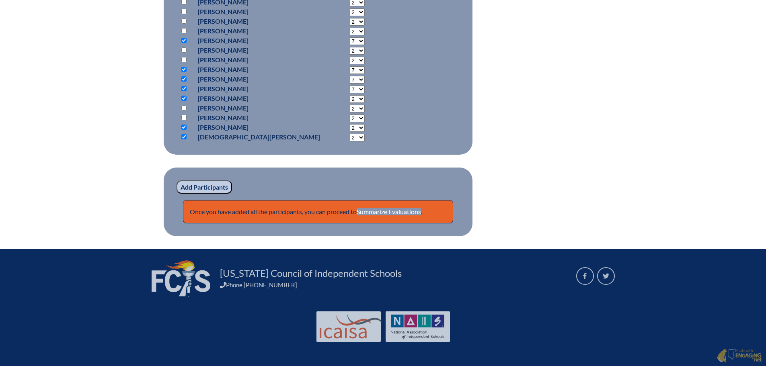
click at [350, 90] on select "2 3 4 5 6 7 8 9 10 11 12 13 14 15 16 17 18 19 20 21 22 23" at bounding box center [357, 90] width 15 height 8
click at [350, 103] on select "2 3 4 5 6 7 8 9 10 11 12 13 14 15 16 17 18 19 20 21 22 23" at bounding box center [357, 99] width 15 height 8
select select "7"
click at [350, 99] on select "2 3 4 5 6 7 8 9 10 11 12 13 14 15 16 17 18 19 20 21 22 23" at bounding box center [357, 99] width 15 height 8
click at [350, 132] on select "2 3 4 5 6 7 8 9 10 11 12 13 14 15 16 17 18 19 20 21 22 23" at bounding box center [357, 128] width 15 height 8
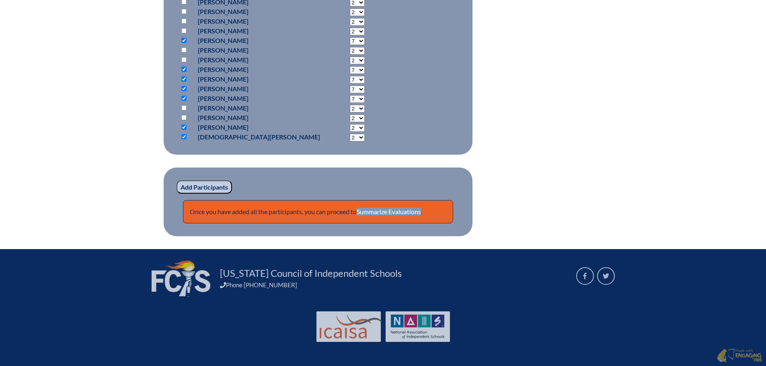
select select "7"
click at [350, 128] on select "2 3 4 5 6 7 8 9 10 11 12 13 14 15 16 17 18 19 20 21 22 23" at bounding box center [357, 128] width 15 height 8
click at [350, 142] on select "2 3 4 5 6 7 8 9 10 11 12 13 14 15 16 17 18 19 20 21 22 23" at bounding box center [357, 138] width 15 height 8
select select "7"
click at [350, 138] on select "2 3 4 5 6 7 8 9 10 11 12 13 14 15 16 17 18 19 20 21 22 23" at bounding box center [357, 138] width 15 height 8
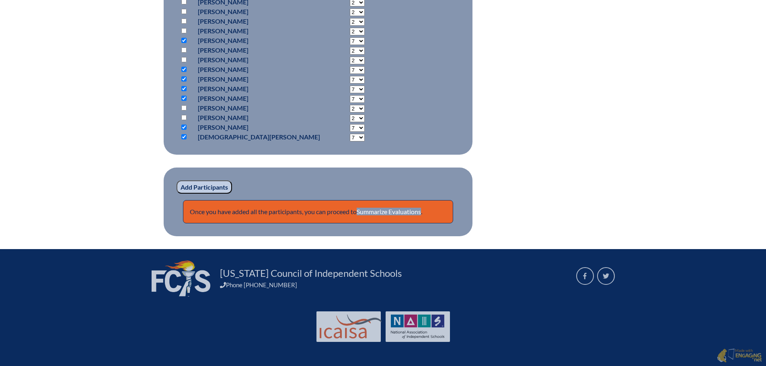
click at [213, 191] on input "Add Participants" at bounding box center [205, 188] width 56 height 14
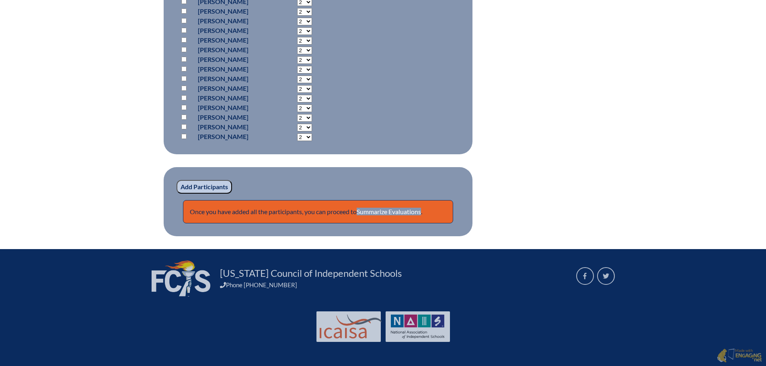
scroll to position [1243, 0]
click at [402, 211] on link "Summarize Evaluations" at bounding box center [389, 212] width 64 height 8
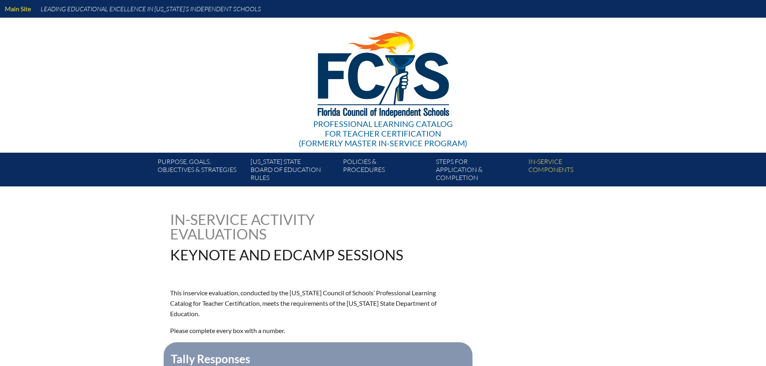
type input "0"
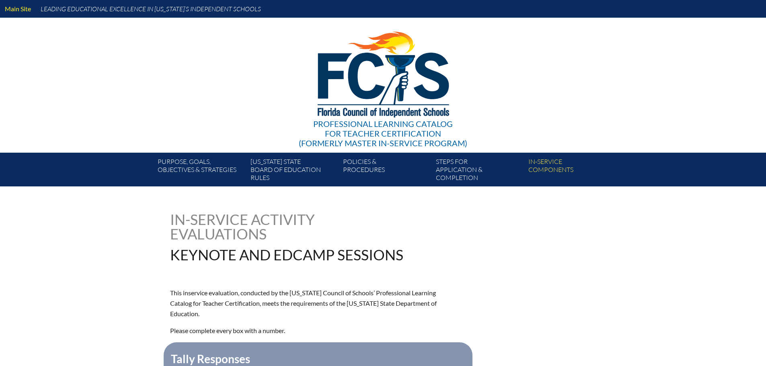
type input "0"
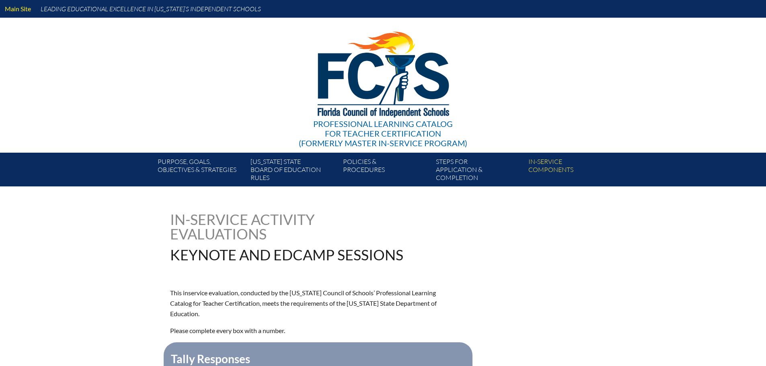
type input "0"
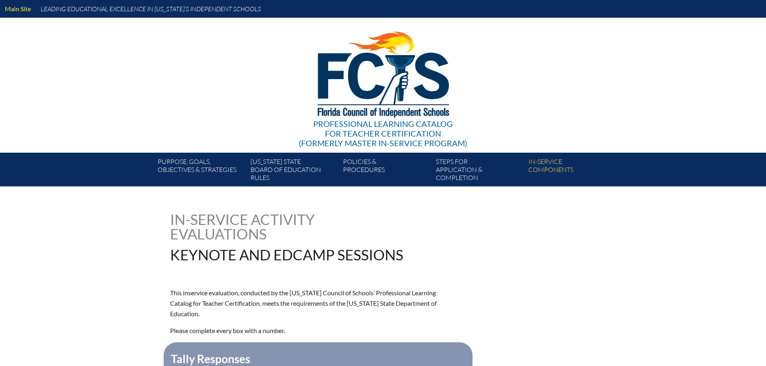
type input "0"
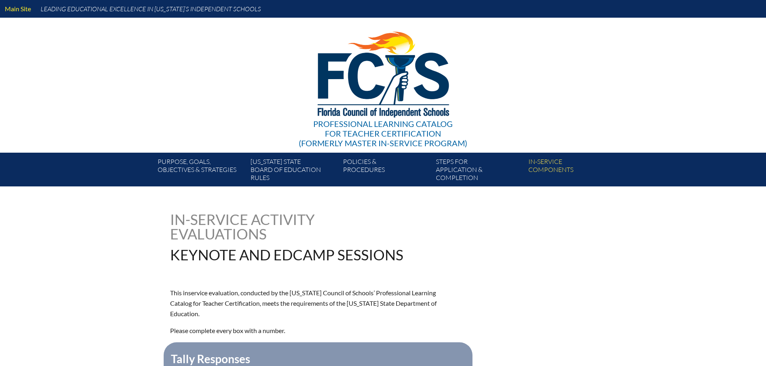
type input "0"
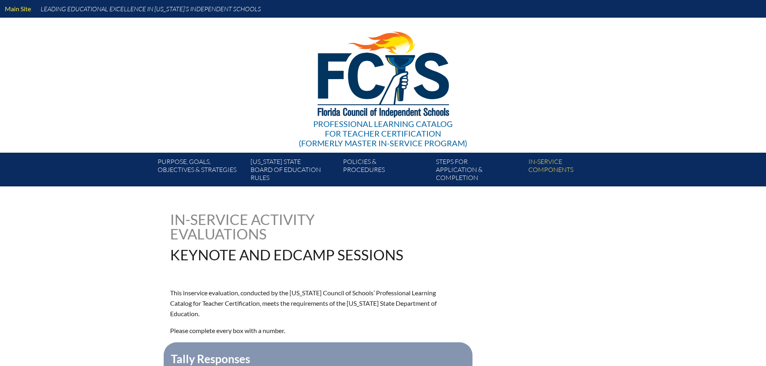
type input "0"
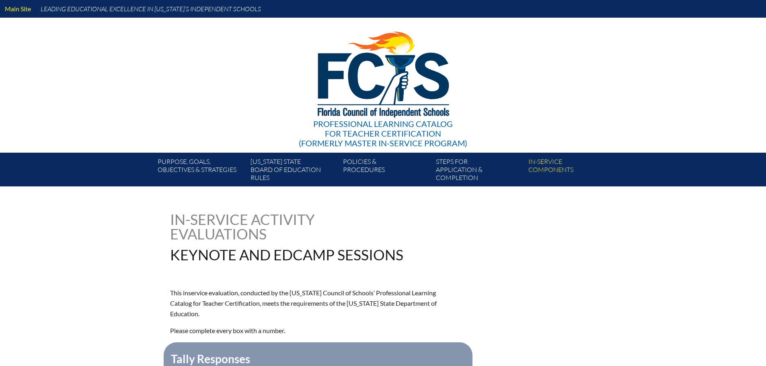
type input "0"
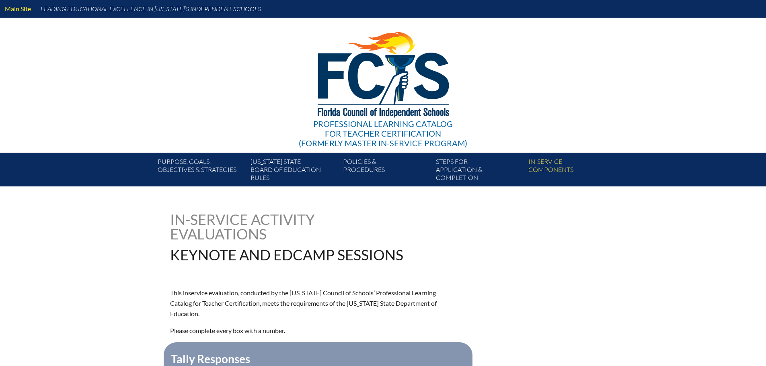
type input "0"
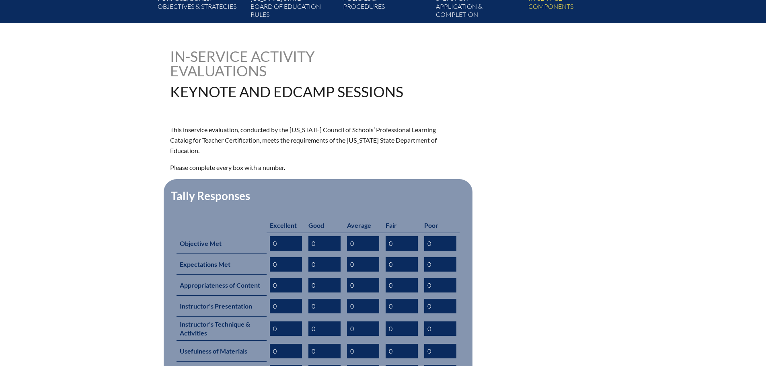
scroll to position [282, 0]
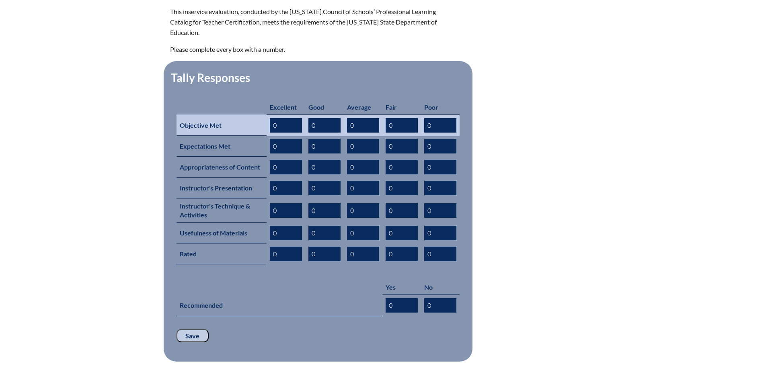
click at [286, 118] on input "0" at bounding box center [286, 125] width 32 height 14
type input "27"
type input "9"
type input "8"
type input "2"
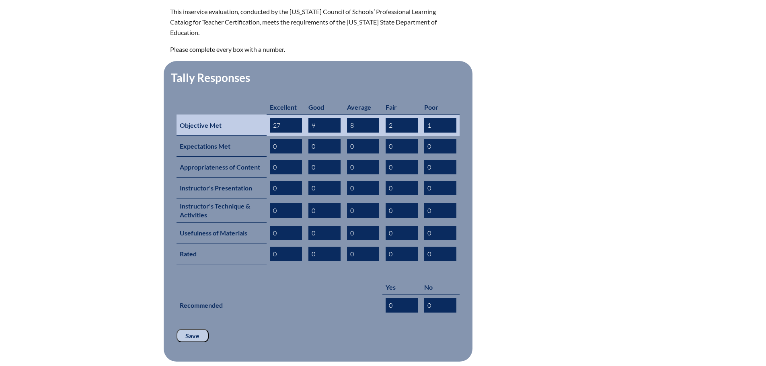
type input "1"
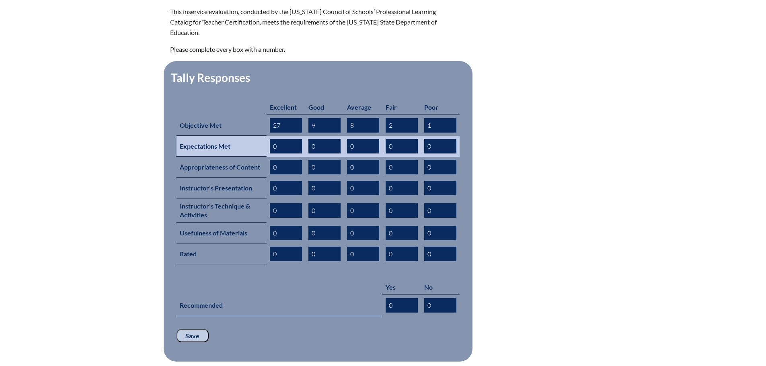
click at [277, 139] on input "0" at bounding box center [286, 146] width 32 height 14
type input "28"
type input "10"
type input "6"
type input "2"
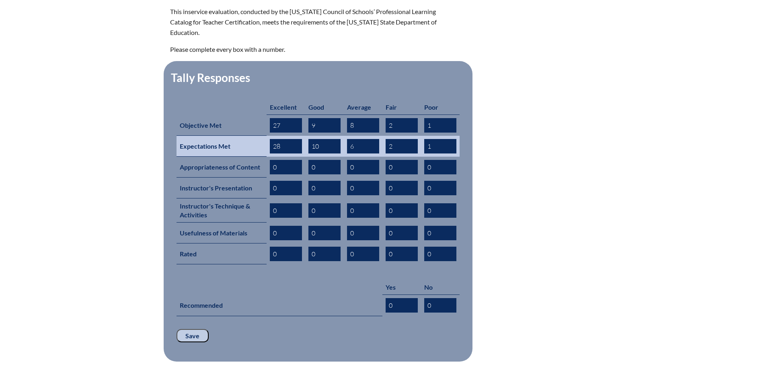
type input "1"
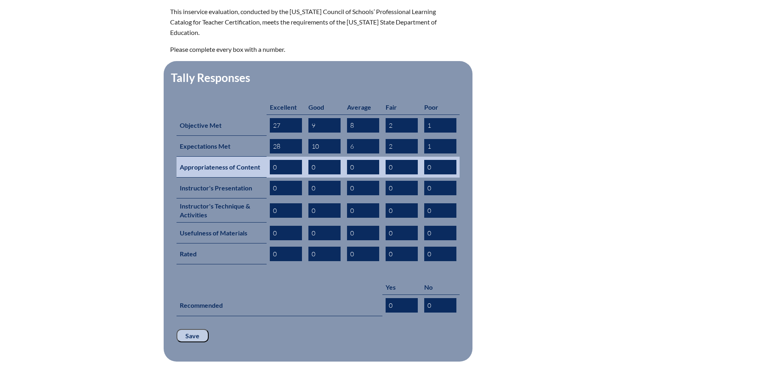
click at [280, 160] on input "0" at bounding box center [286, 167] width 32 height 14
type input "27"
type input "9"
click at [352, 160] on input "0" at bounding box center [363, 167] width 32 height 14
click at [356, 160] on input "0" at bounding box center [363, 167] width 32 height 14
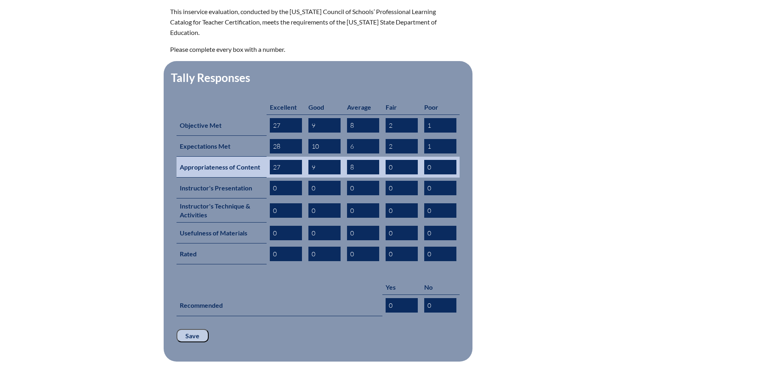
type input "8"
type input "2"
type input "1"
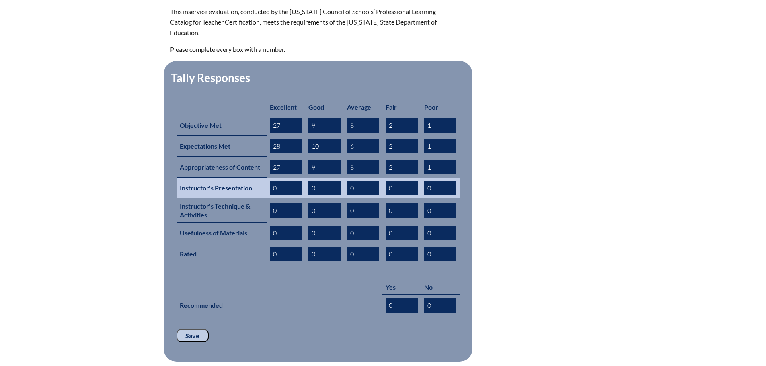
click at [285, 181] on input "0" at bounding box center [286, 188] width 32 height 14
type input "27"
type input "11"
type input "5"
type input "3"
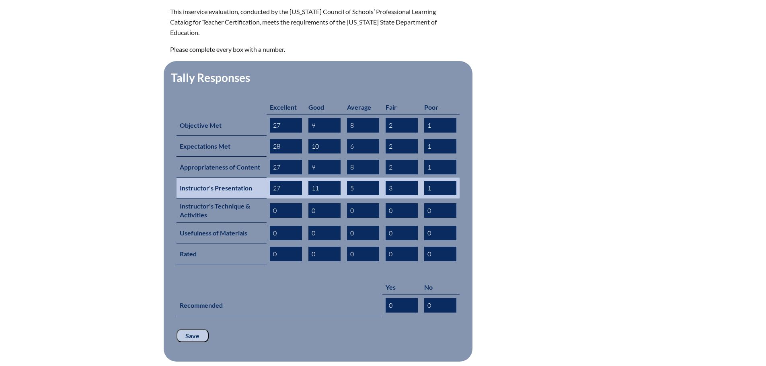
type input "1"
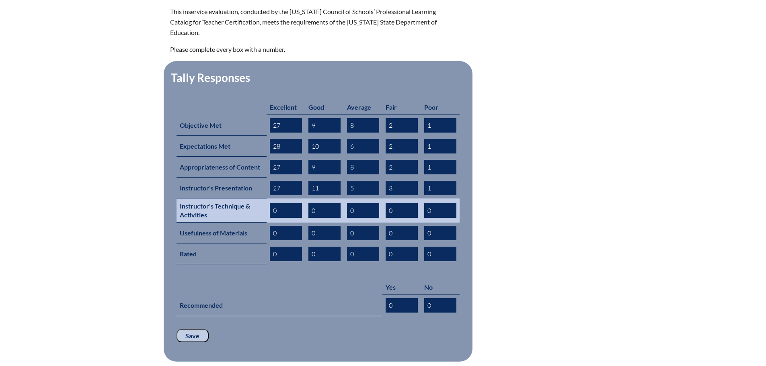
click at [281, 204] on input "0" at bounding box center [286, 211] width 32 height 14
type input "26"
type input "12"
type input "4"
type input "3"
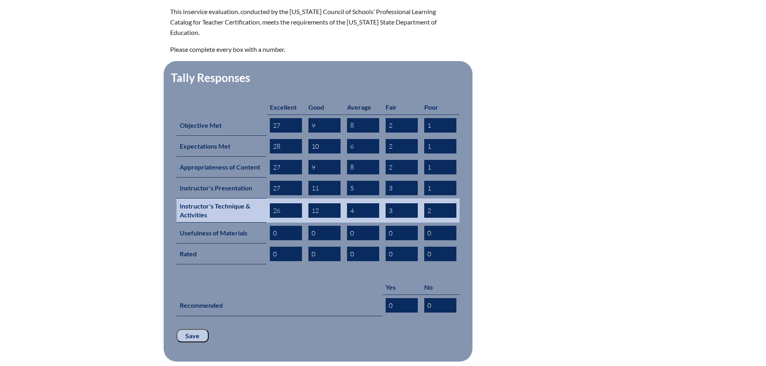
type input "2"
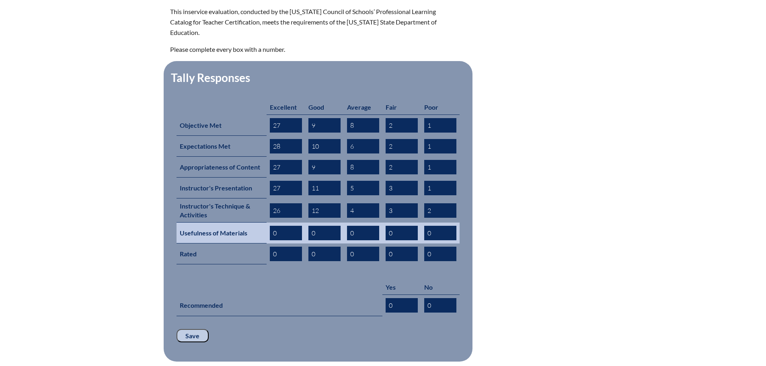
click at [282, 226] on input "0" at bounding box center [286, 233] width 32 height 14
type input "24"
type input "13"
type input "5"
type input "1"
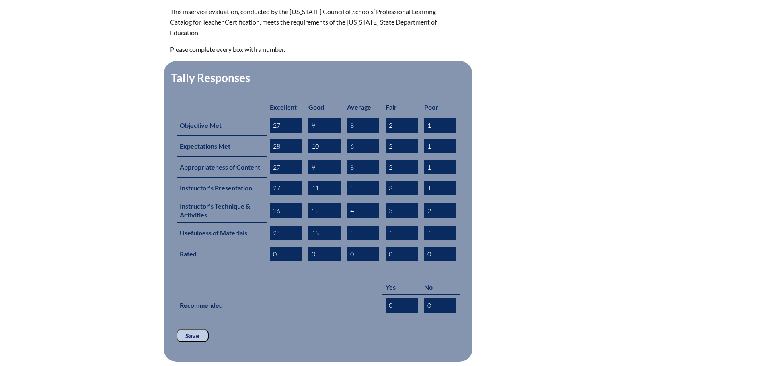
type input "4"
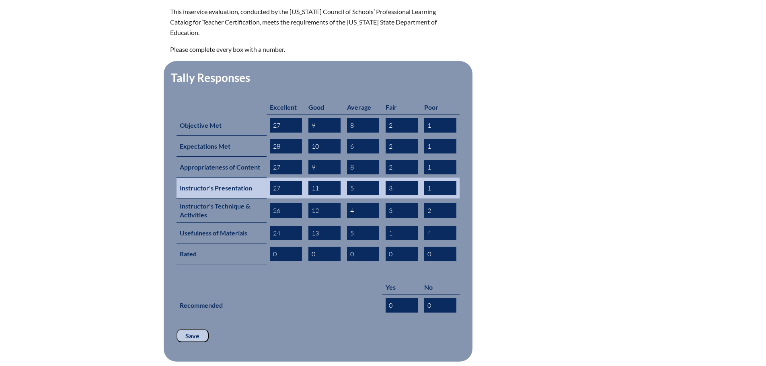
click at [446, 181] on input "1" at bounding box center [440, 188] width 32 height 14
type input "3"
click at [396, 181] on input "3" at bounding box center [402, 188] width 32 height 14
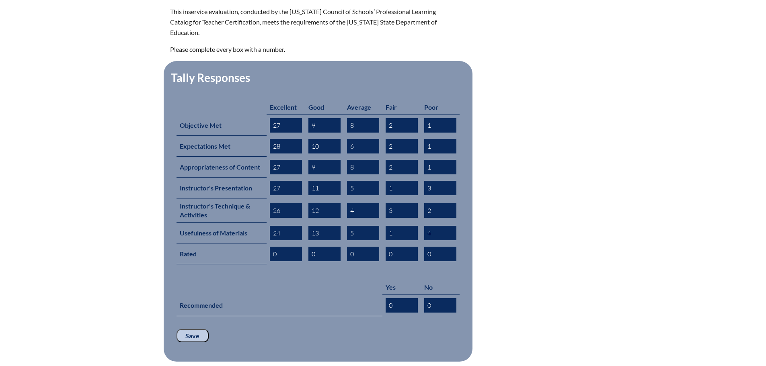
type input "1"
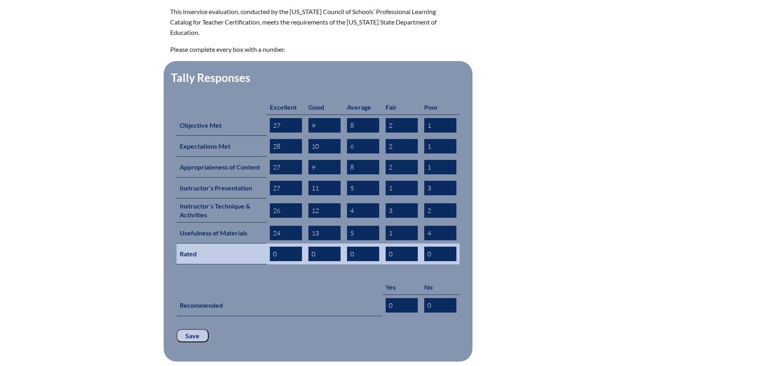
click at [283, 247] on input "0" at bounding box center [286, 254] width 32 height 14
type input "26"
type input "12"
type input "3"
type input "2"
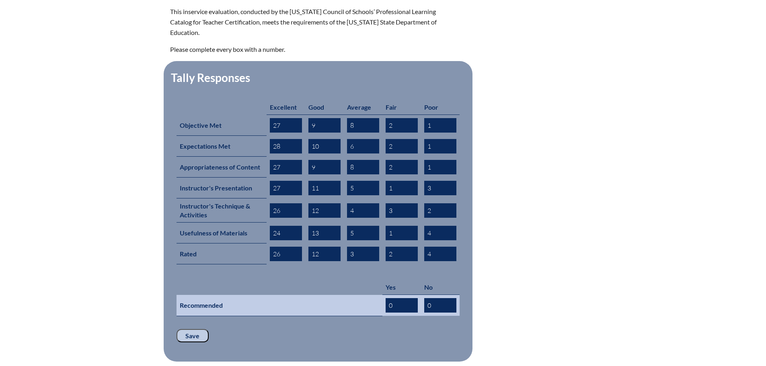
type input "4"
click at [401, 298] on input "0" at bounding box center [402, 305] width 32 height 14
type input "36"
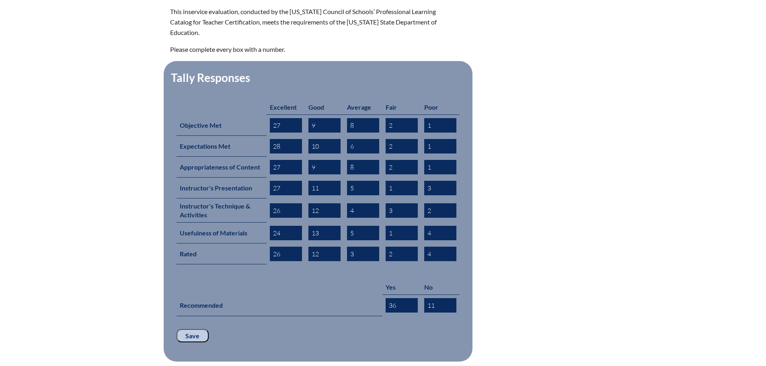
type input "11"
click at [361, 329] on p "Save" at bounding box center [318, 336] width 283 height 14
click at [197, 329] on input "Save" at bounding box center [193, 336] width 32 height 14
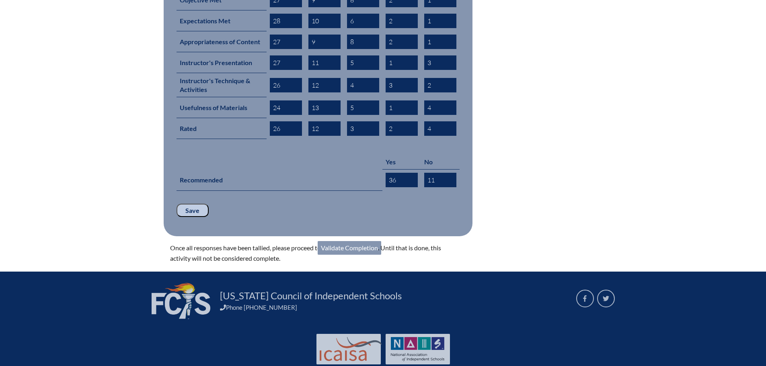
scroll to position [415, 0]
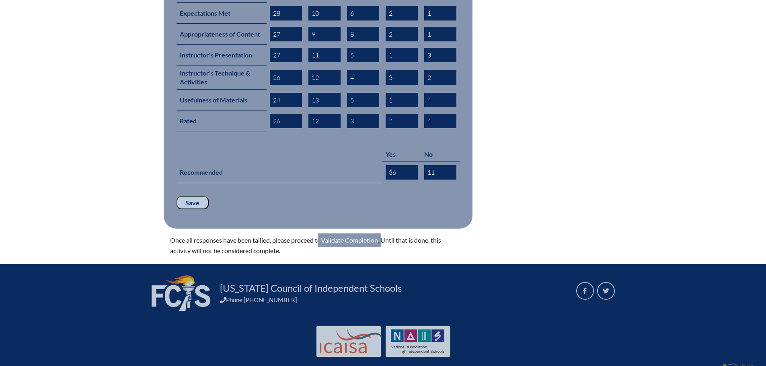
click at [345, 234] on link "Validate Completion" at bounding box center [350, 241] width 64 height 14
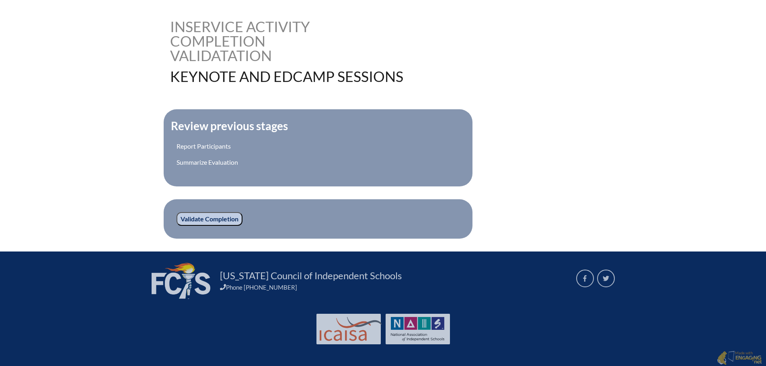
scroll to position [194, 0]
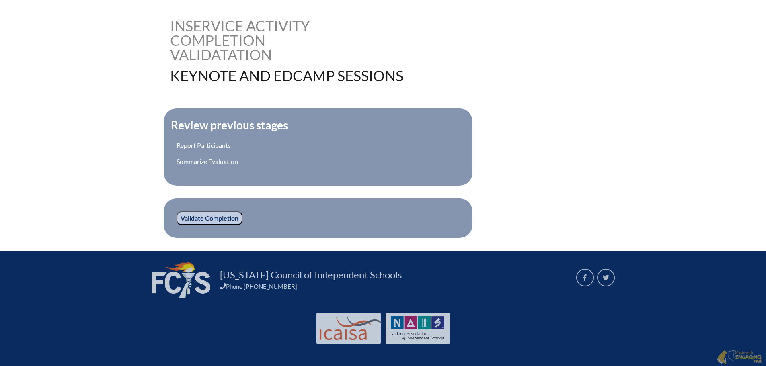
click at [215, 219] on input "Validate Completion" at bounding box center [210, 219] width 66 height 14
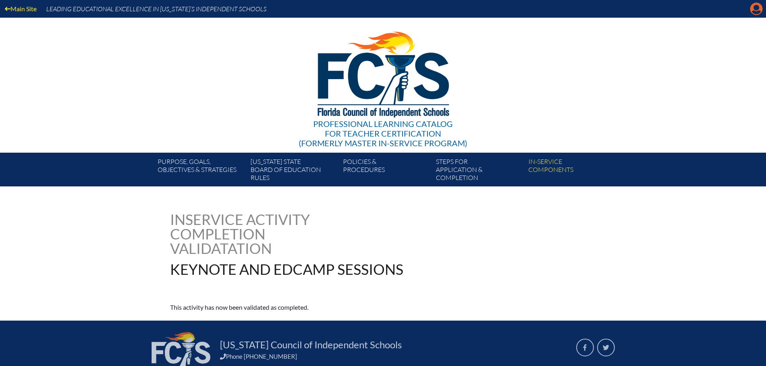
click at [754, 12] on icon "Manage account" at bounding box center [756, 8] width 13 height 13
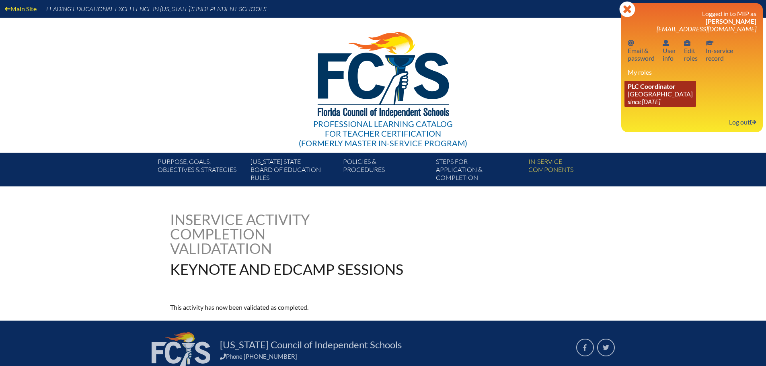
click at [658, 97] on link "PLC Coordinator [GEOGRAPHIC_DATA] since [DATE]" at bounding box center [661, 94] width 72 height 26
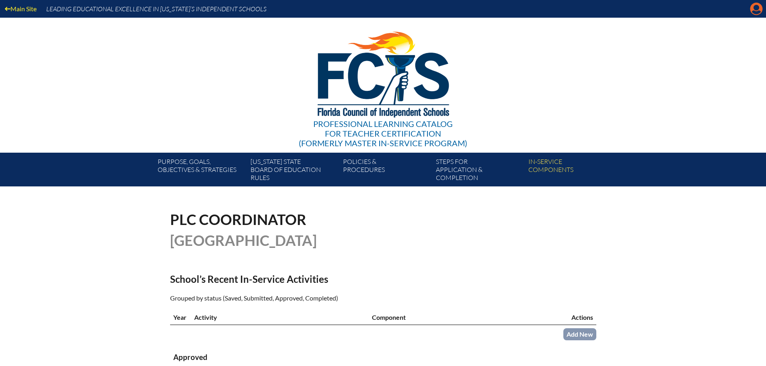
click at [758, 6] on icon "Manage account" at bounding box center [756, 8] width 13 height 13
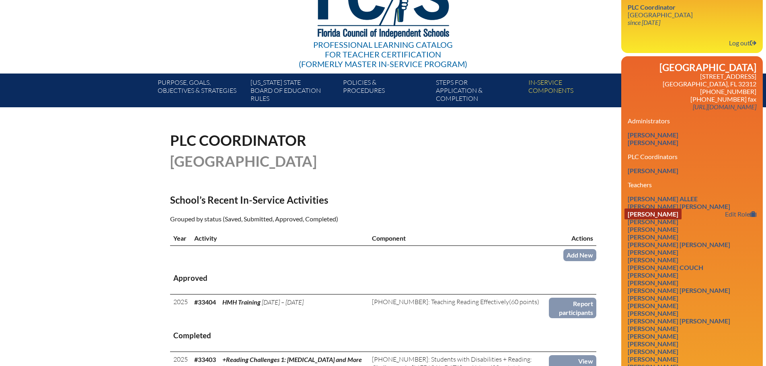
scroll to position [80, 0]
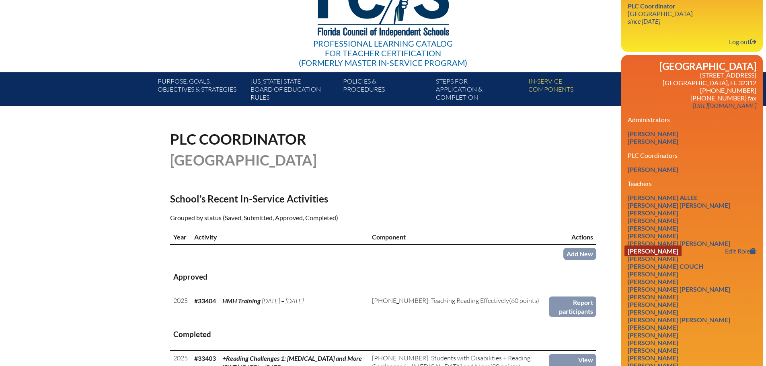
click at [658, 251] on link "[PERSON_NAME]" at bounding box center [653, 251] width 57 height 11
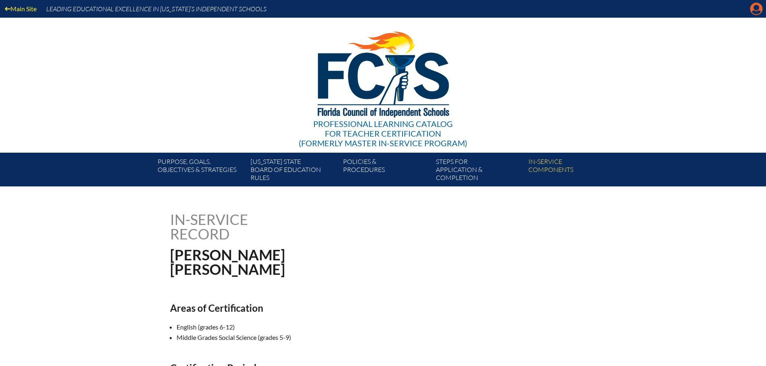
click at [757, 8] on icon "Manage account" at bounding box center [756, 8] width 13 height 13
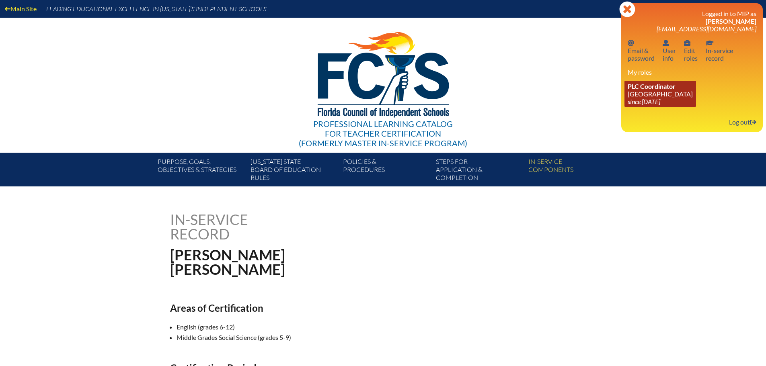
click at [660, 101] on icon "since [DATE]" at bounding box center [644, 102] width 33 height 8
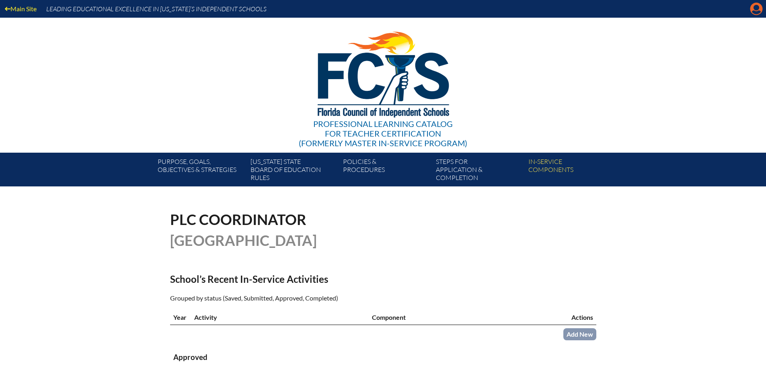
click at [754, 14] on icon "Manage account" at bounding box center [756, 8] width 13 height 13
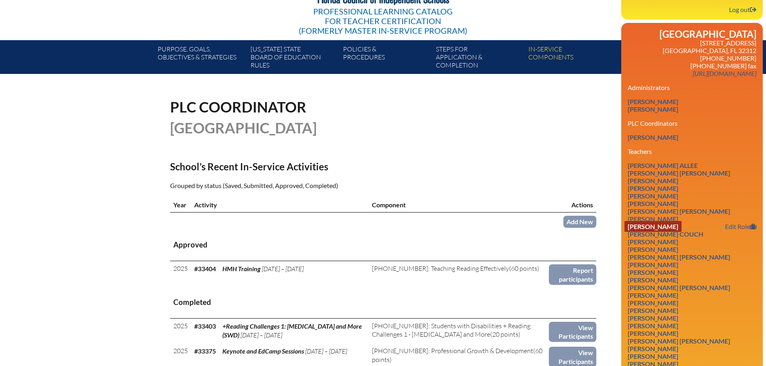
scroll to position [121, 0]
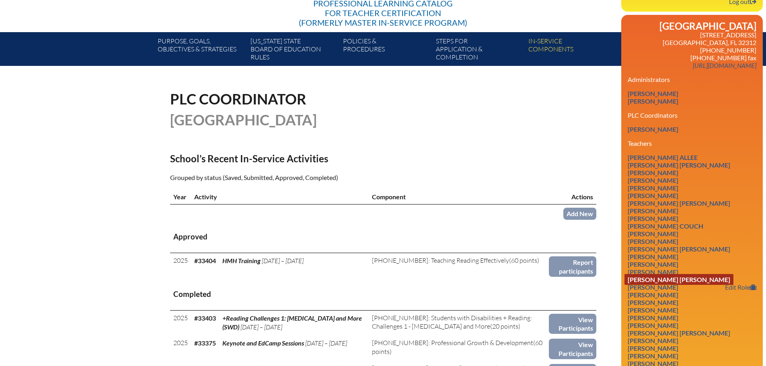
click at [672, 277] on link "[PERSON_NAME] [PERSON_NAME]" at bounding box center [679, 279] width 109 height 11
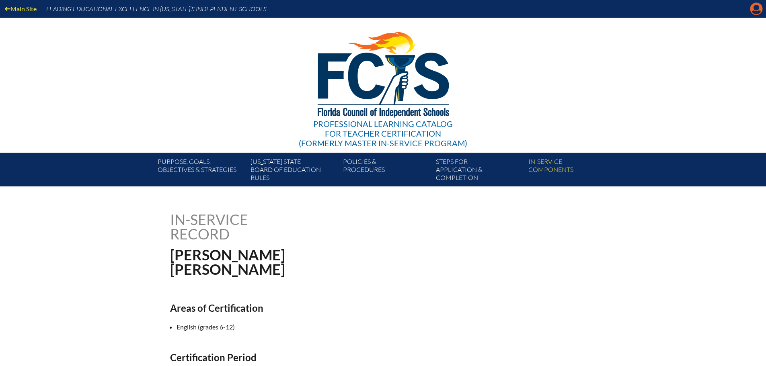
click at [751, 12] on icon at bounding box center [757, 9] width 12 height 12
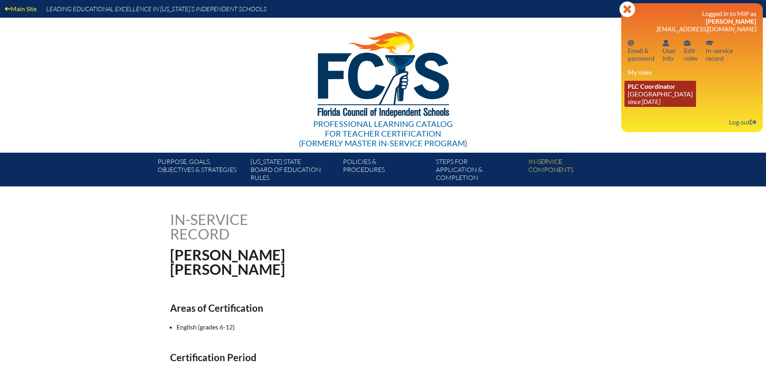
click at [660, 93] on link "PLC Coordinator Maclay School since 2024 Jun 3" at bounding box center [661, 94] width 72 height 26
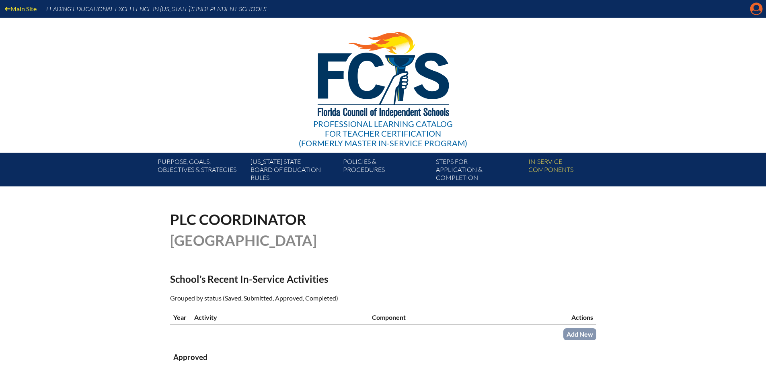
click at [759, 12] on icon "Manage account" at bounding box center [756, 8] width 13 height 13
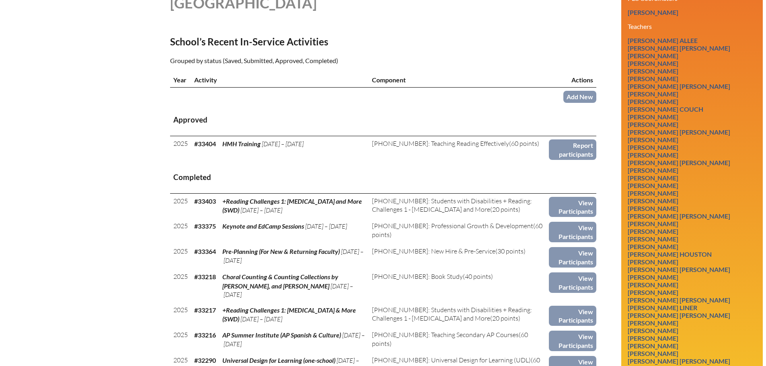
scroll to position [241, 0]
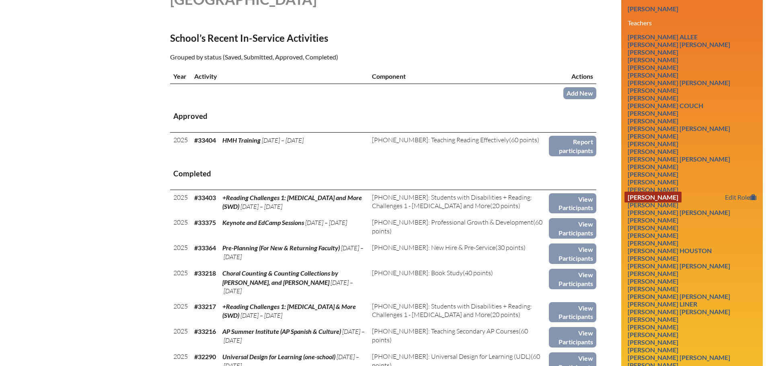
click at [662, 197] on link "Jacquelyn M Goodson" at bounding box center [653, 197] width 57 height 11
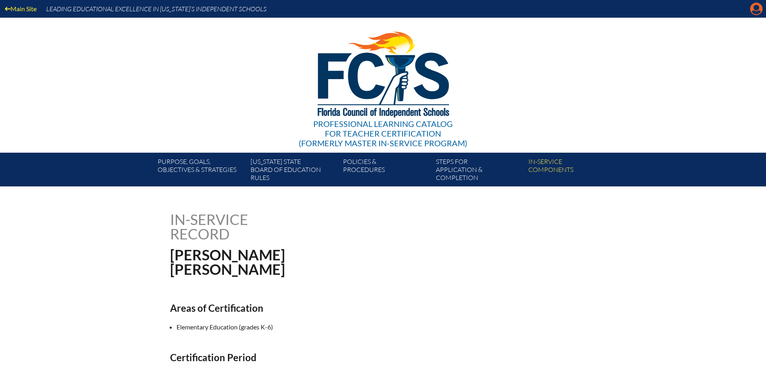
click at [759, 11] on icon "Manage account" at bounding box center [756, 8] width 13 height 13
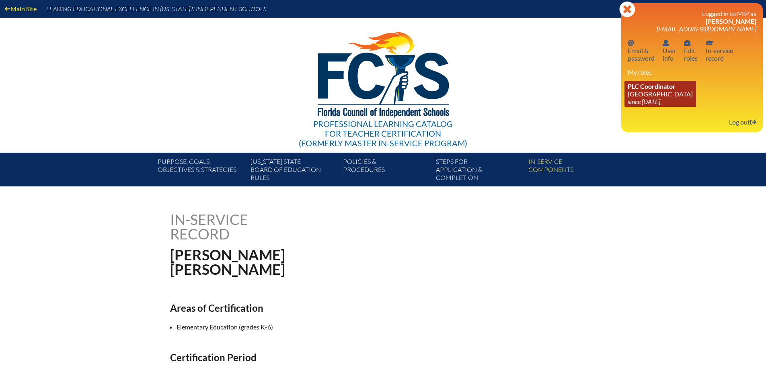
click at [654, 92] on link "PLC Coordinator [GEOGRAPHIC_DATA] since [DATE]" at bounding box center [661, 94] width 72 height 26
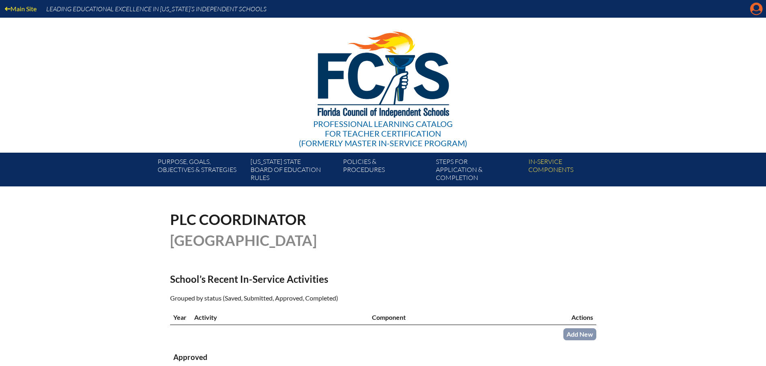
click at [754, 11] on icon "Manage account" at bounding box center [756, 8] width 13 height 13
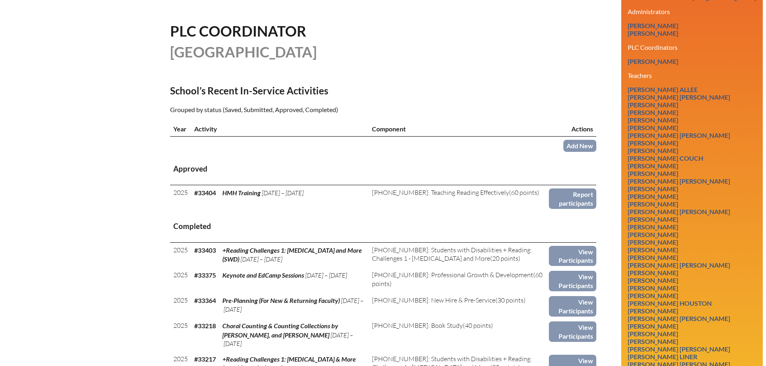
scroll to position [201, 0]
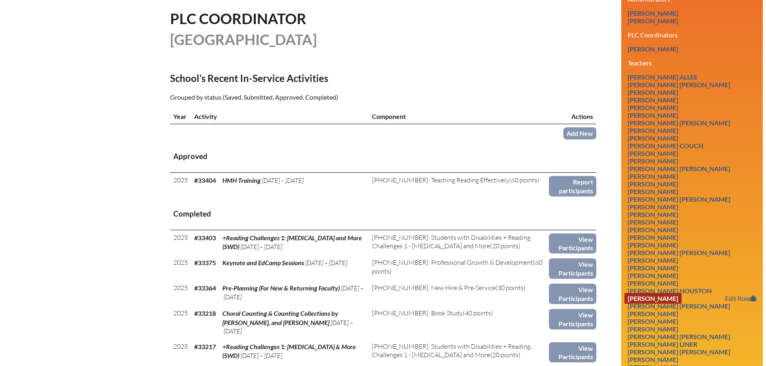
click at [679, 297] on link "Jessica Lea Kerner" at bounding box center [653, 298] width 57 height 11
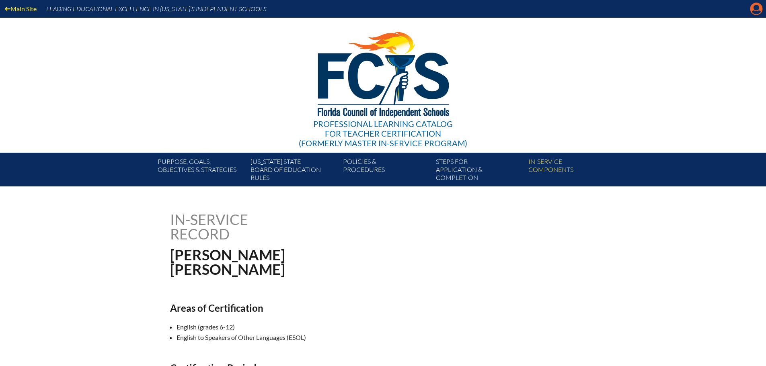
click at [753, 12] on icon "Manage account" at bounding box center [756, 8] width 13 height 13
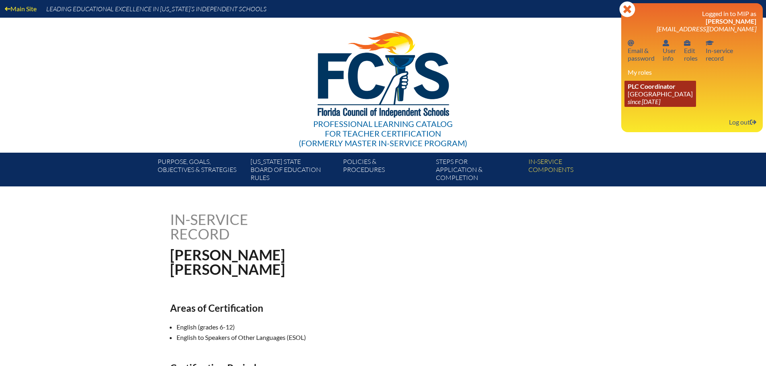
click at [654, 97] on link "PLC Coordinator Maclay School since 2024 Jun 3" at bounding box center [661, 94] width 72 height 26
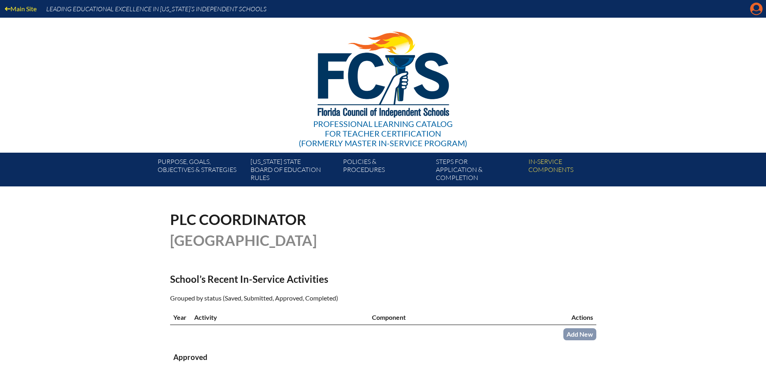
click at [760, 8] on icon at bounding box center [757, 9] width 12 height 12
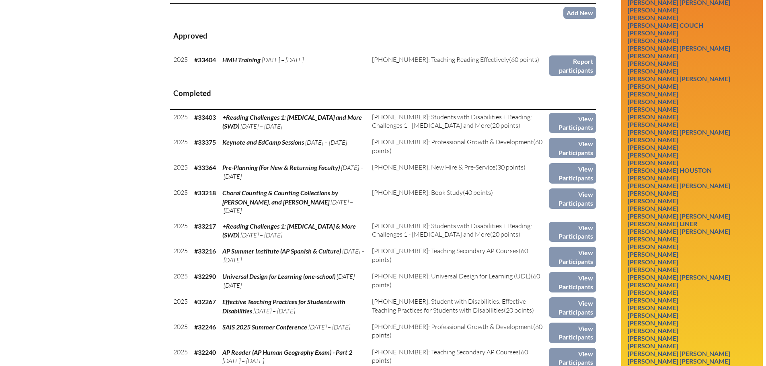
scroll to position [362, 0]
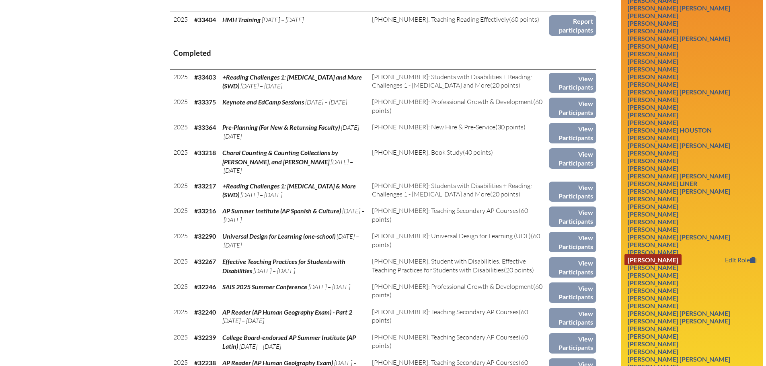
click at [670, 260] on link "[PERSON_NAME]" at bounding box center [653, 260] width 57 height 11
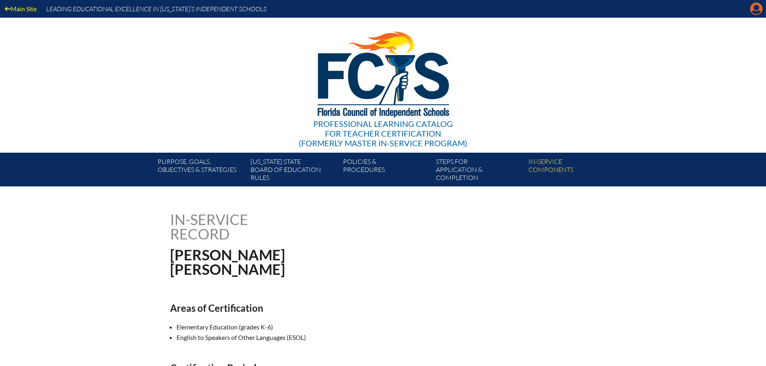
click at [762, 11] on icon at bounding box center [757, 9] width 12 height 12
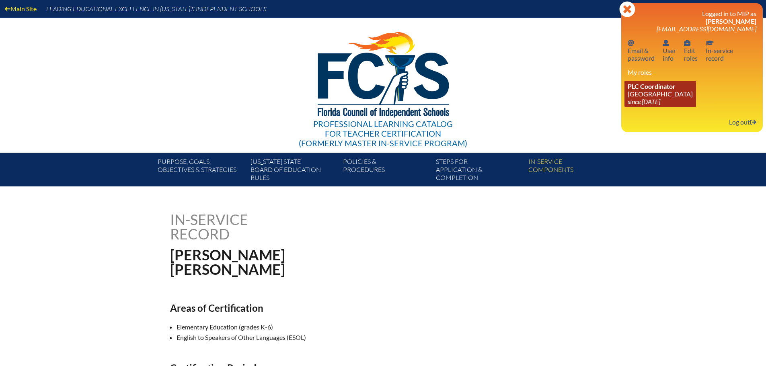
click at [666, 97] on link "PLC Coordinator [GEOGRAPHIC_DATA] since [DATE]" at bounding box center [661, 94] width 72 height 26
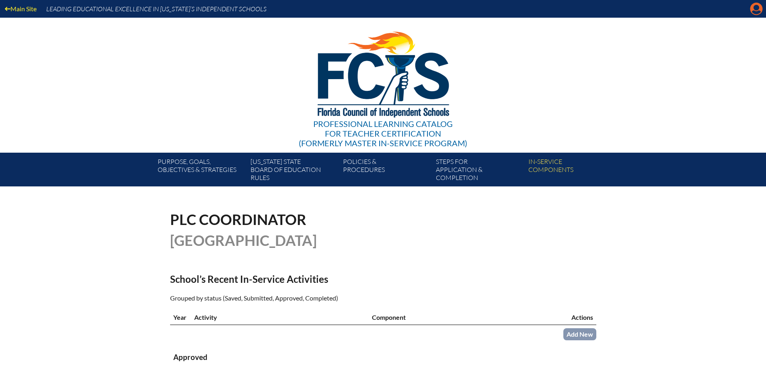
click at [753, 10] on icon at bounding box center [757, 9] width 12 height 12
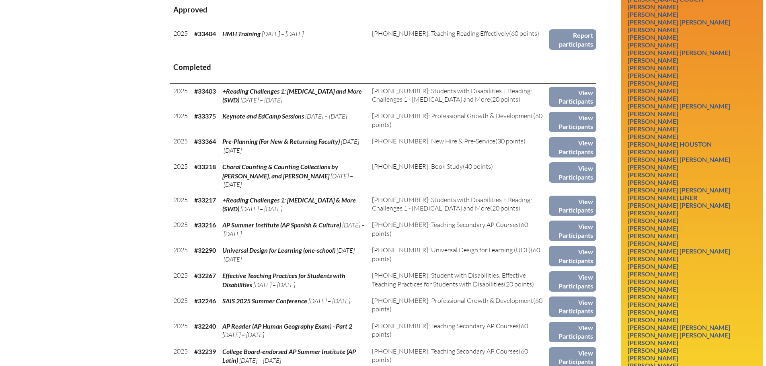
scroll to position [362, 0]
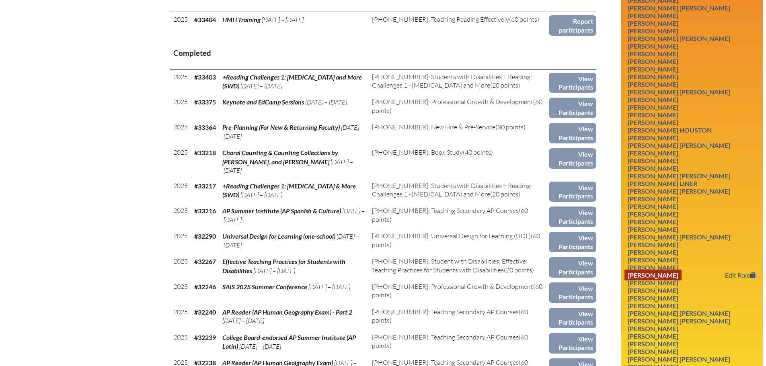
click at [677, 275] on link "Leigh E. Nettles" at bounding box center [653, 275] width 57 height 11
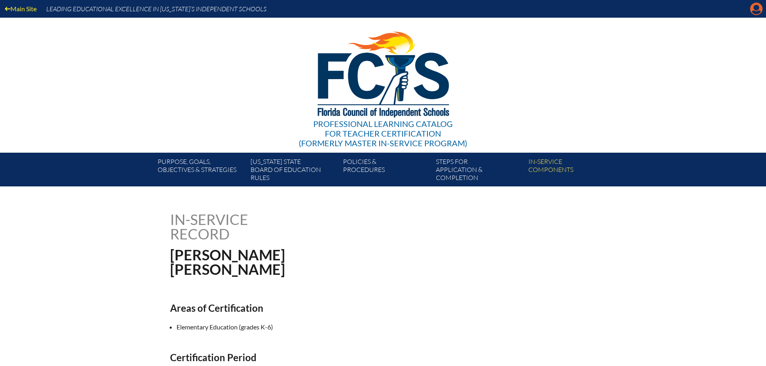
click at [759, 7] on icon at bounding box center [757, 9] width 12 height 12
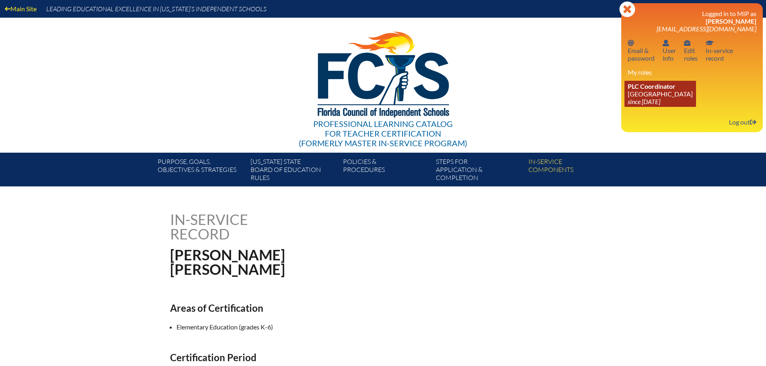
click at [664, 95] on link "PLC Coordinator Maclay School since 2024 Jun 3" at bounding box center [661, 94] width 72 height 26
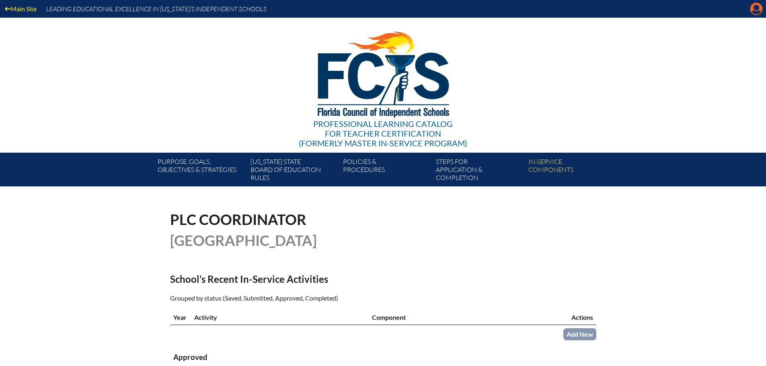
click at [754, 10] on icon at bounding box center [757, 9] width 12 height 12
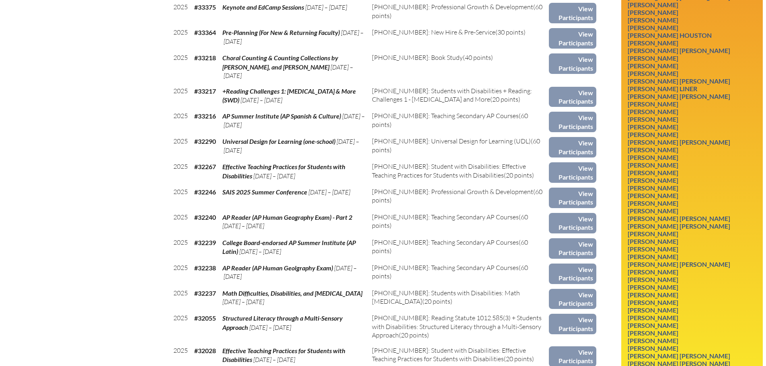
scroll to position [483, 0]
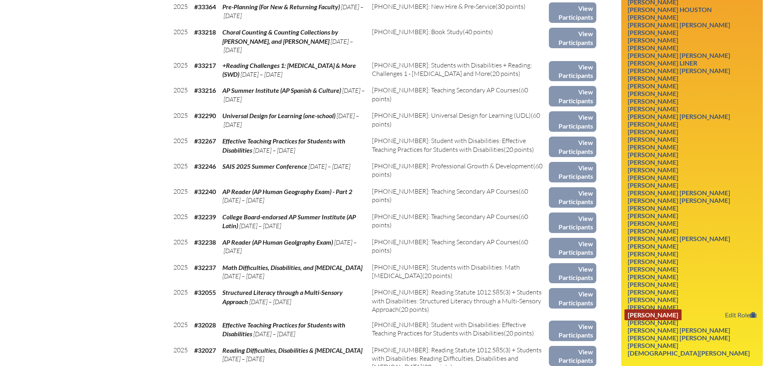
click at [680, 312] on link "William Justin VanTassel" at bounding box center [653, 315] width 57 height 11
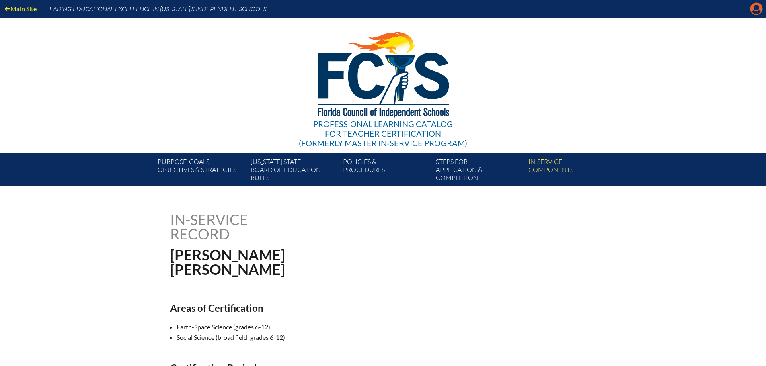
click at [752, 14] on icon "Manage account" at bounding box center [756, 8] width 13 height 13
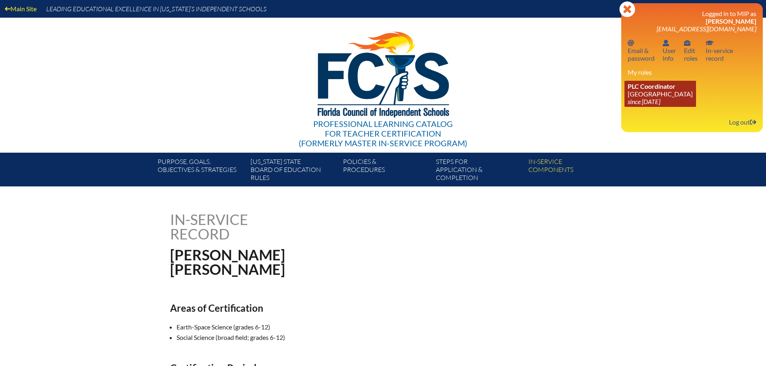
click at [652, 99] on icon "since [DATE]" at bounding box center [644, 102] width 33 height 8
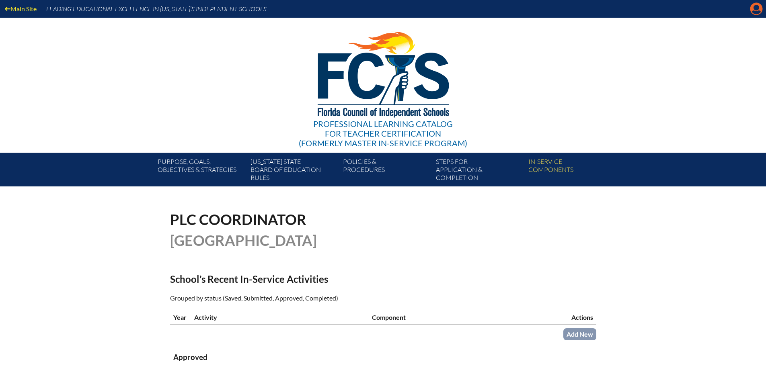
click at [753, 10] on icon at bounding box center [757, 9] width 12 height 12
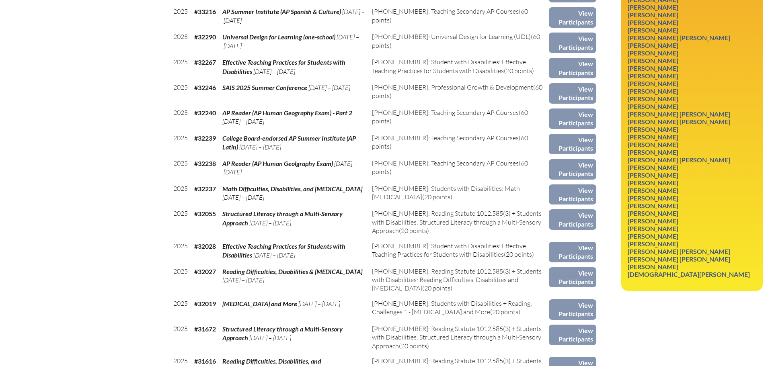
scroll to position [563, 0]
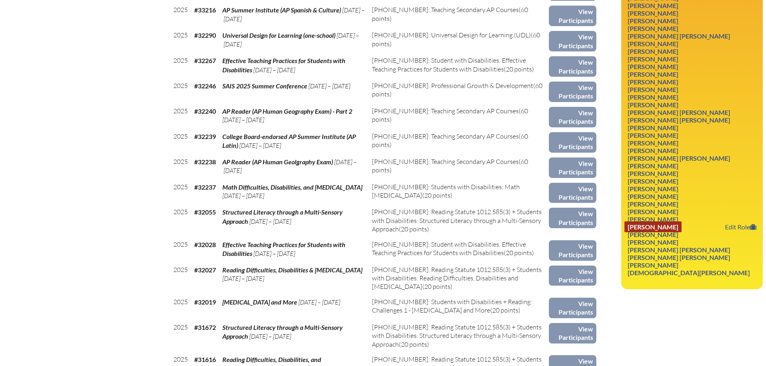
click at [668, 226] on link "Sara Lynn VanTassel" at bounding box center [653, 227] width 57 height 11
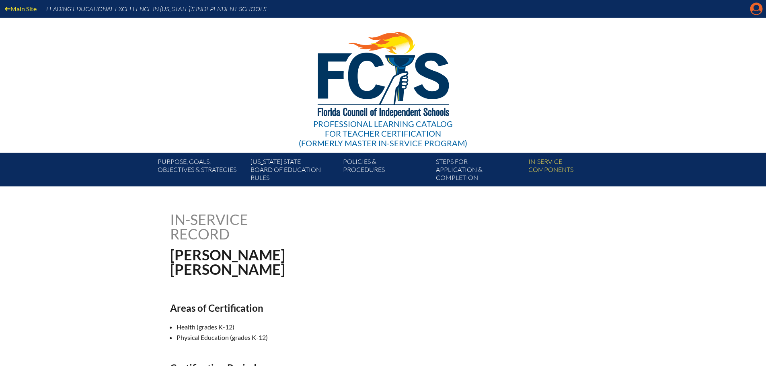
click at [752, 12] on icon at bounding box center [757, 9] width 12 height 12
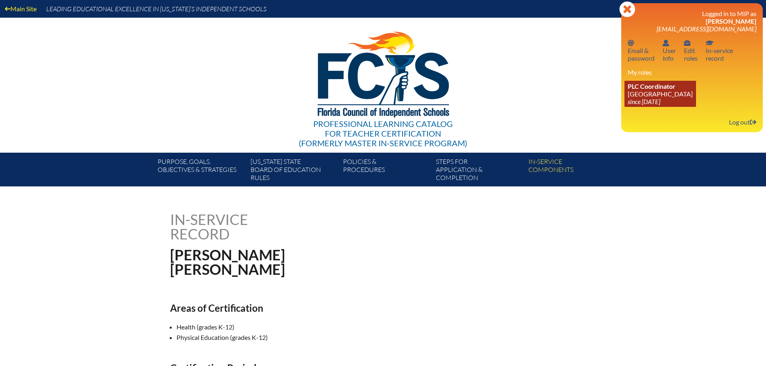
click at [654, 97] on link "PLC Coordinator [GEOGRAPHIC_DATA] since [DATE]" at bounding box center [661, 94] width 72 height 26
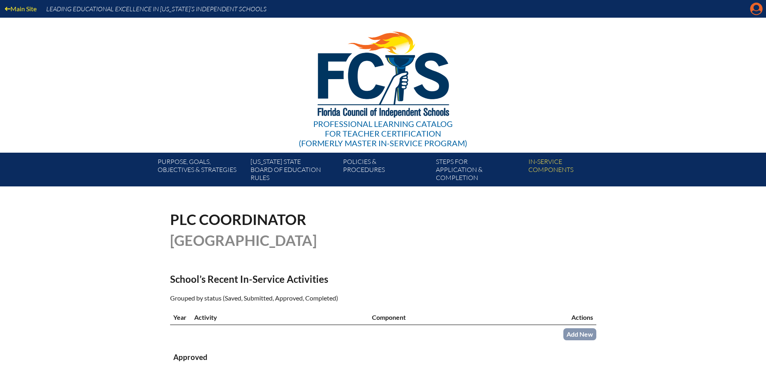
click at [757, 14] on icon "Manage account" at bounding box center [756, 8] width 13 height 13
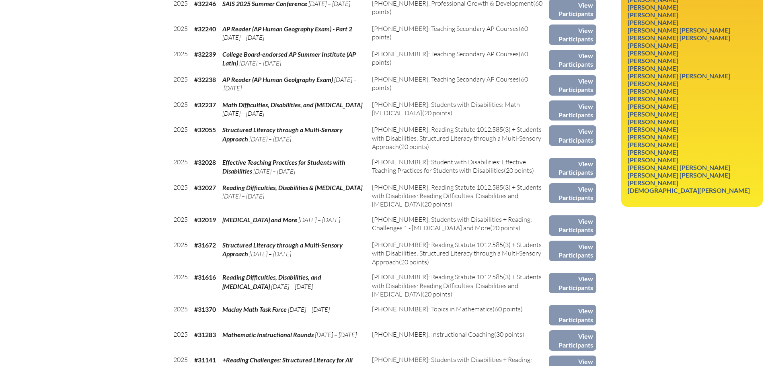
scroll to position [684, 0]
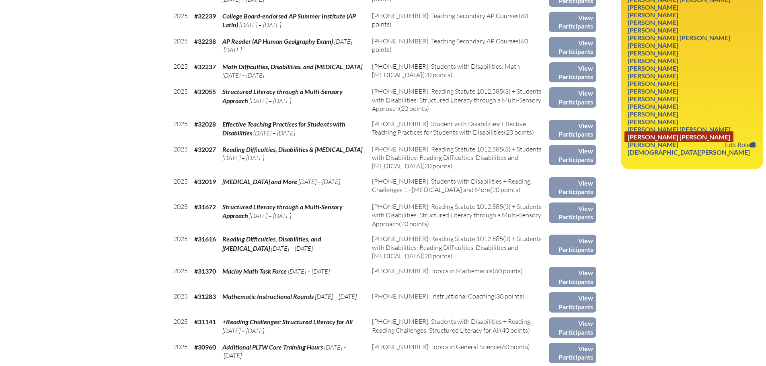
click at [687, 135] on link "[PERSON_NAME] [PERSON_NAME]" at bounding box center [679, 137] width 109 height 11
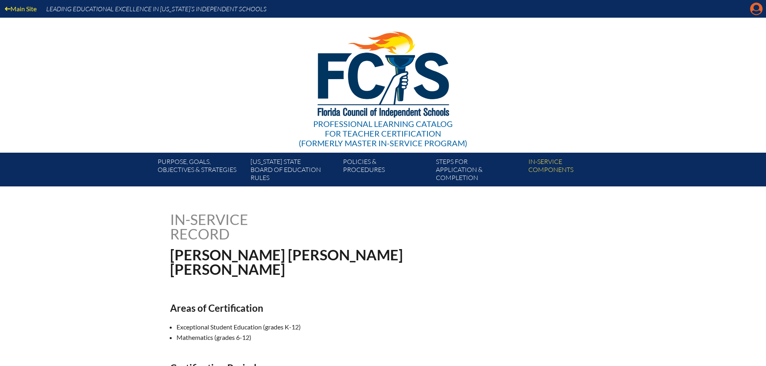
click at [757, 5] on icon "Manage account" at bounding box center [756, 8] width 13 height 13
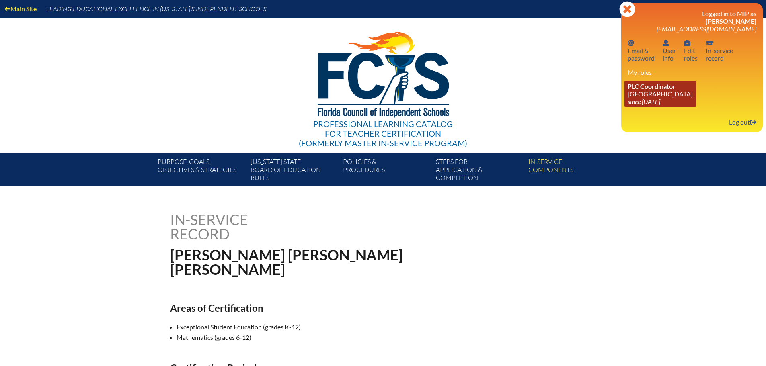
click at [658, 90] on link "PLC Coordinator Maclay School since 2024 Jun 3" at bounding box center [661, 94] width 72 height 26
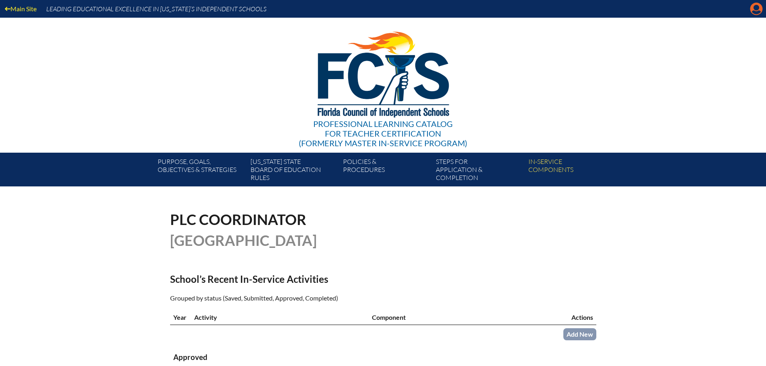
click at [759, 8] on icon at bounding box center [757, 9] width 12 height 12
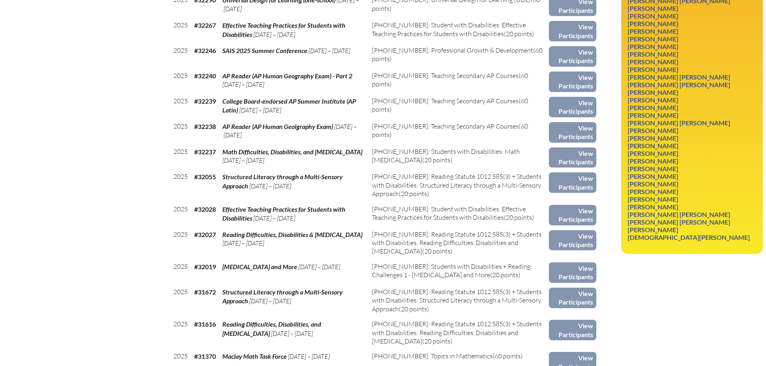
scroll to position [603, 0]
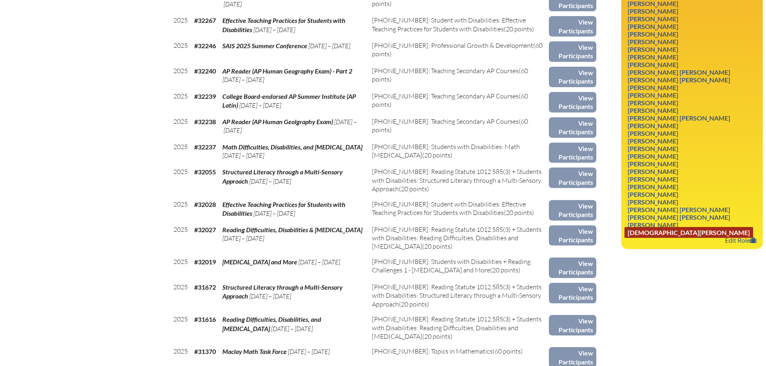
click at [694, 233] on link "[DEMOGRAPHIC_DATA][PERSON_NAME]" at bounding box center [689, 232] width 129 height 11
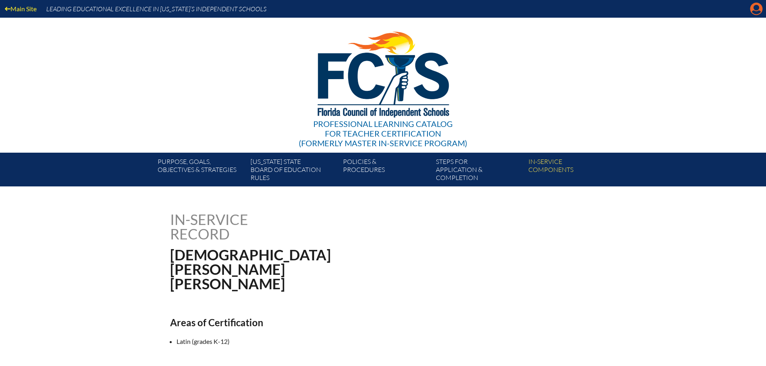
click at [755, 9] on icon "Manage account" at bounding box center [756, 8] width 13 height 13
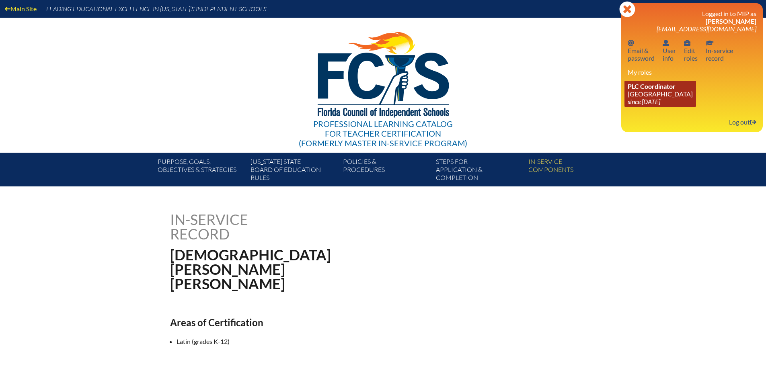
click at [662, 93] on link "PLC Coordinator [GEOGRAPHIC_DATA] since [DATE]" at bounding box center [661, 94] width 72 height 26
